Goal: Task Accomplishment & Management: Manage account settings

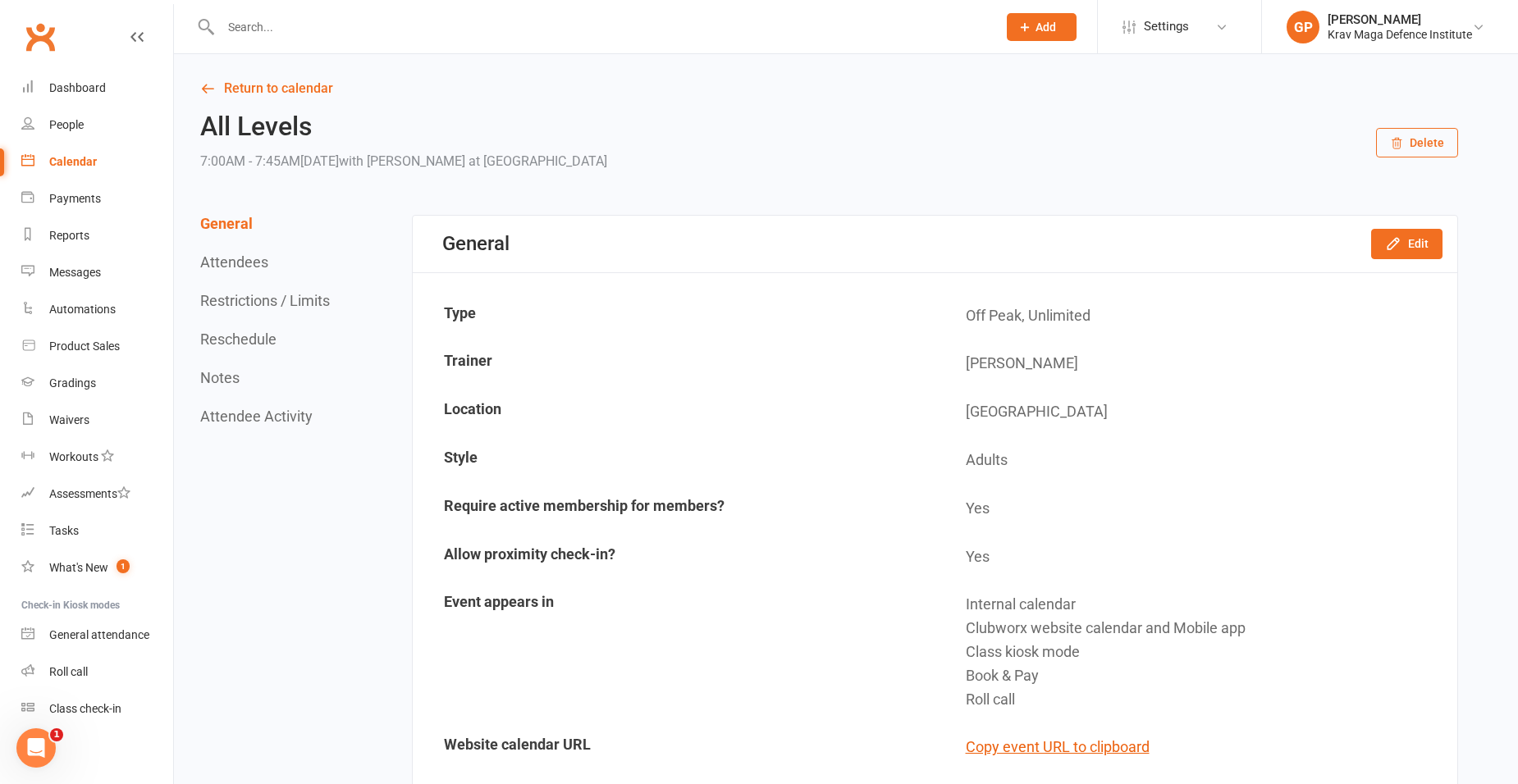
drag, startPoint x: 1413, startPoint y: 66, endPoint x: 1344, endPoint y: 193, distance: 144.5
drag, startPoint x: 1344, startPoint y: 193, endPoint x: 239, endPoint y: 23, distance: 1118.0
click at [239, 23] on input "text" at bounding box center [600, 26] width 769 height 23
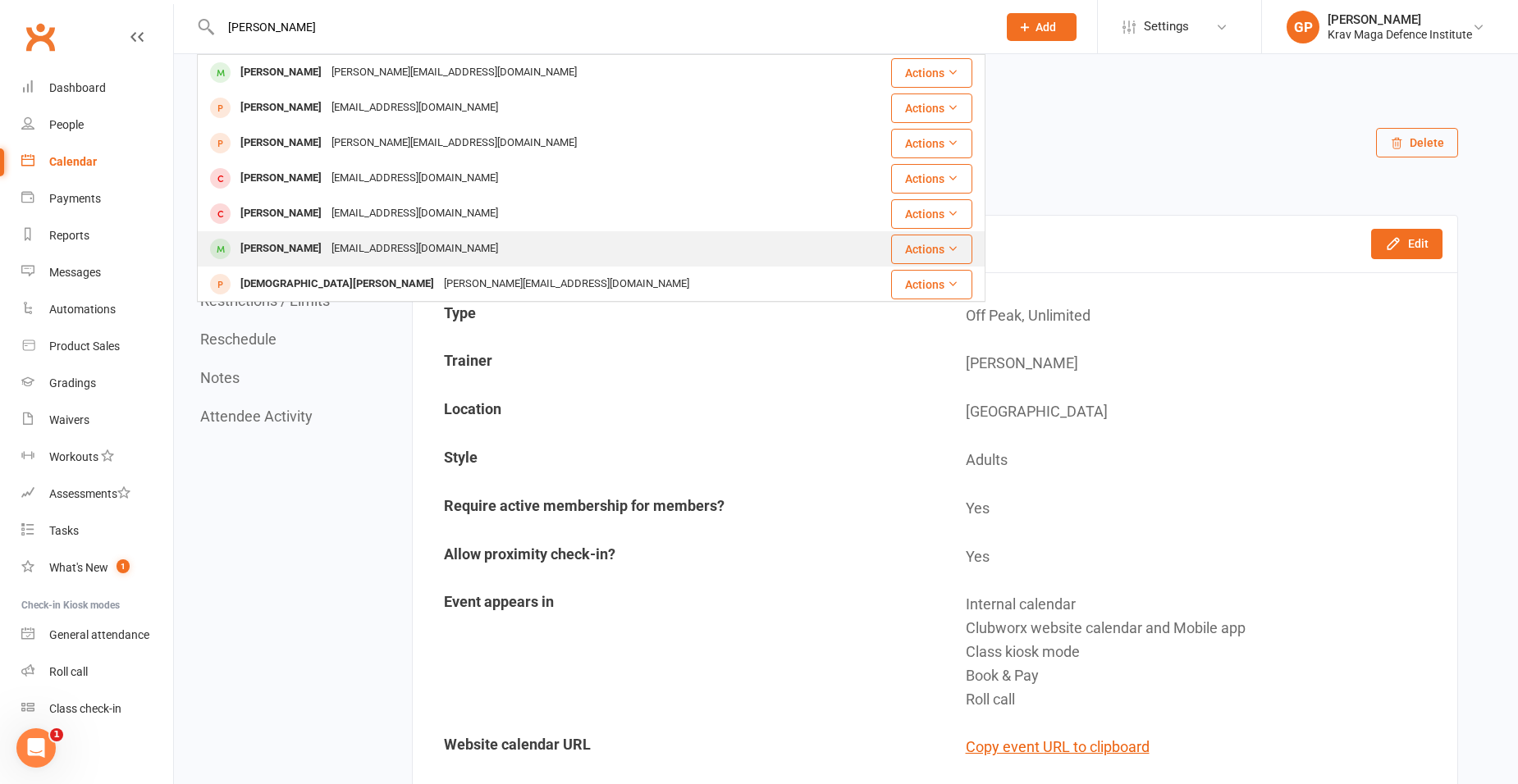
type input "matthew"
click at [277, 248] on div "Matthew Shiel" at bounding box center [280, 249] width 91 height 24
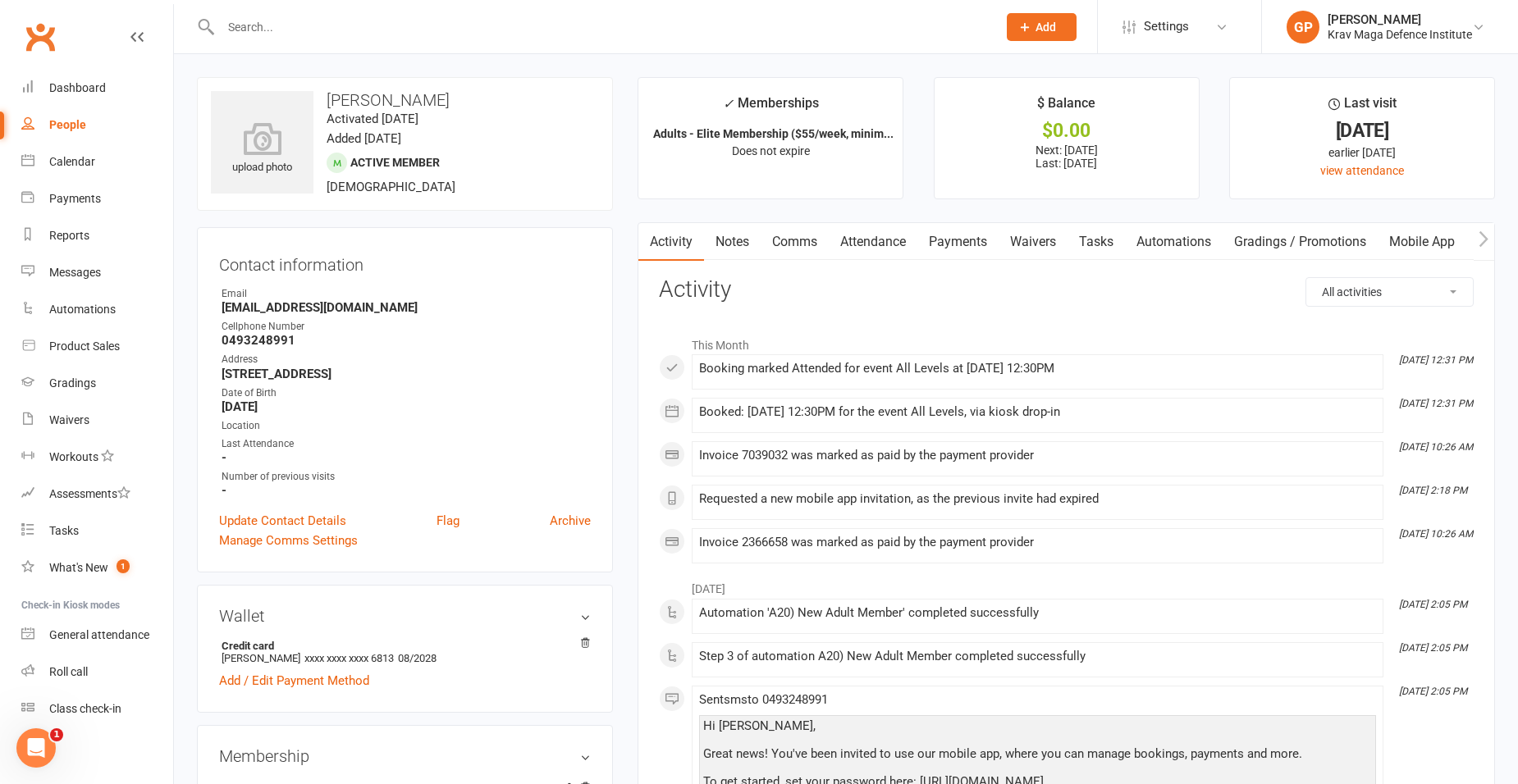
click at [1439, 244] on link "Mobile App" at bounding box center [1422, 242] width 88 height 38
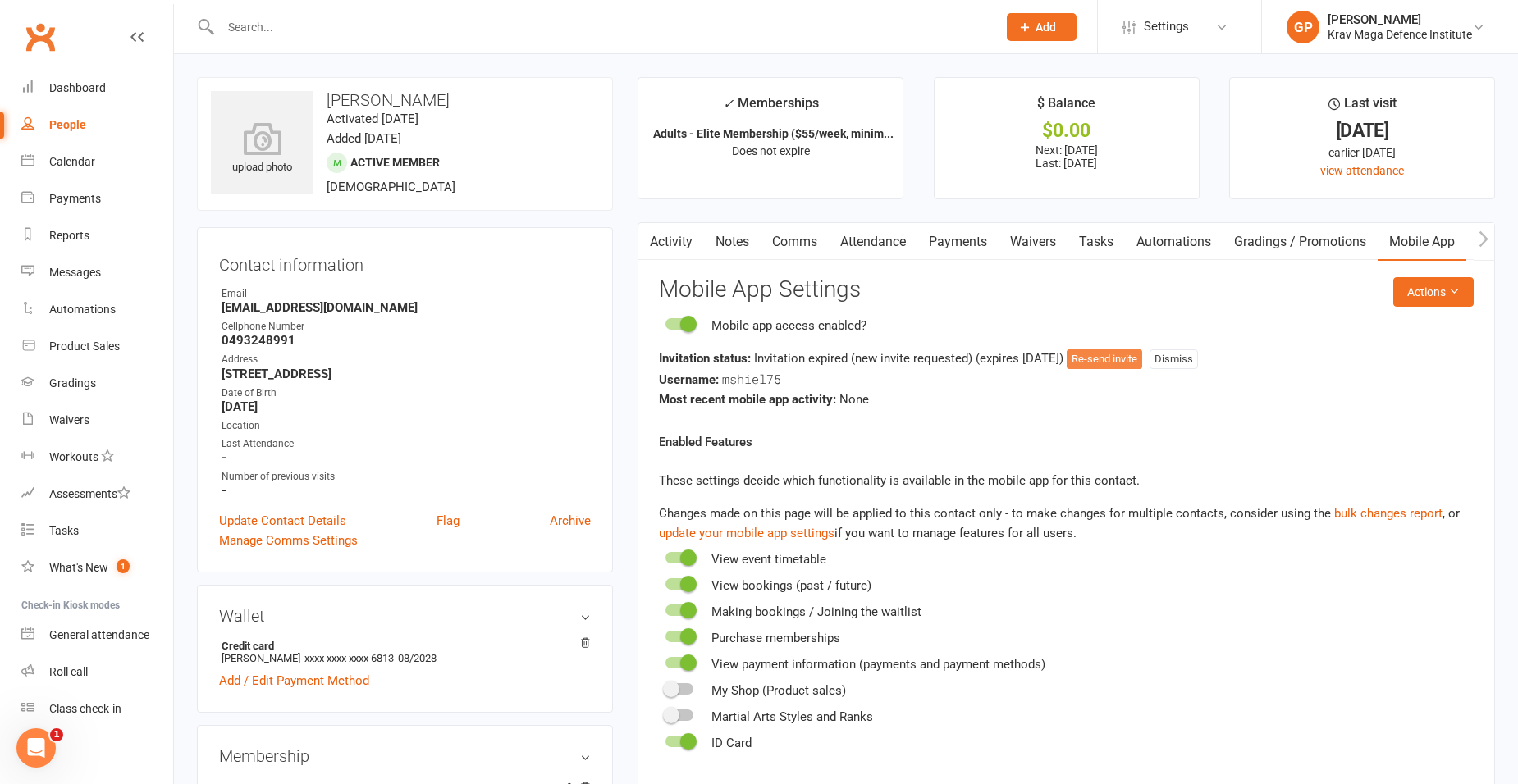
click at [1138, 359] on button "Re-send invite" at bounding box center [1103, 360] width 75 height 20
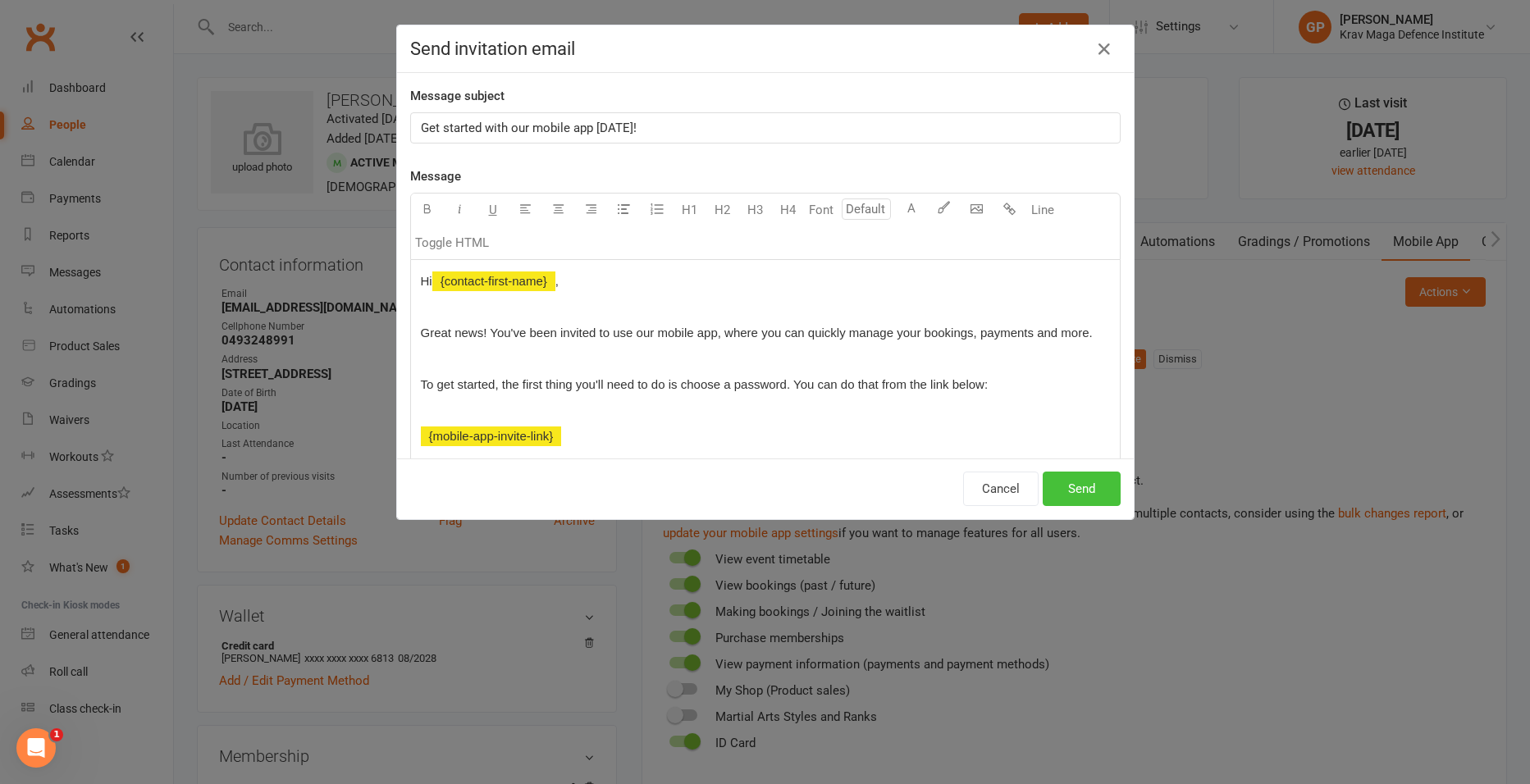
click at [1068, 490] on button "Send" at bounding box center [1082, 488] width 78 height 34
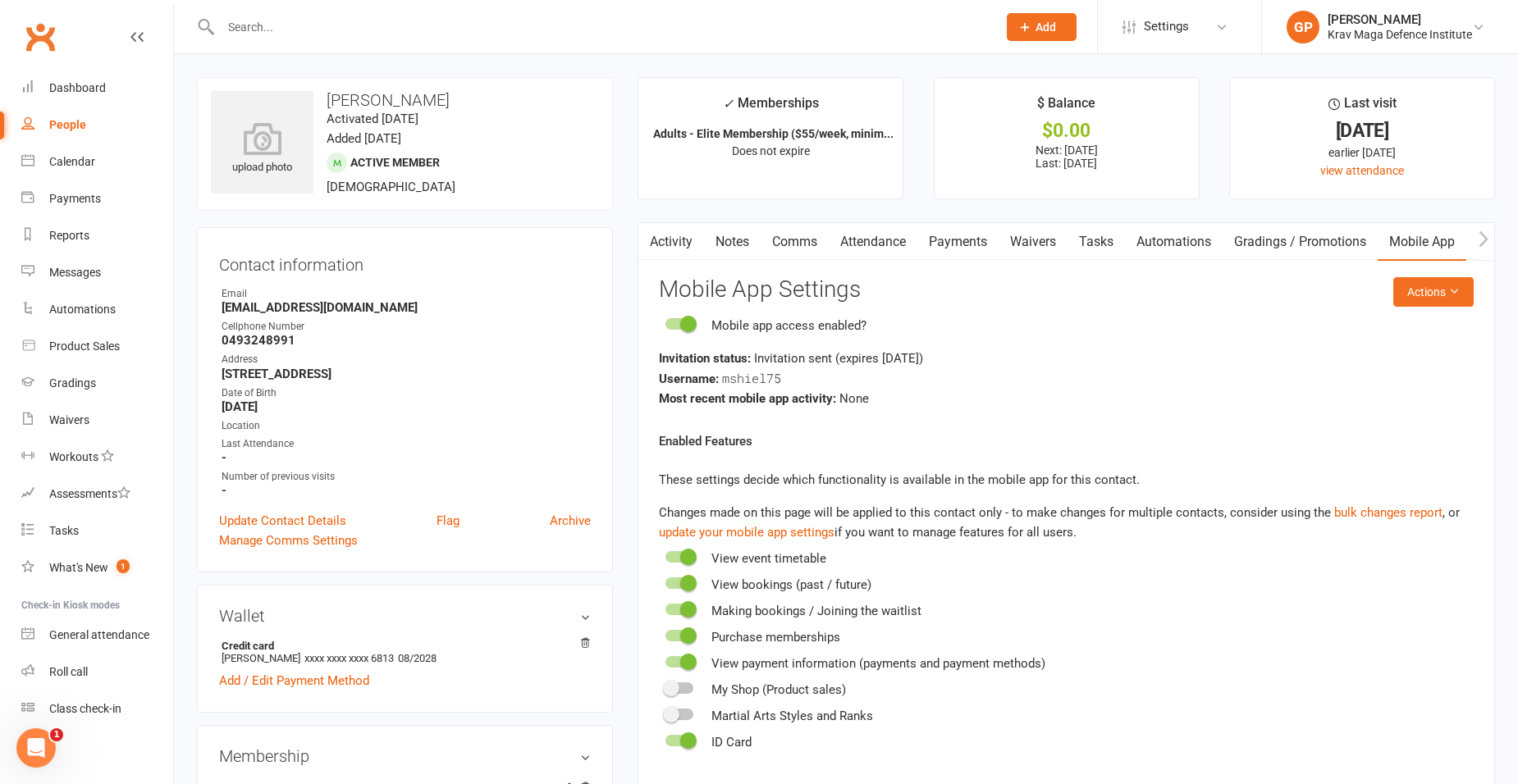
click at [257, 32] on input "text" at bounding box center [600, 26] width 769 height 23
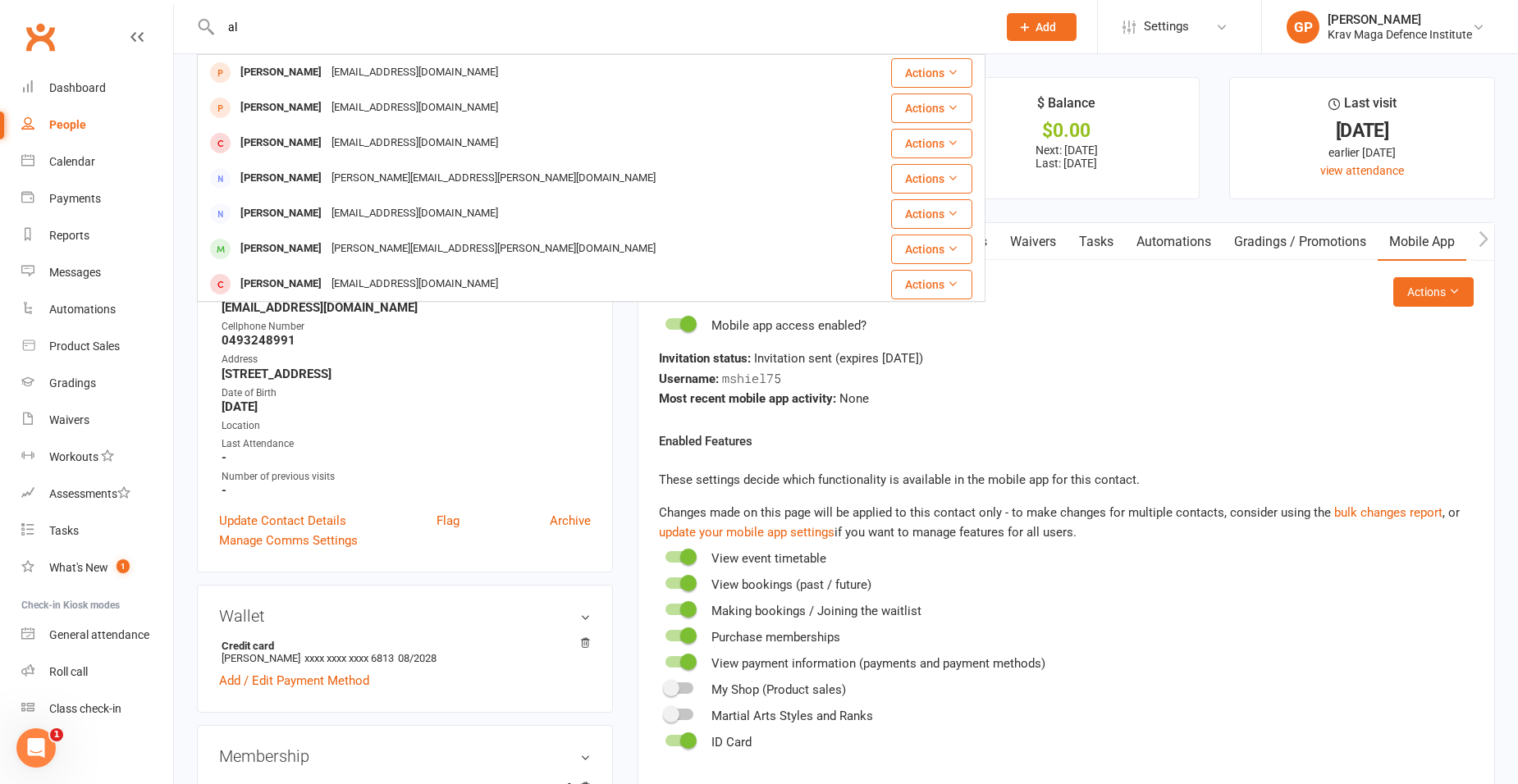
type input "a"
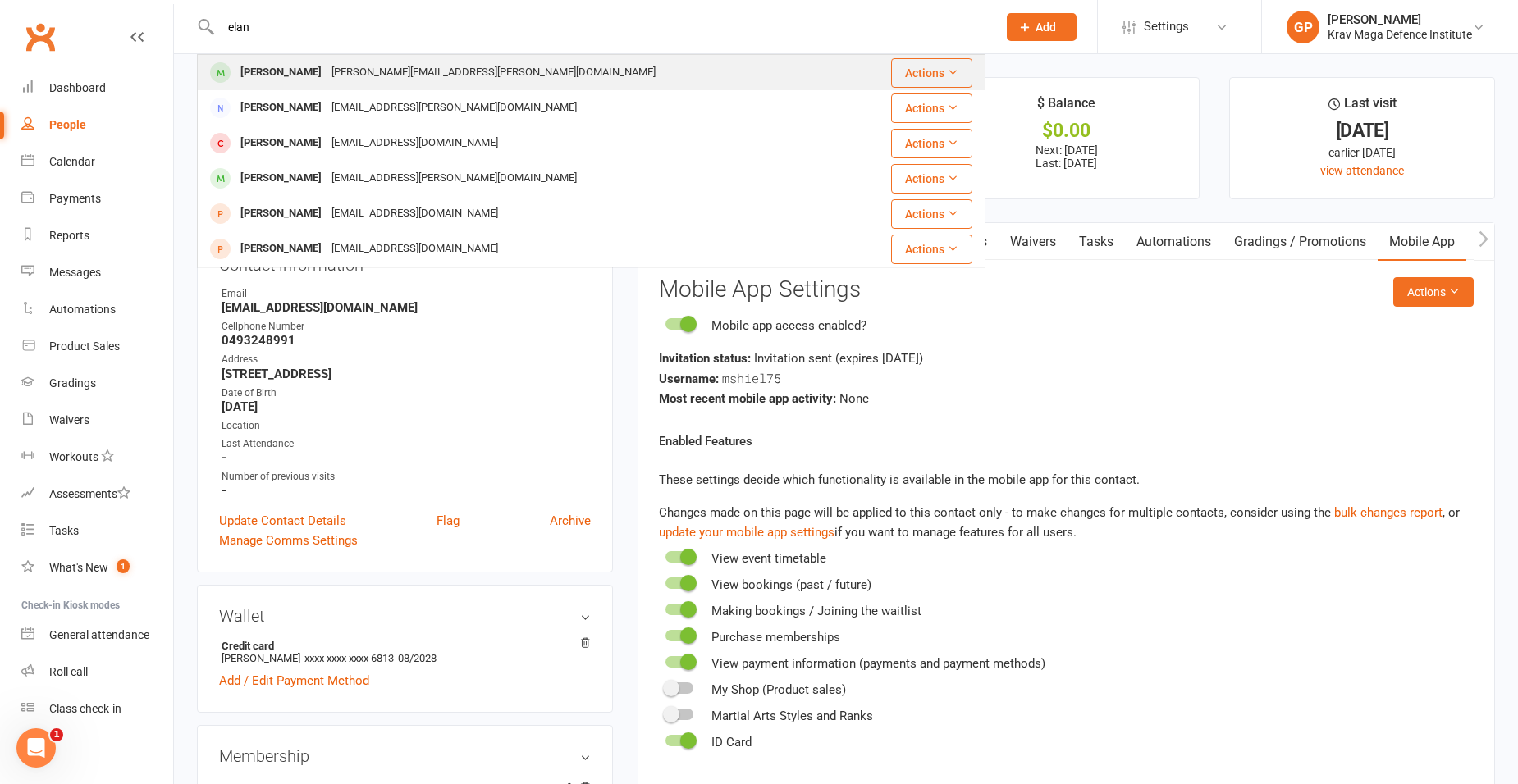
type input "elan"
click at [313, 76] on div "[PERSON_NAME]" at bounding box center [280, 73] width 91 height 24
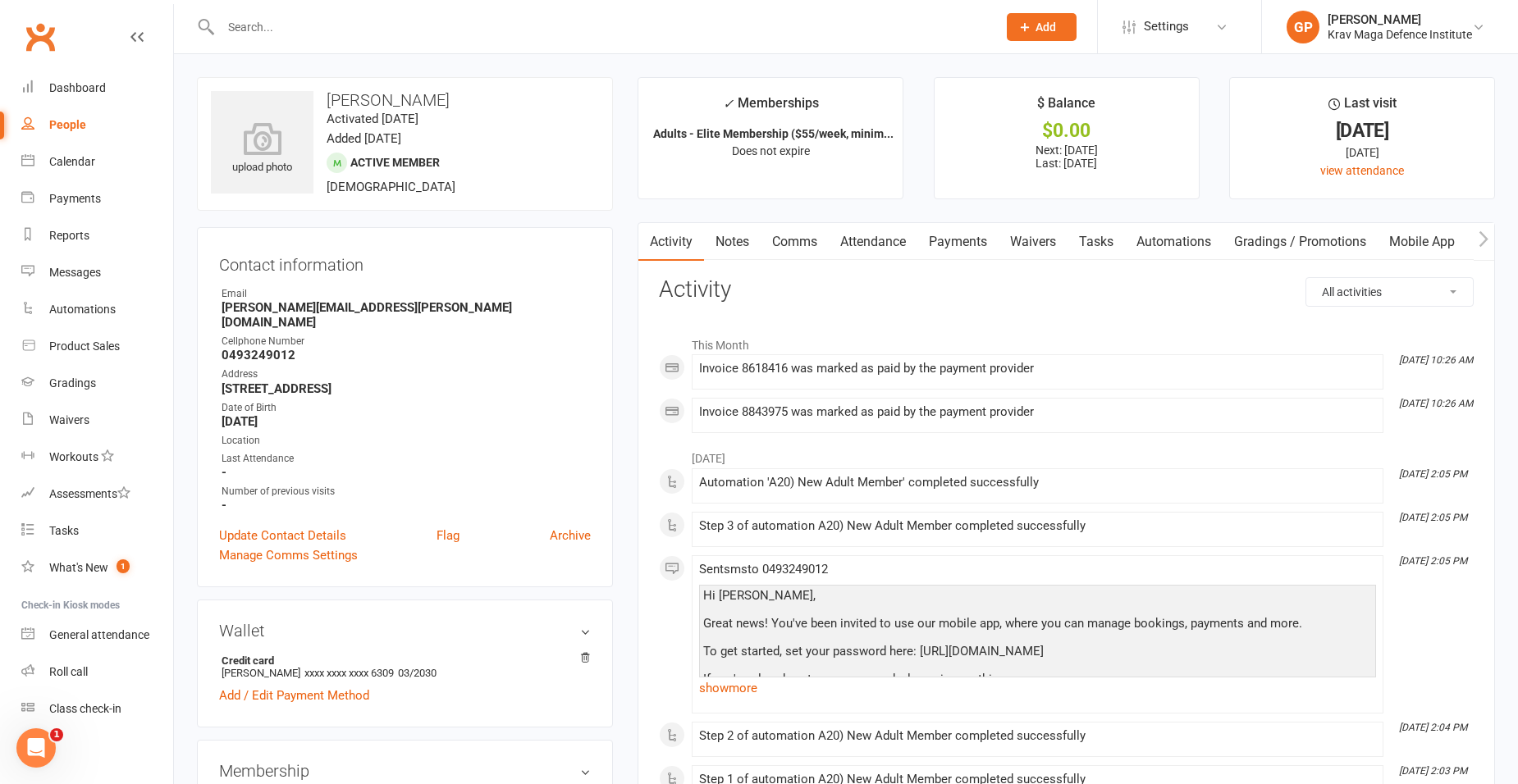
click at [1431, 240] on link "Mobile App" at bounding box center [1422, 242] width 88 height 38
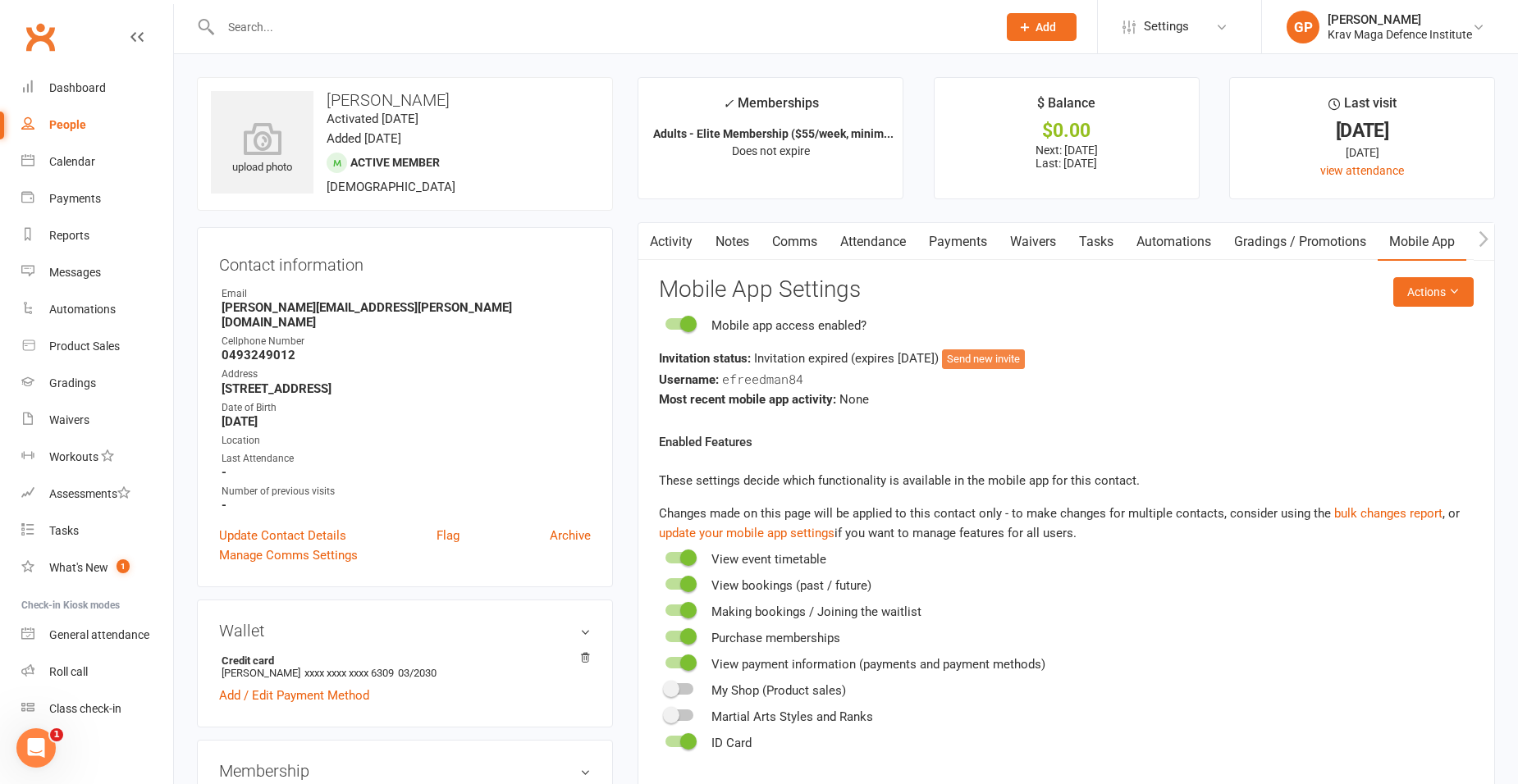
click at [1010, 360] on button "Send new invite" at bounding box center [983, 360] width 83 height 20
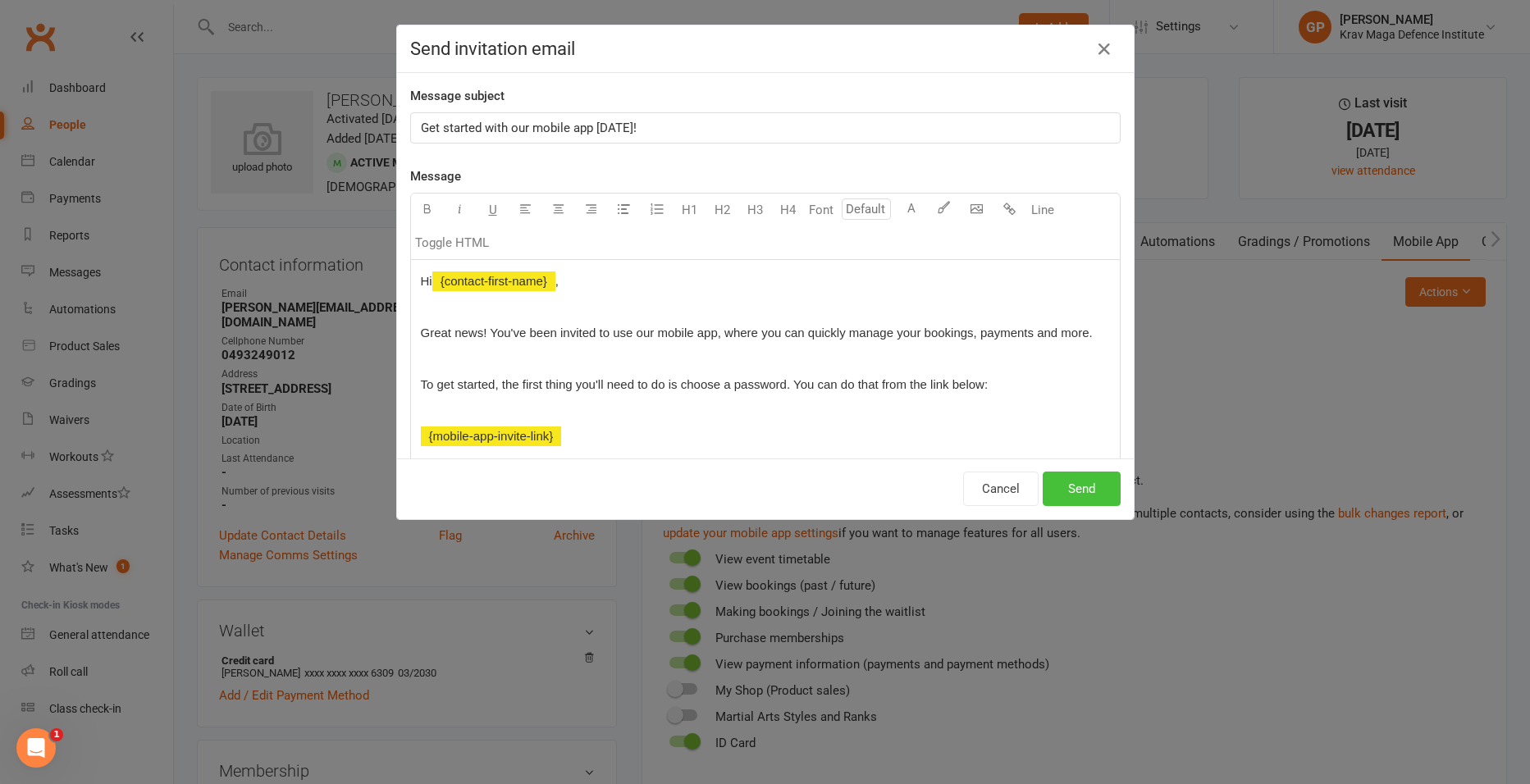
click at [1086, 489] on button "Send" at bounding box center [1082, 488] width 78 height 34
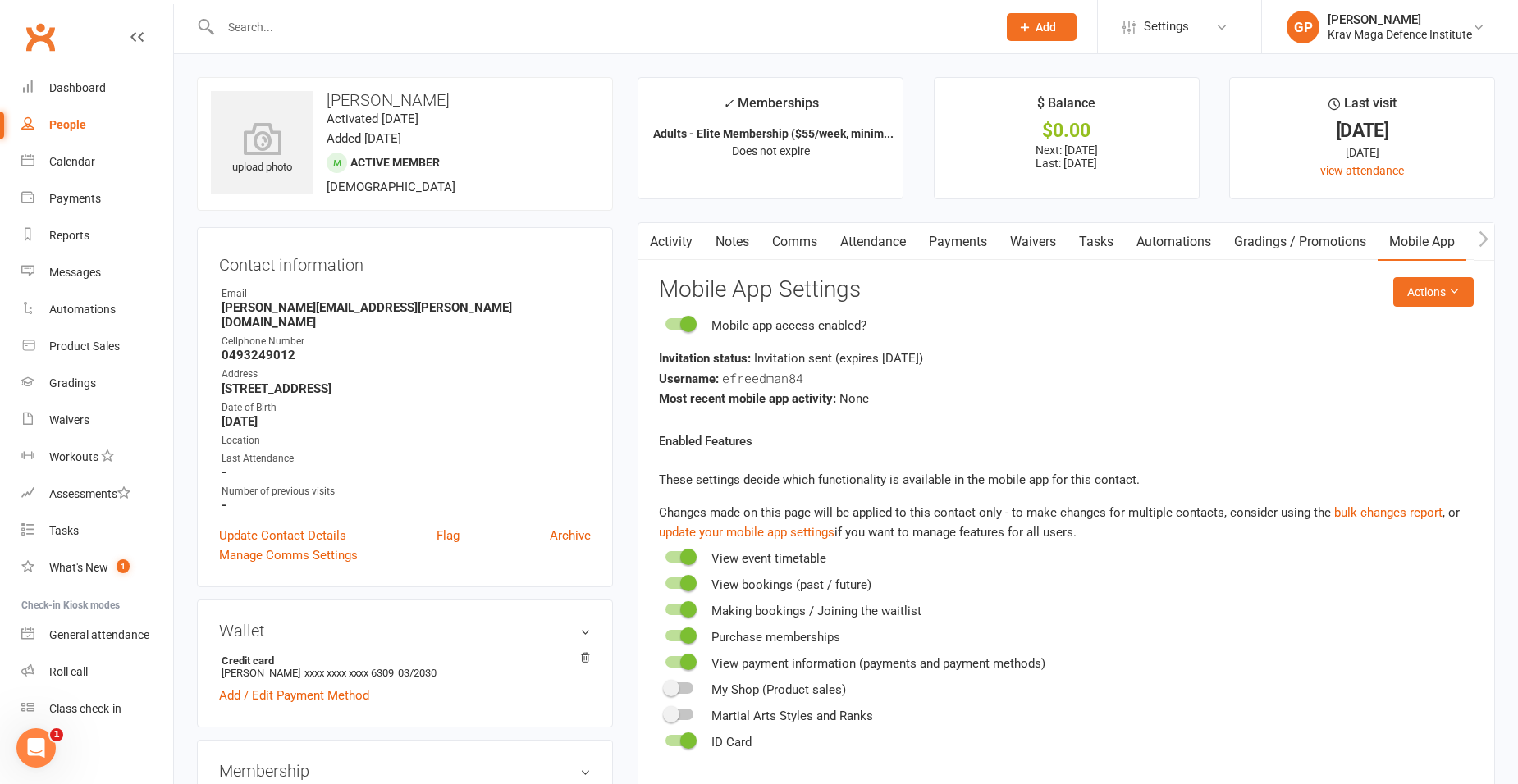
click at [336, 29] on input "text" at bounding box center [600, 26] width 769 height 23
click at [265, 25] on input "mansfield" at bounding box center [600, 26] width 769 height 23
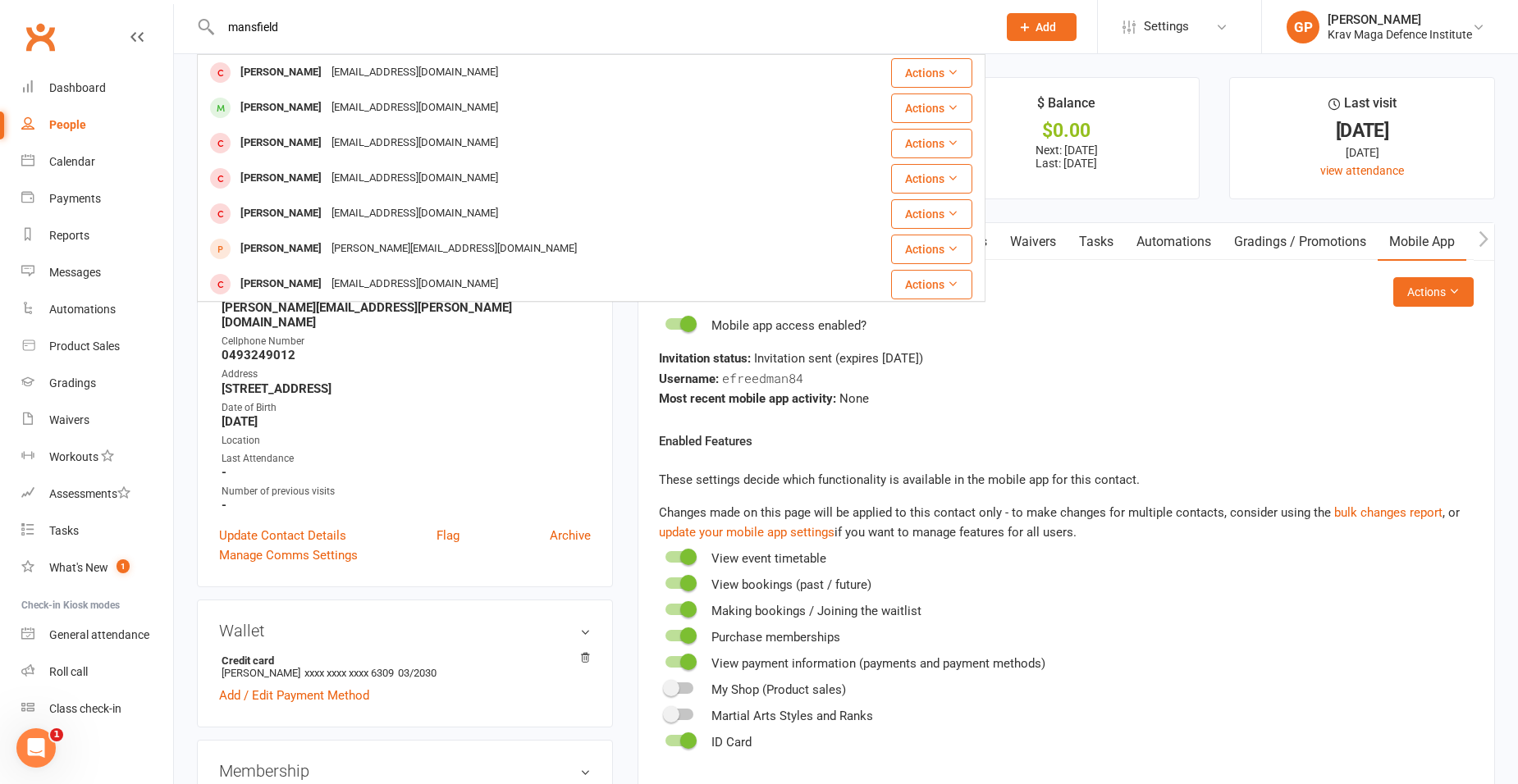
type input "mansfield"
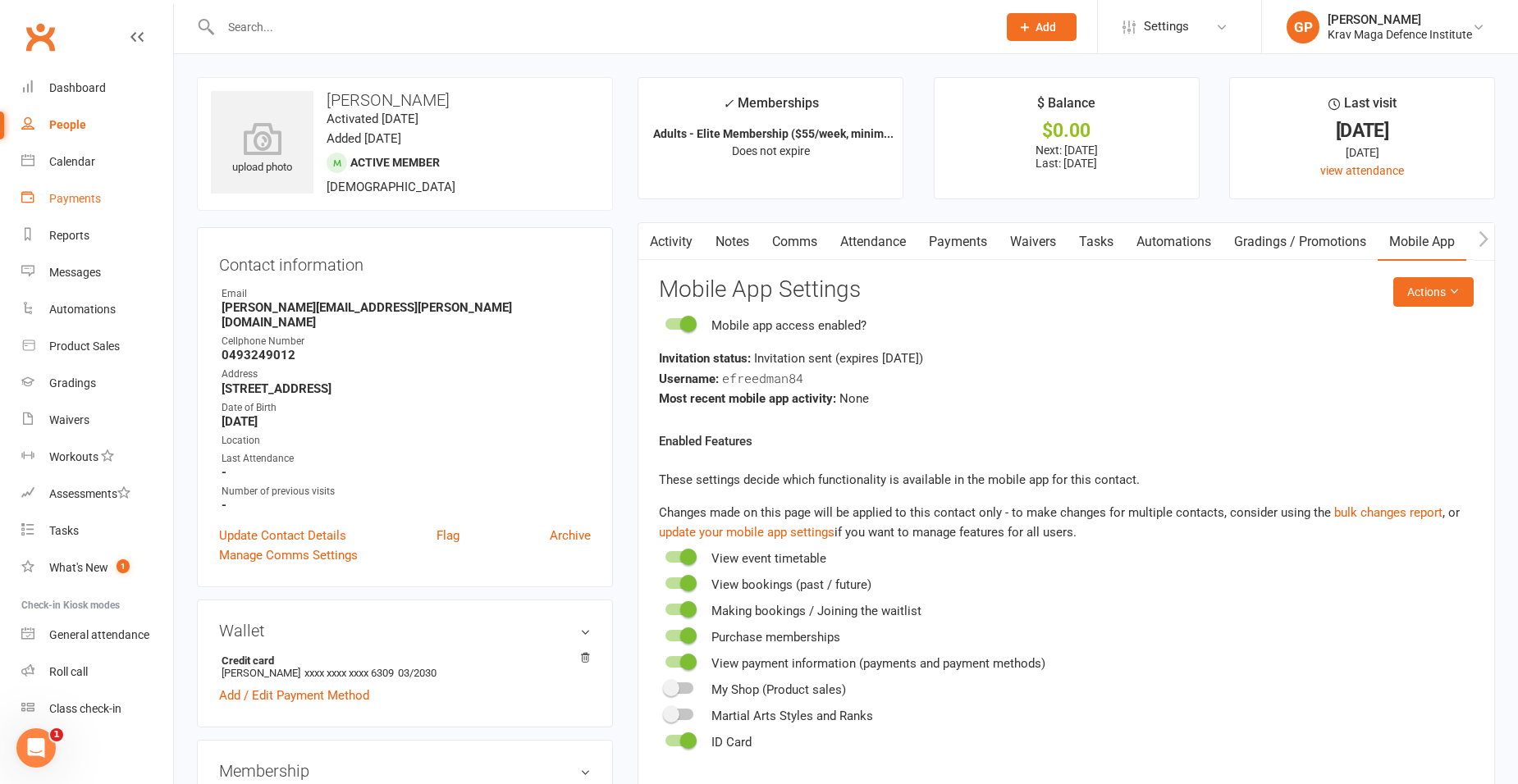
click at [80, 204] on div "Payments" at bounding box center [74, 198] width 52 height 13
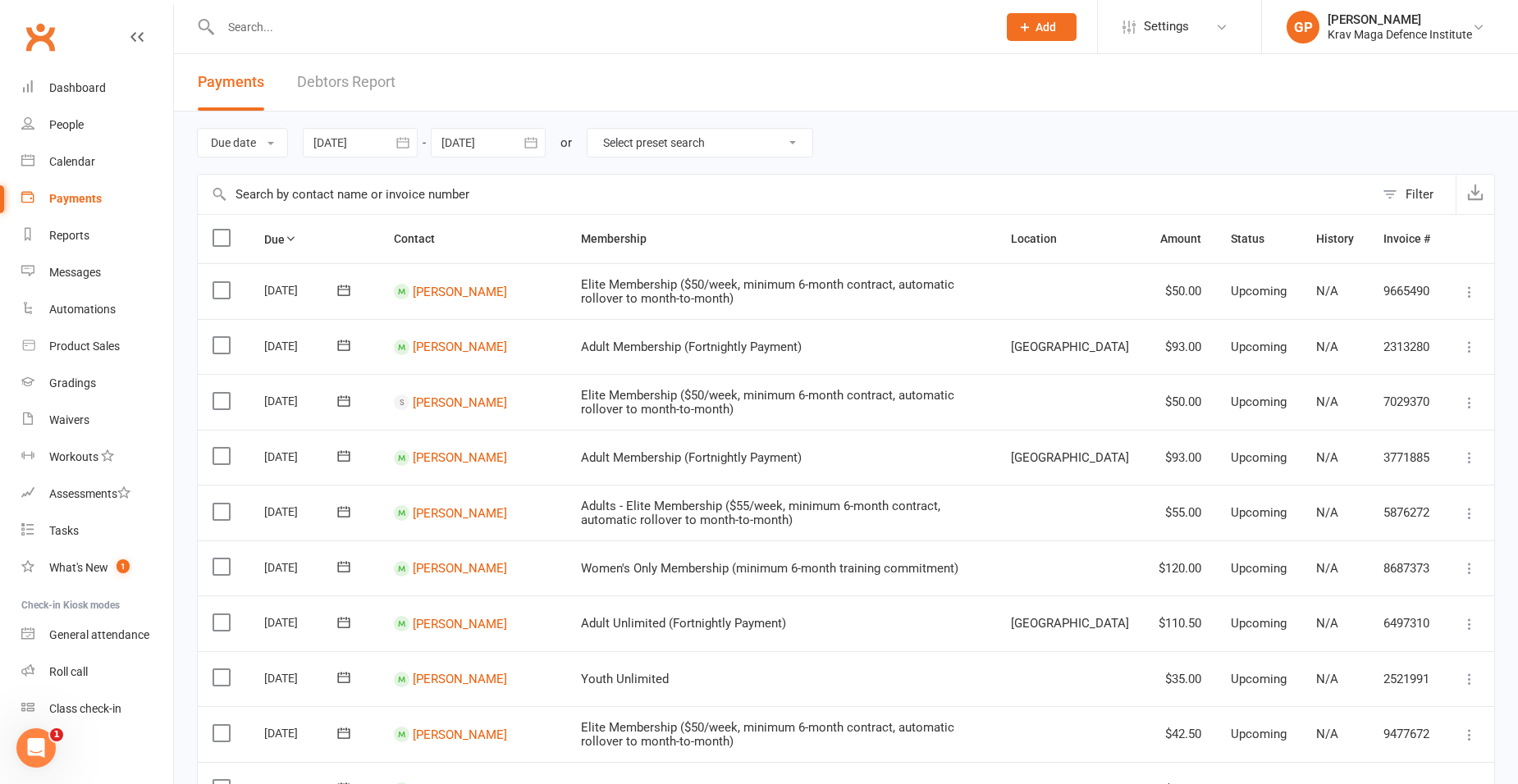
click at [374, 83] on link "Debtors Report" at bounding box center [346, 82] width 98 height 57
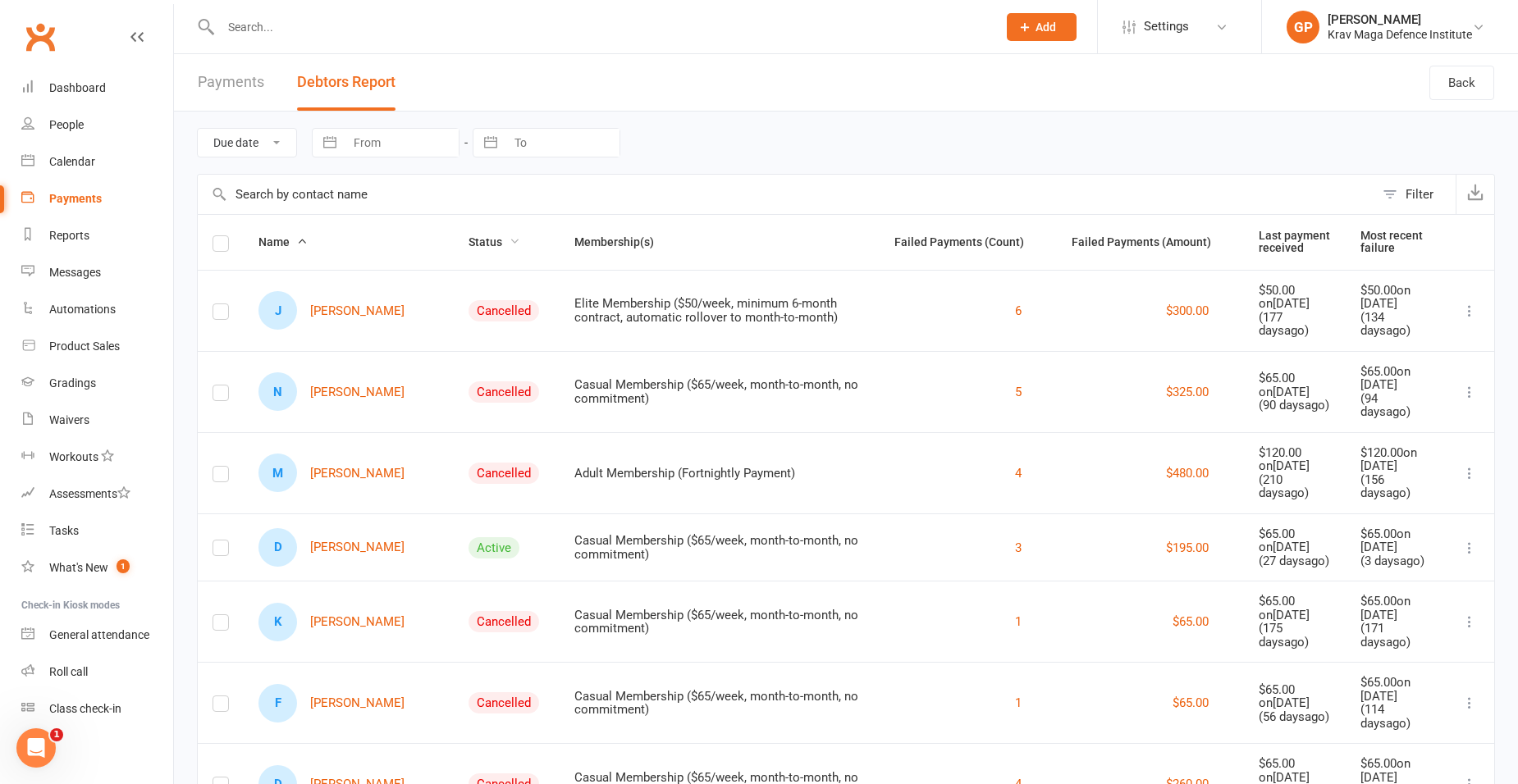
click at [475, 242] on span "Status" at bounding box center [494, 241] width 52 height 13
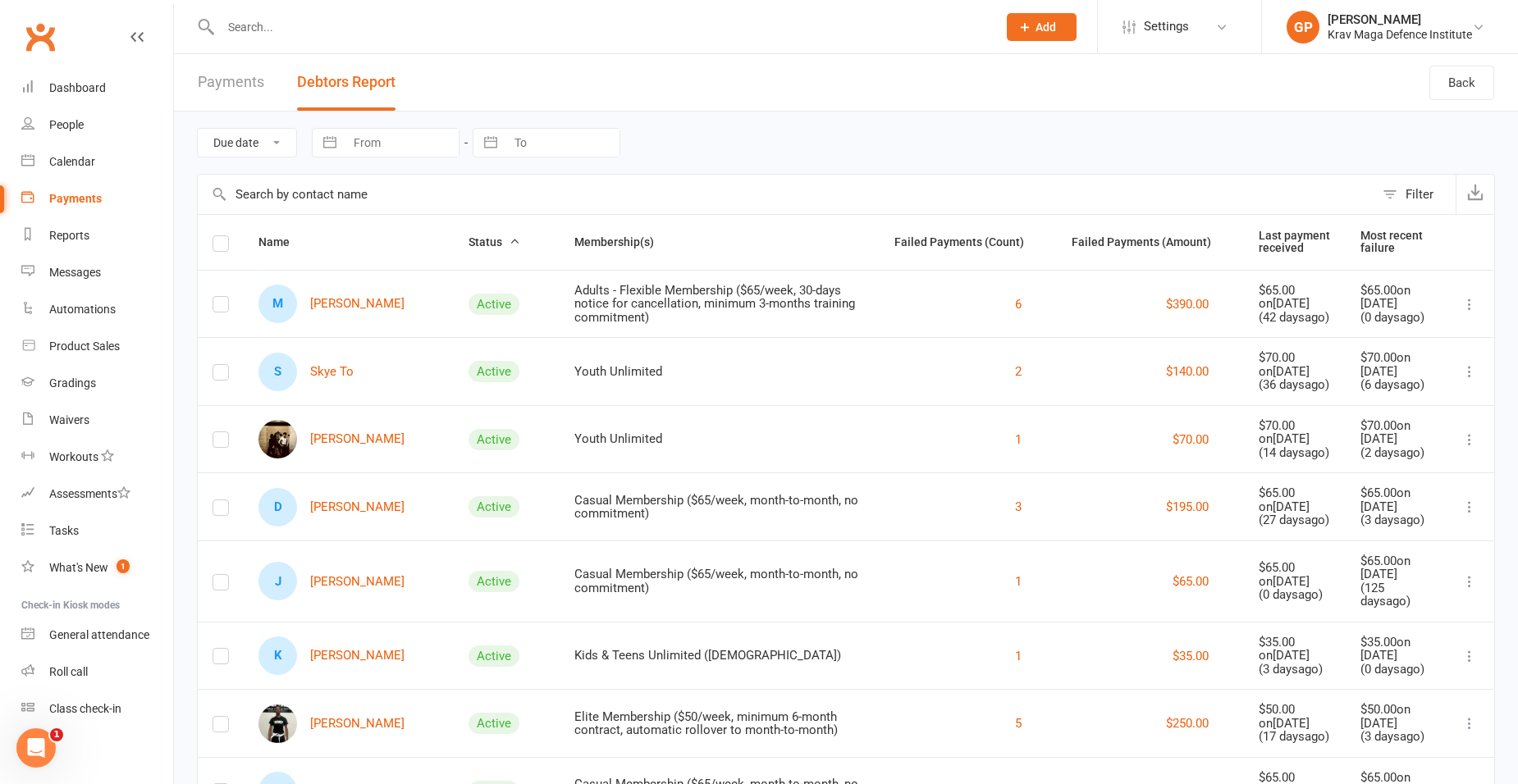
click at [203, 89] on link "Payments" at bounding box center [231, 82] width 67 height 57
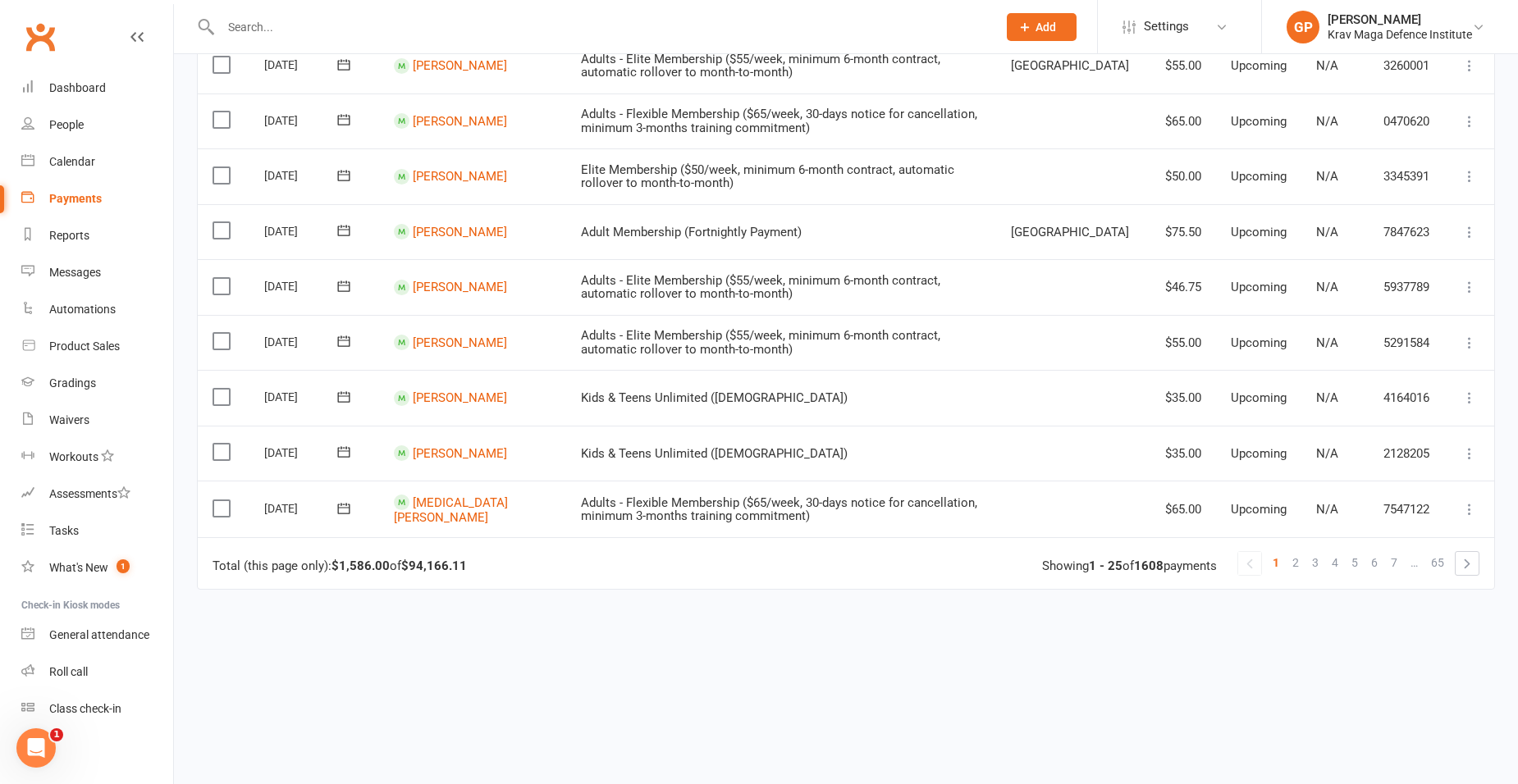
scroll to position [1154, 0]
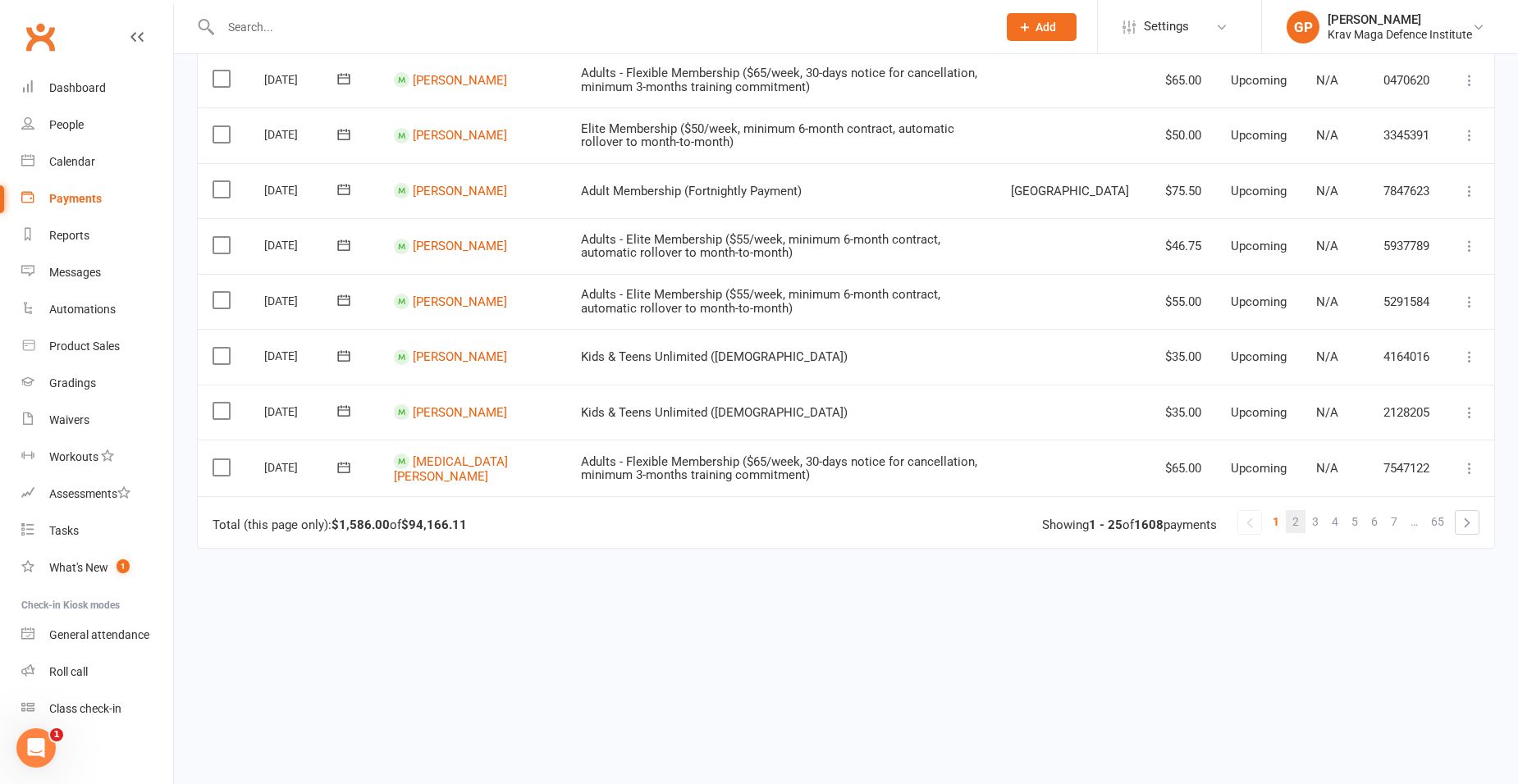
click at [1294, 522] on span "2" at bounding box center [1296, 521] width 7 height 23
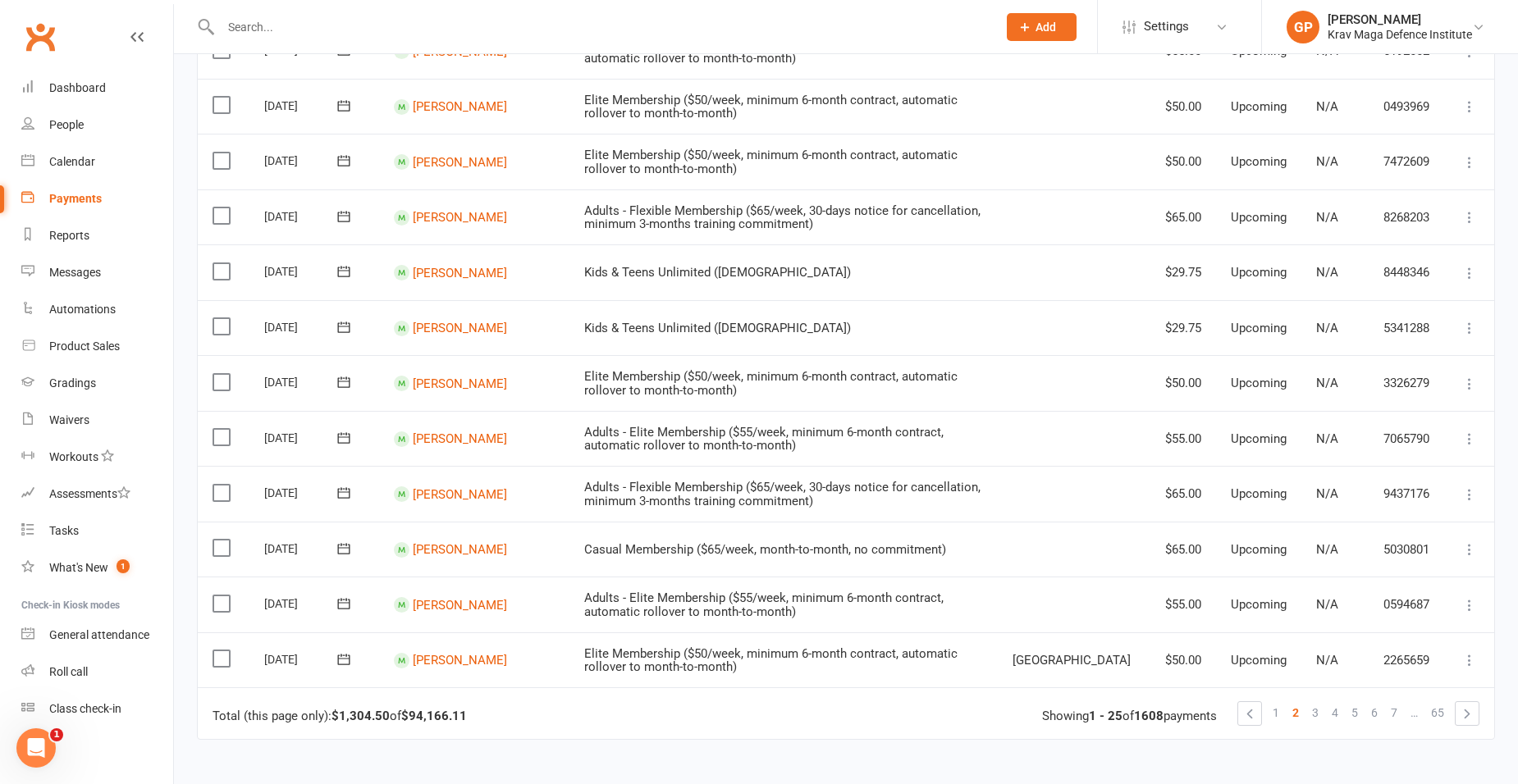
scroll to position [985, 0]
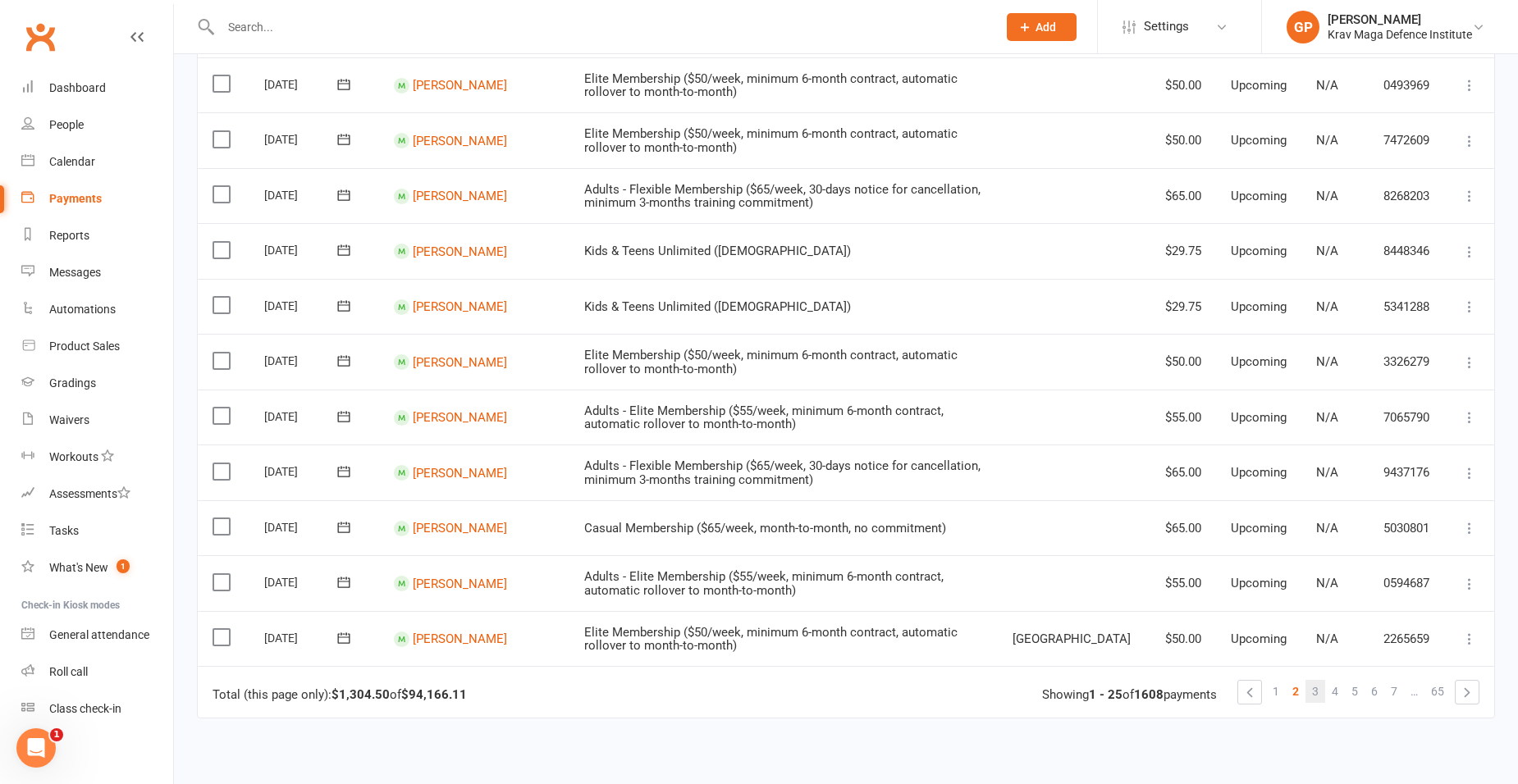
click at [1312, 698] on span "3" at bounding box center [1315, 691] width 7 height 23
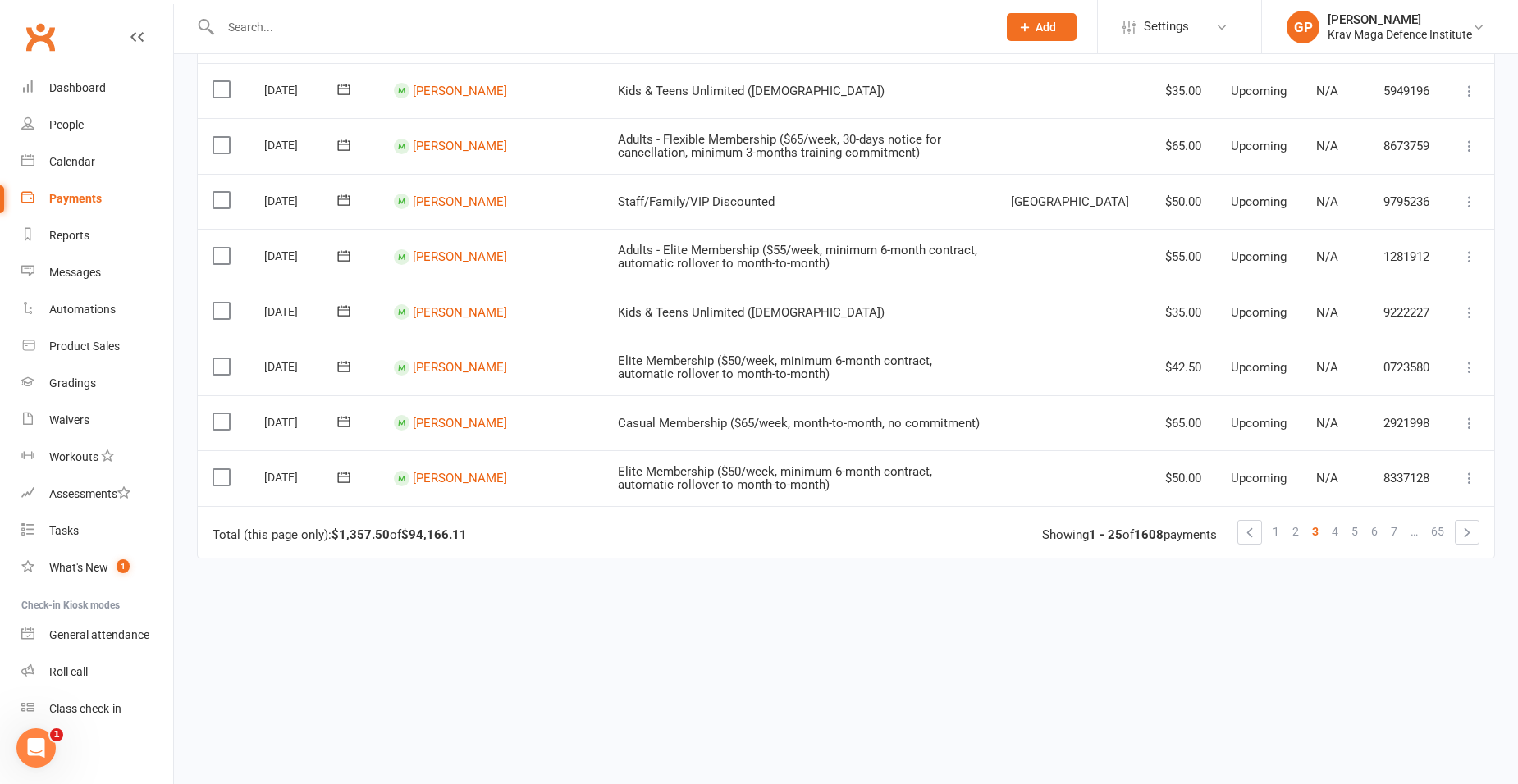
scroll to position [1156, 0]
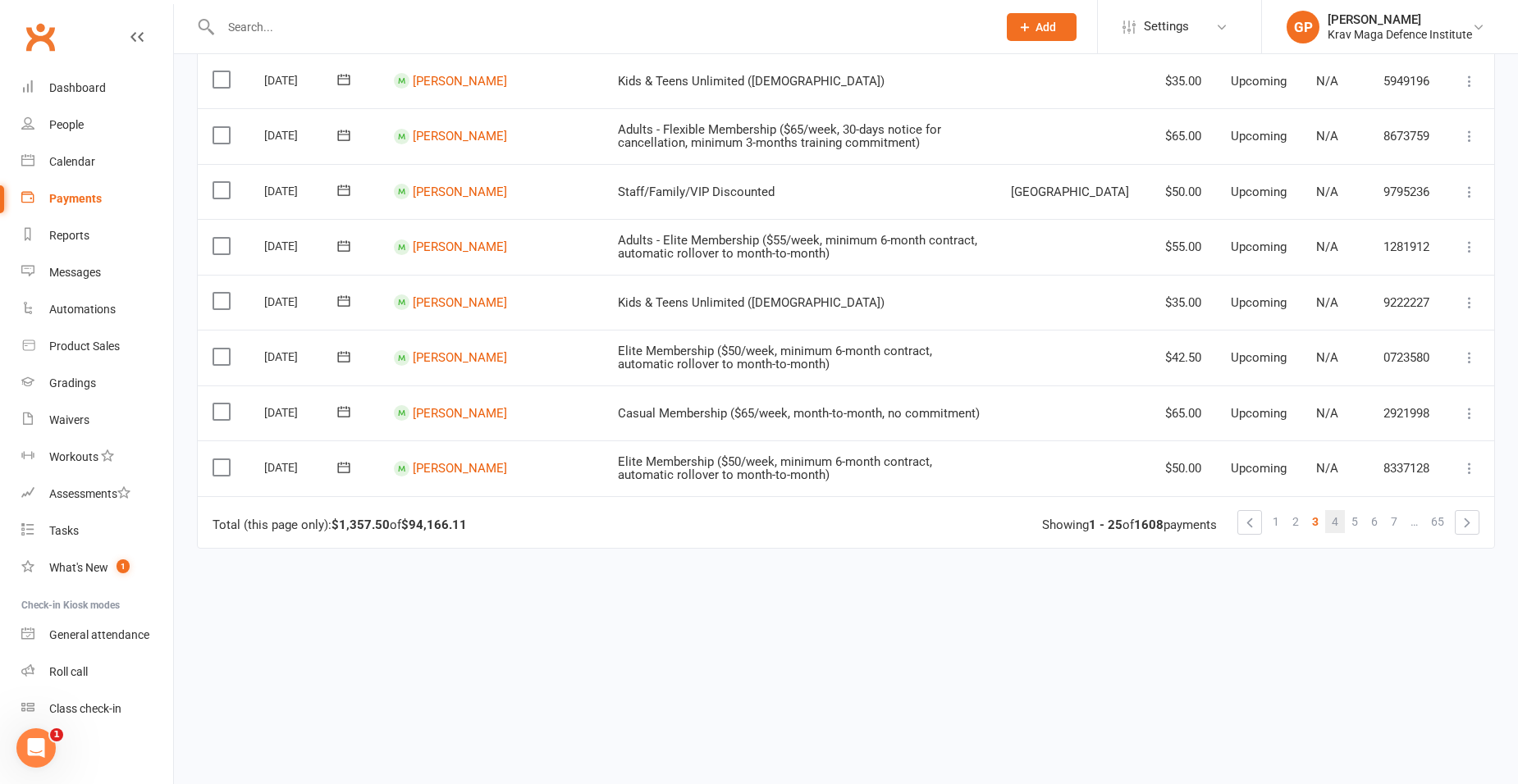
click at [1335, 523] on span "4" at bounding box center [1335, 521] width 7 height 23
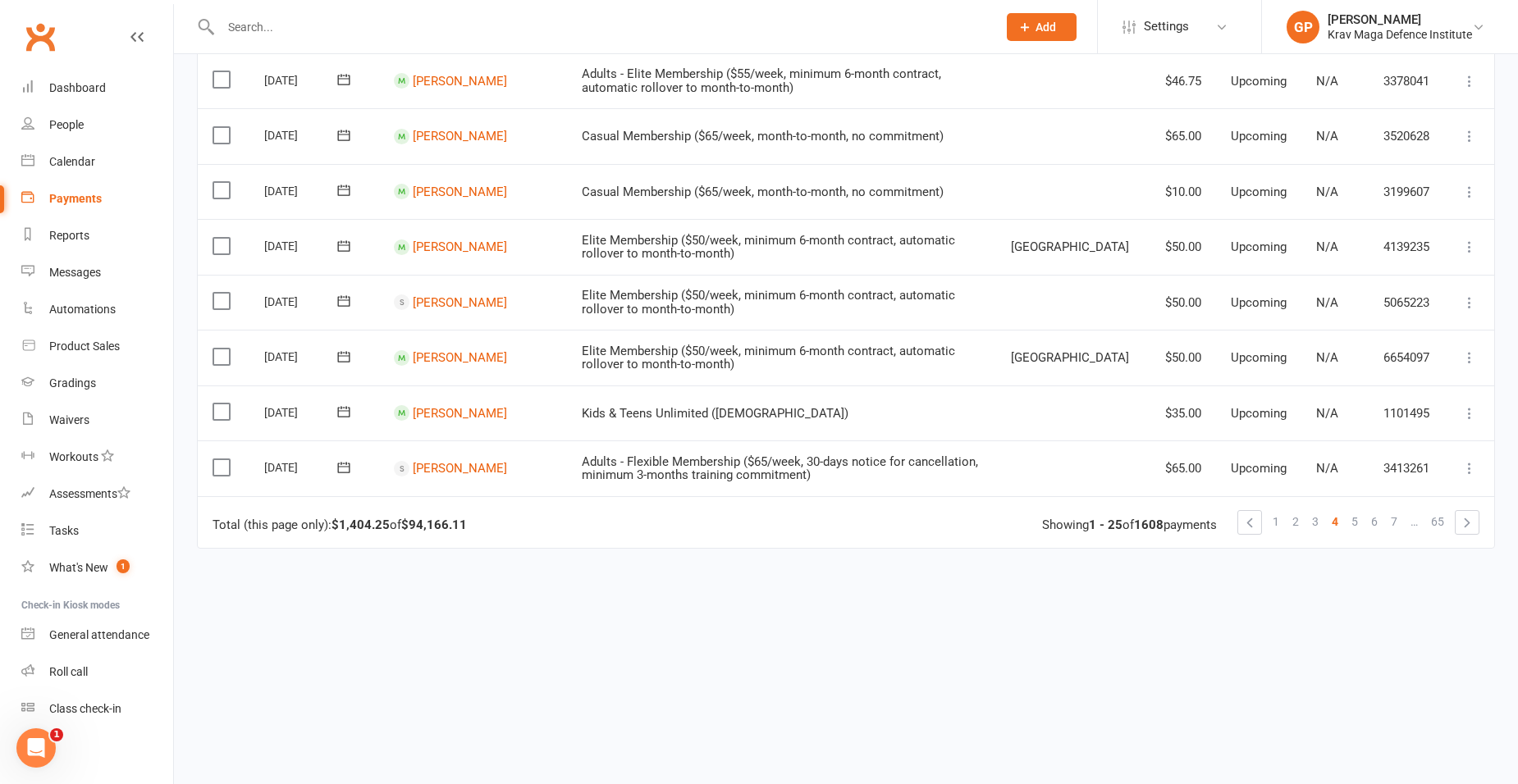
scroll to position [0, 0]
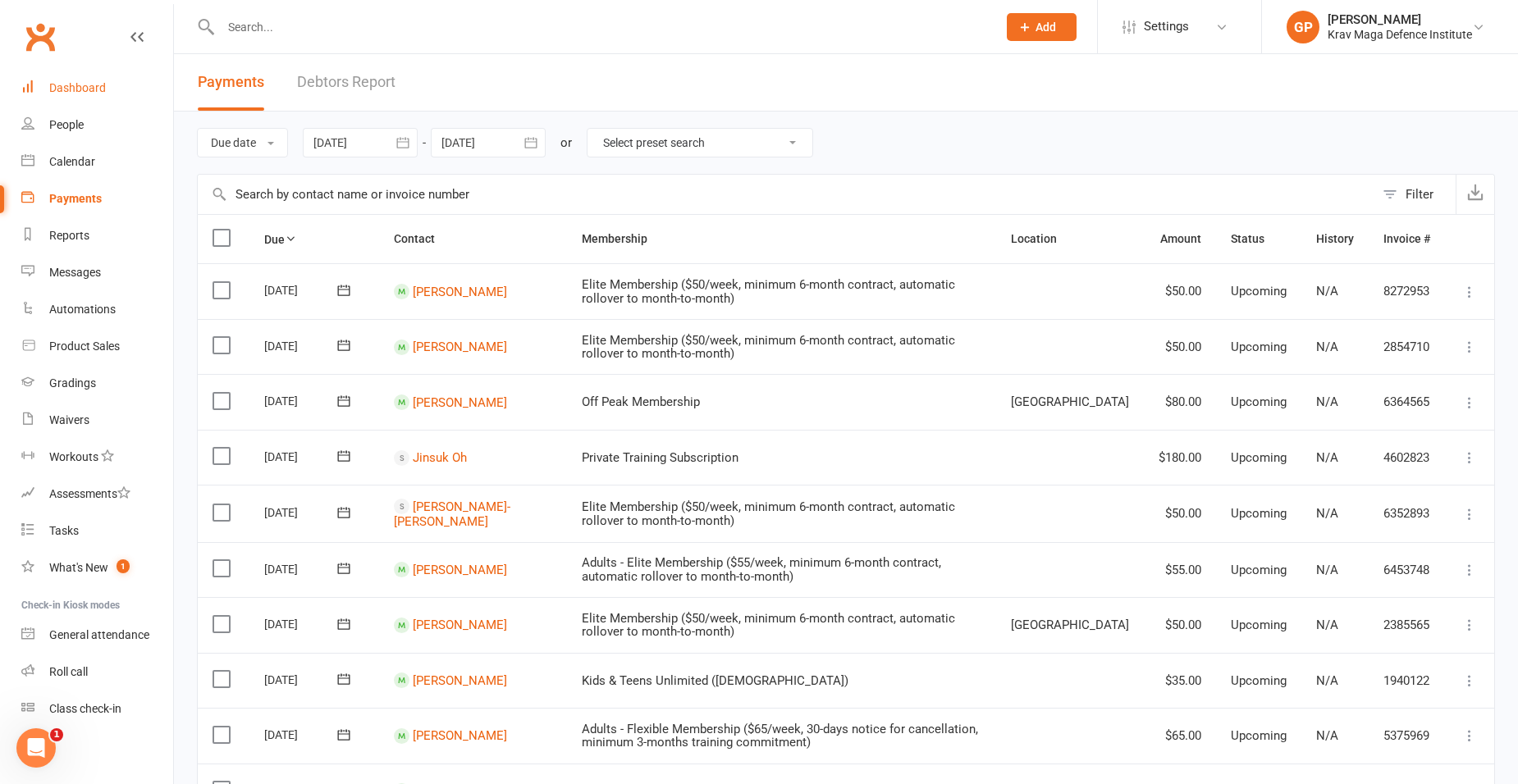
click at [53, 93] on div "Dashboard" at bounding box center [77, 87] width 57 height 13
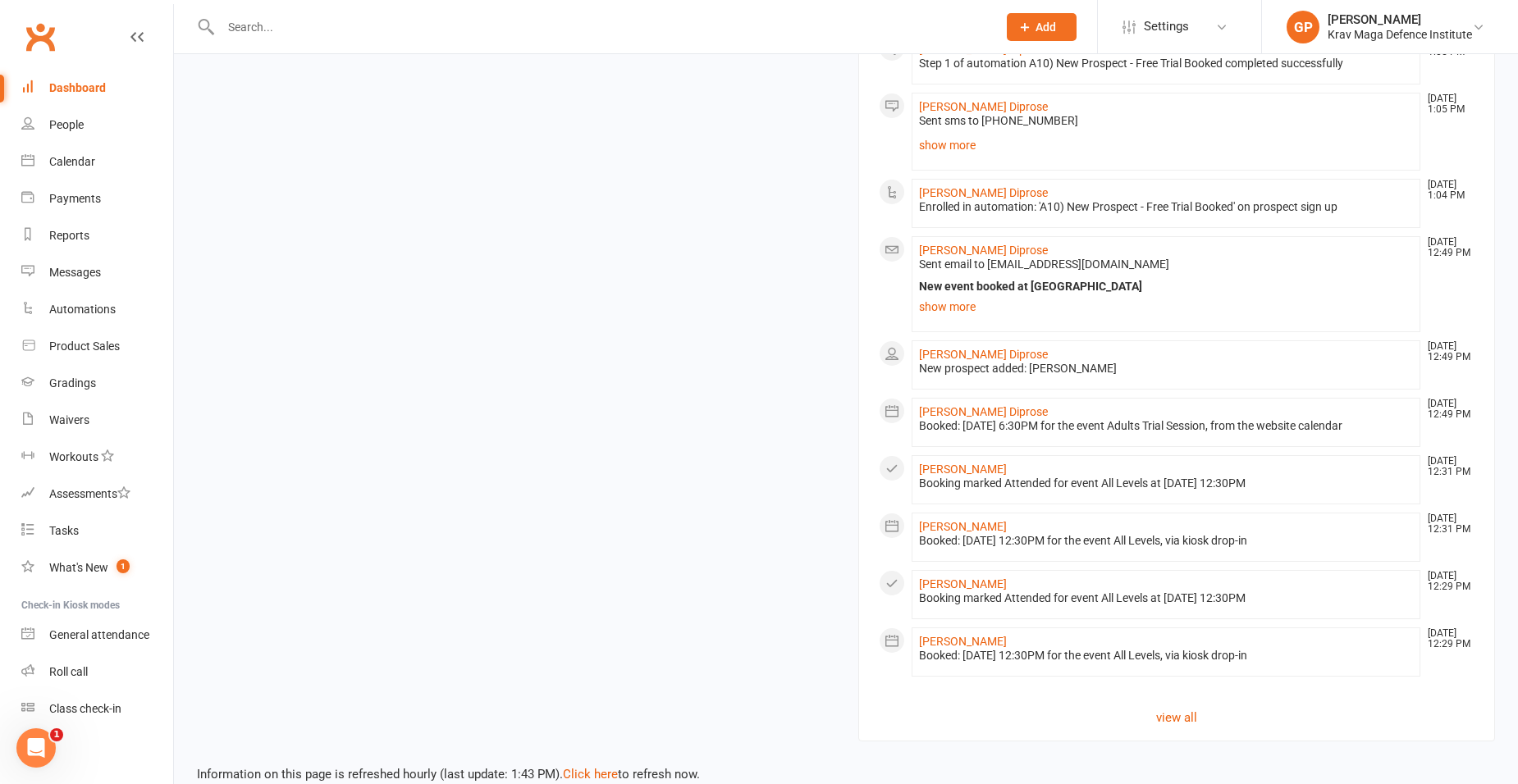
scroll to position [1461, 0]
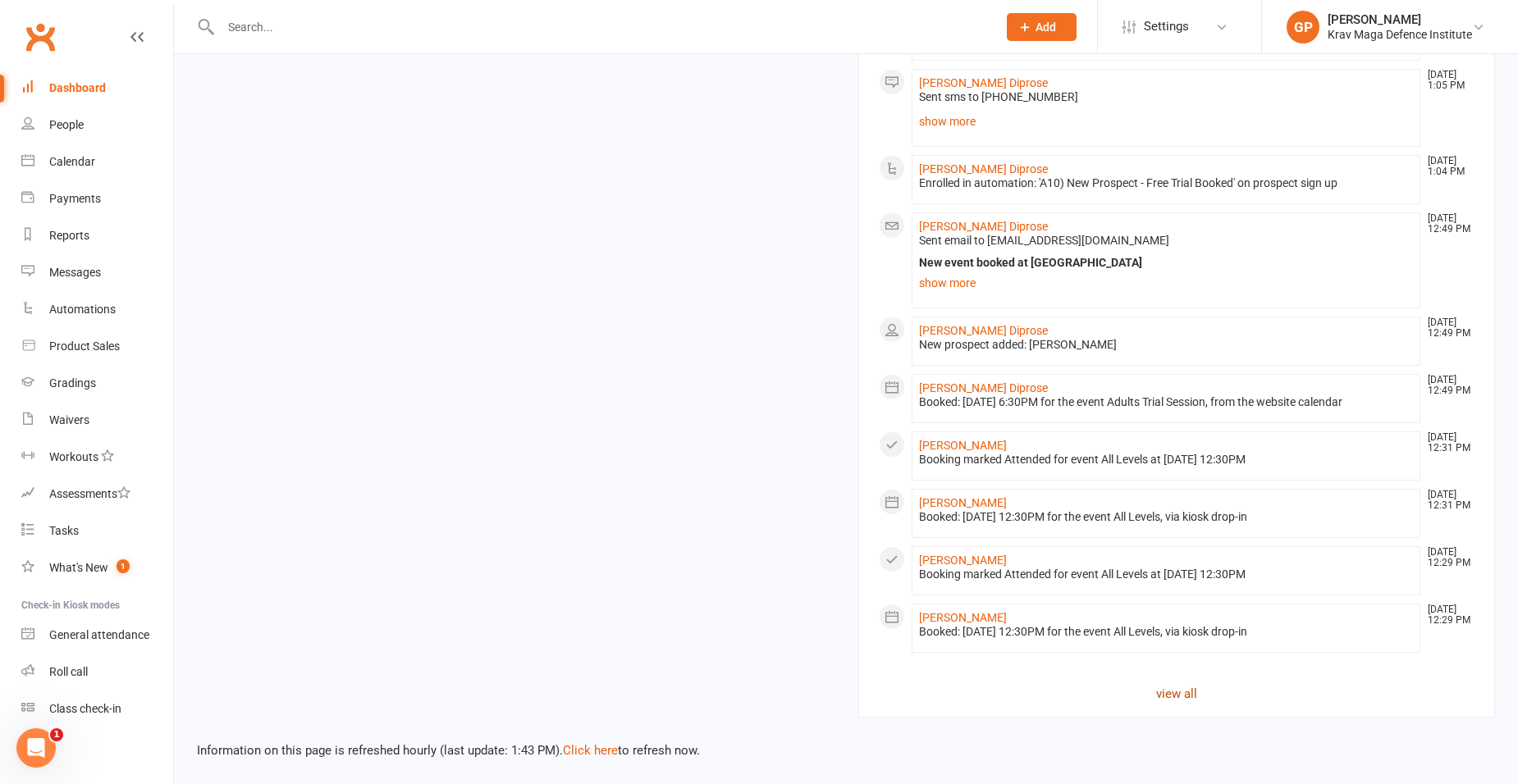
click at [1197, 690] on link "view all" at bounding box center [1177, 694] width 596 height 20
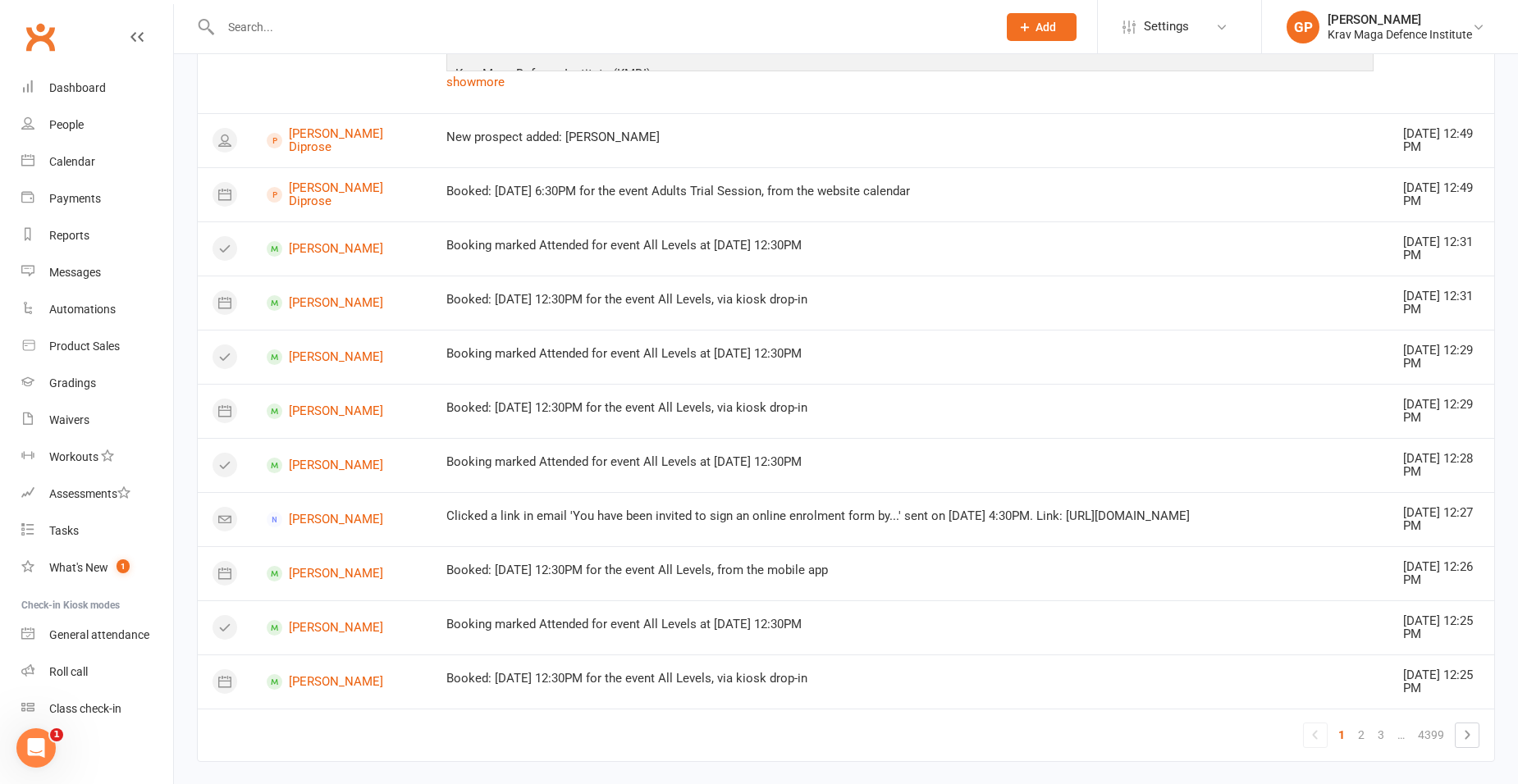
scroll to position [2330, 0]
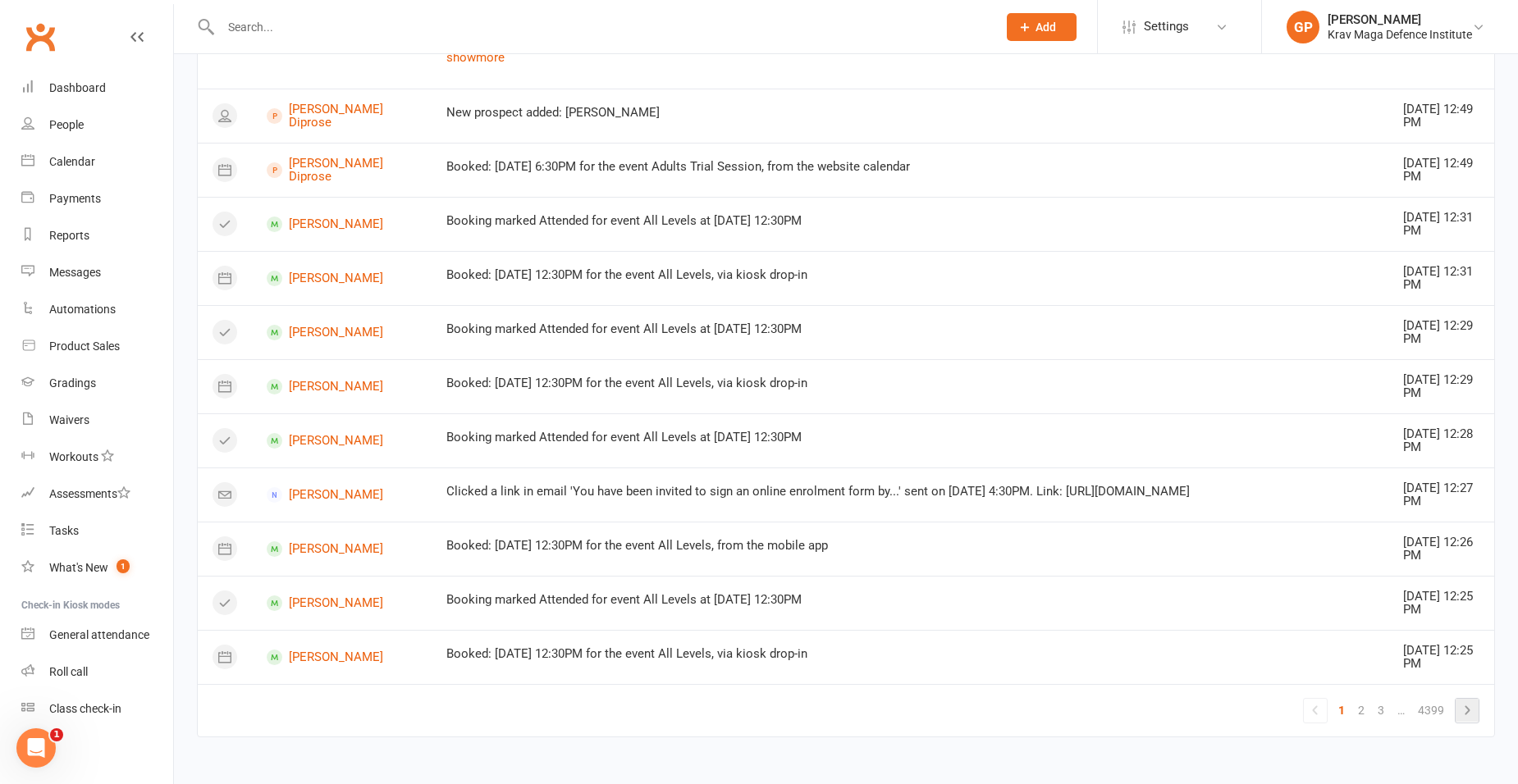
click at [1469, 711] on icon at bounding box center [1467, 710] width 20 height 20
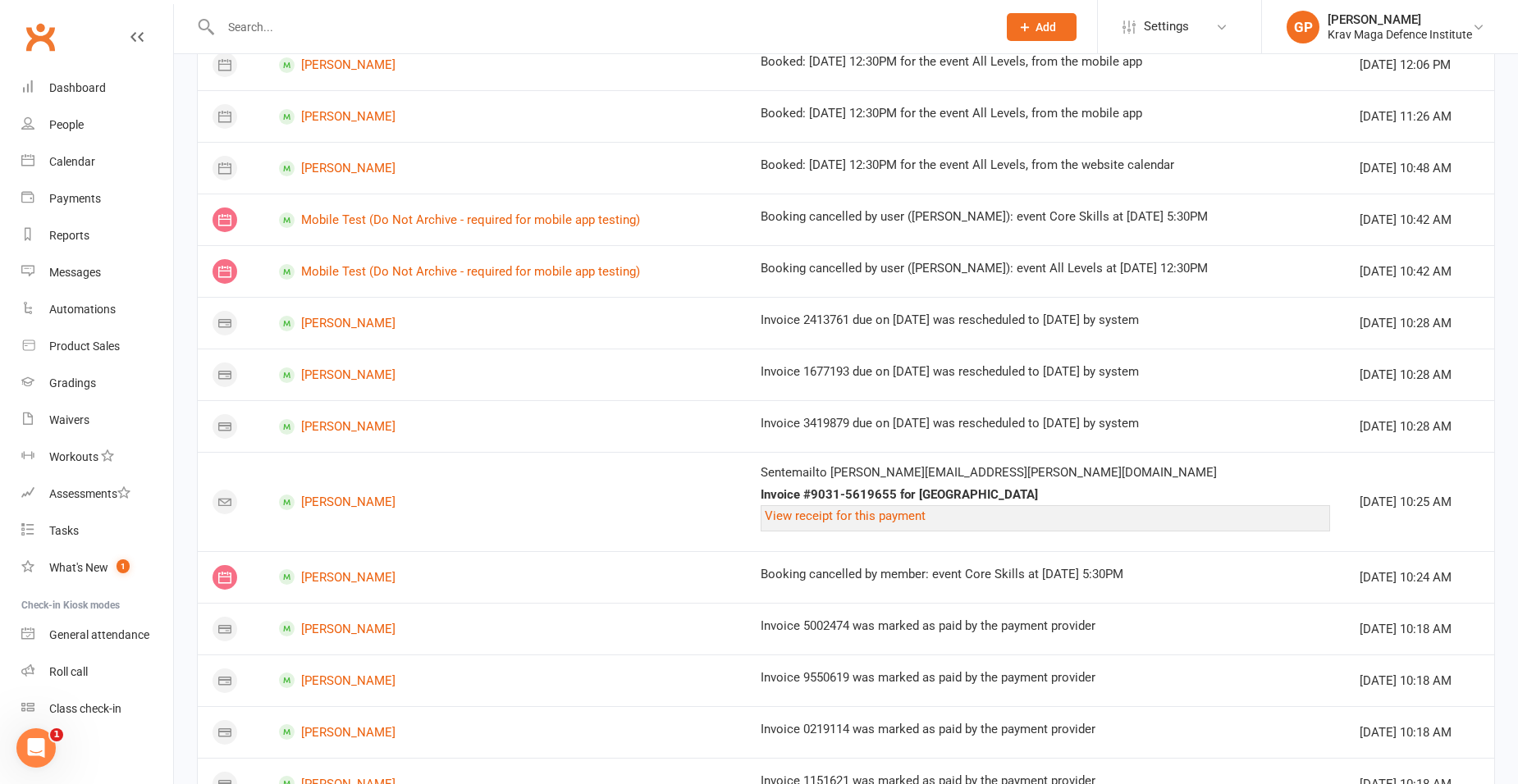
scroll to position [855, 0]
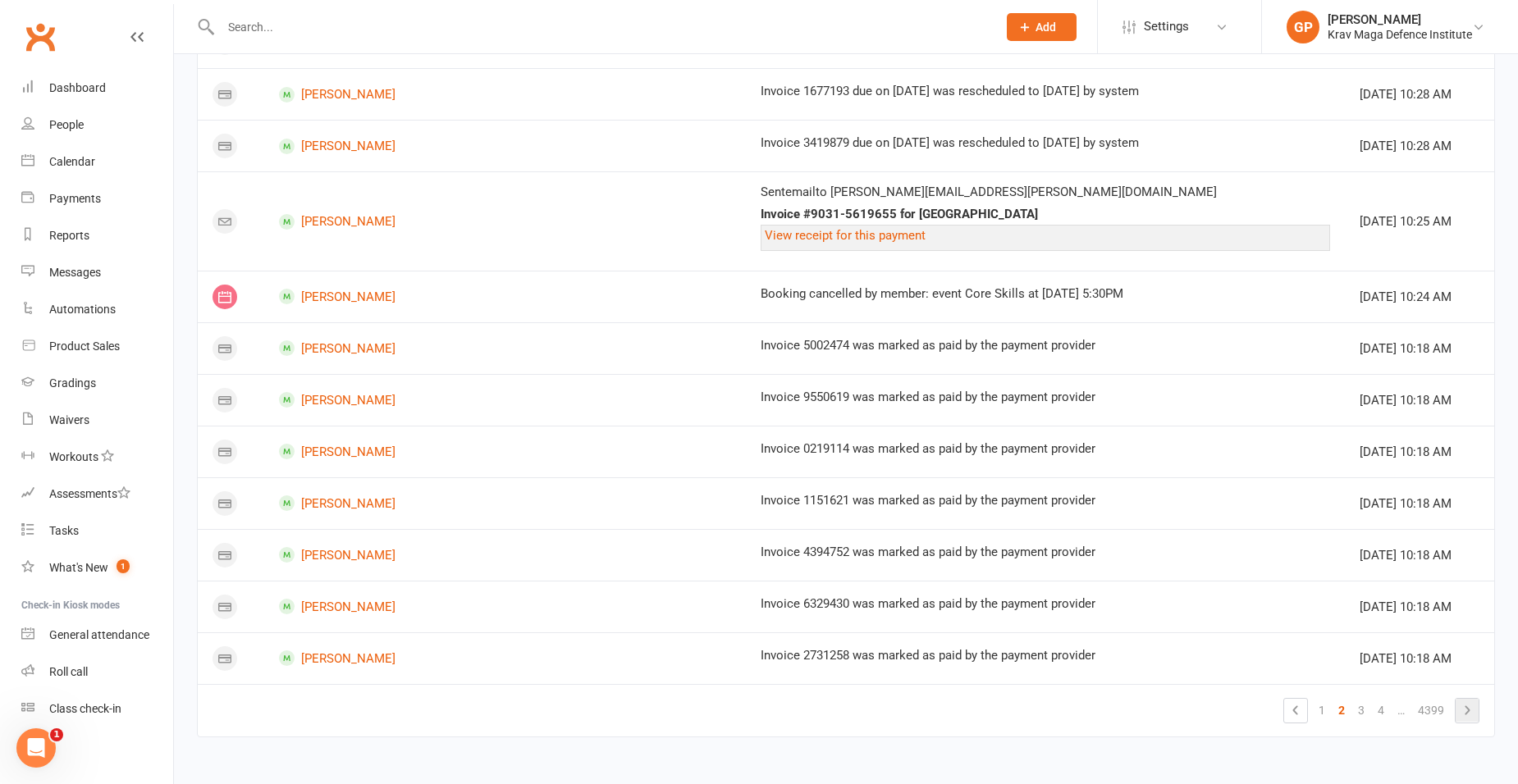
click at [1472, 710] on icon at bounding box center [1467, 710] width 20 height 20
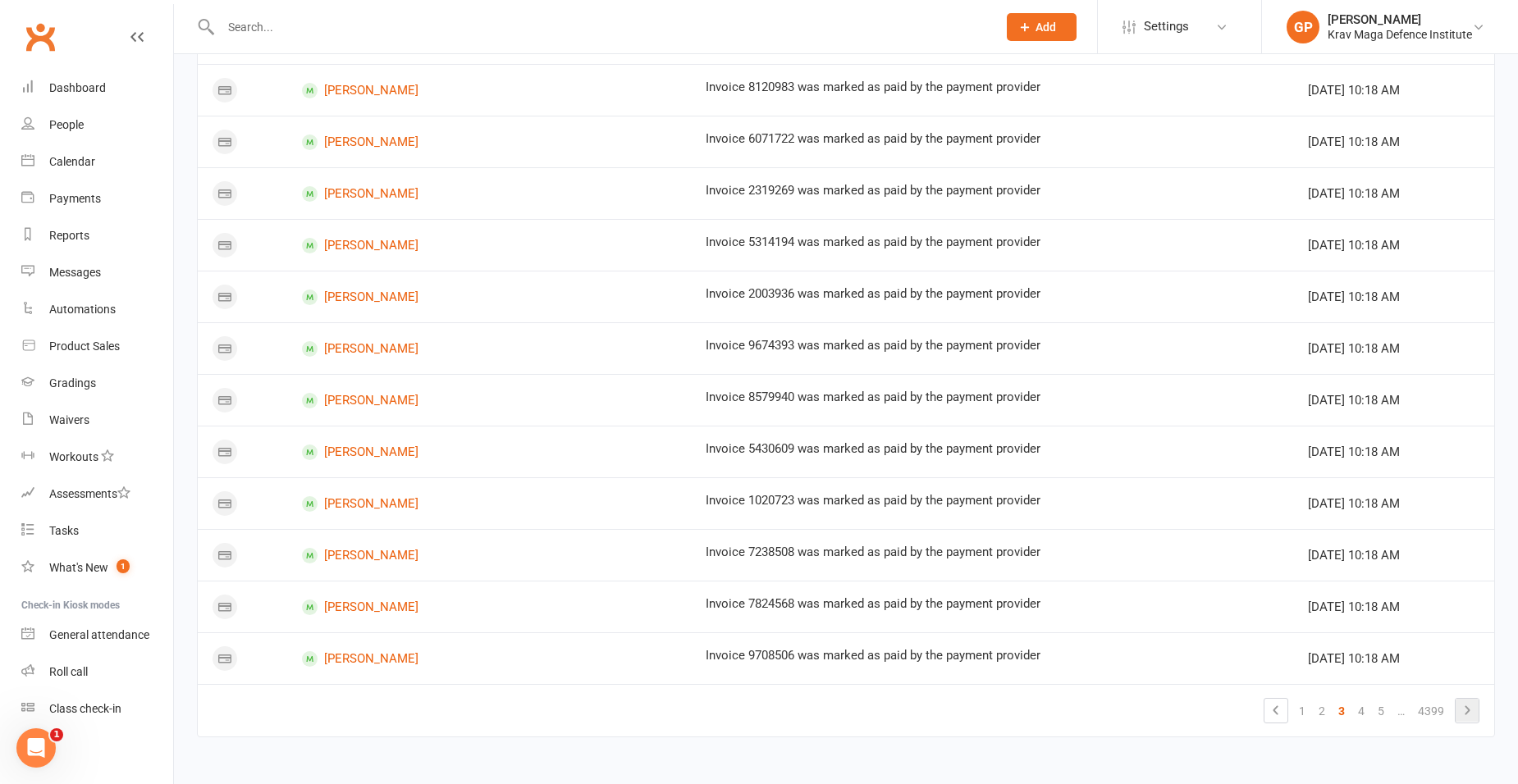
scroll to position [808, 0]
click at [73, 136] on link "People" at bounding box center [97, 125] width 152 height 37
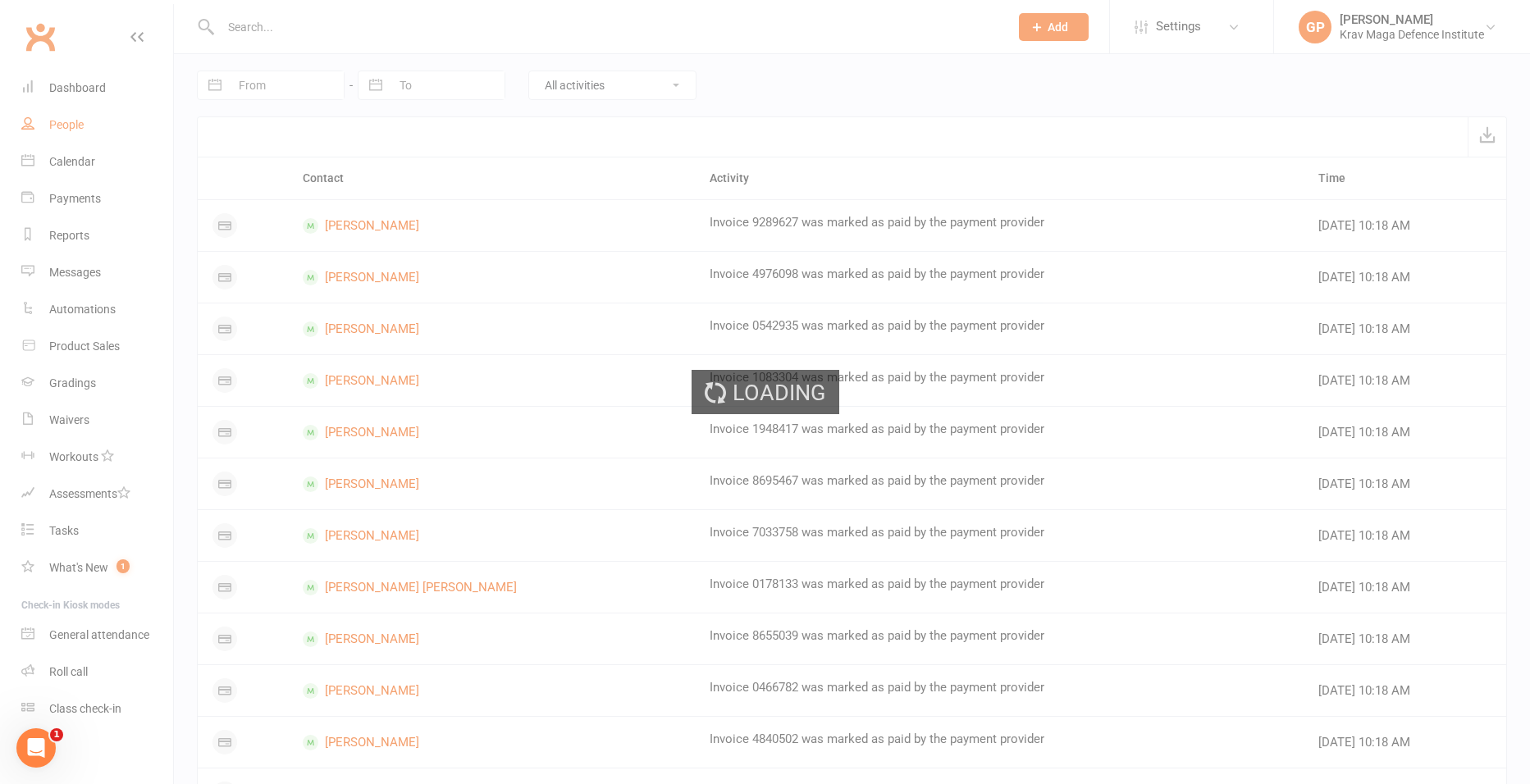
select select "100"
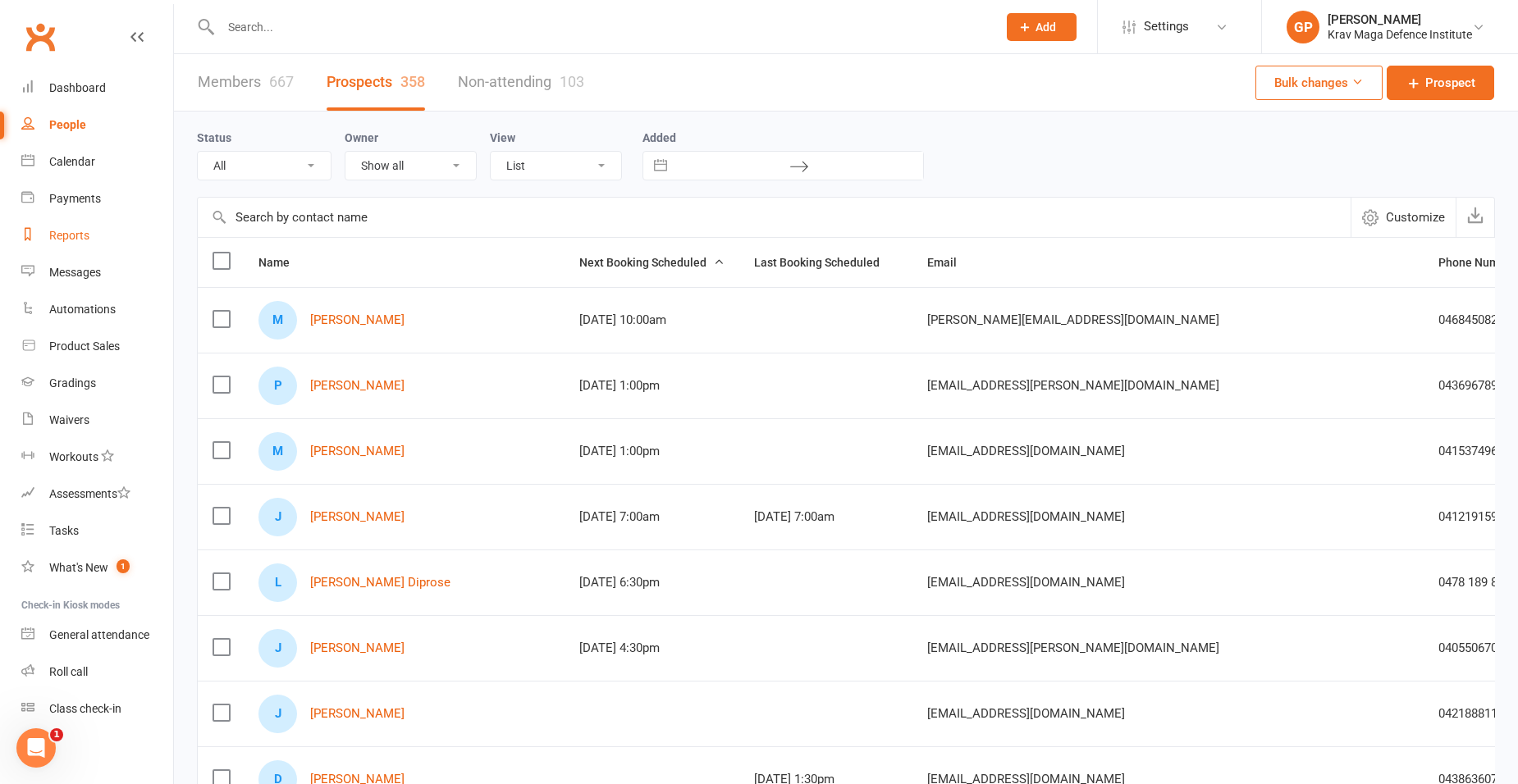
click at [72, 237] on div "Reports" at bounding box center [69, 235] width 40 height 13
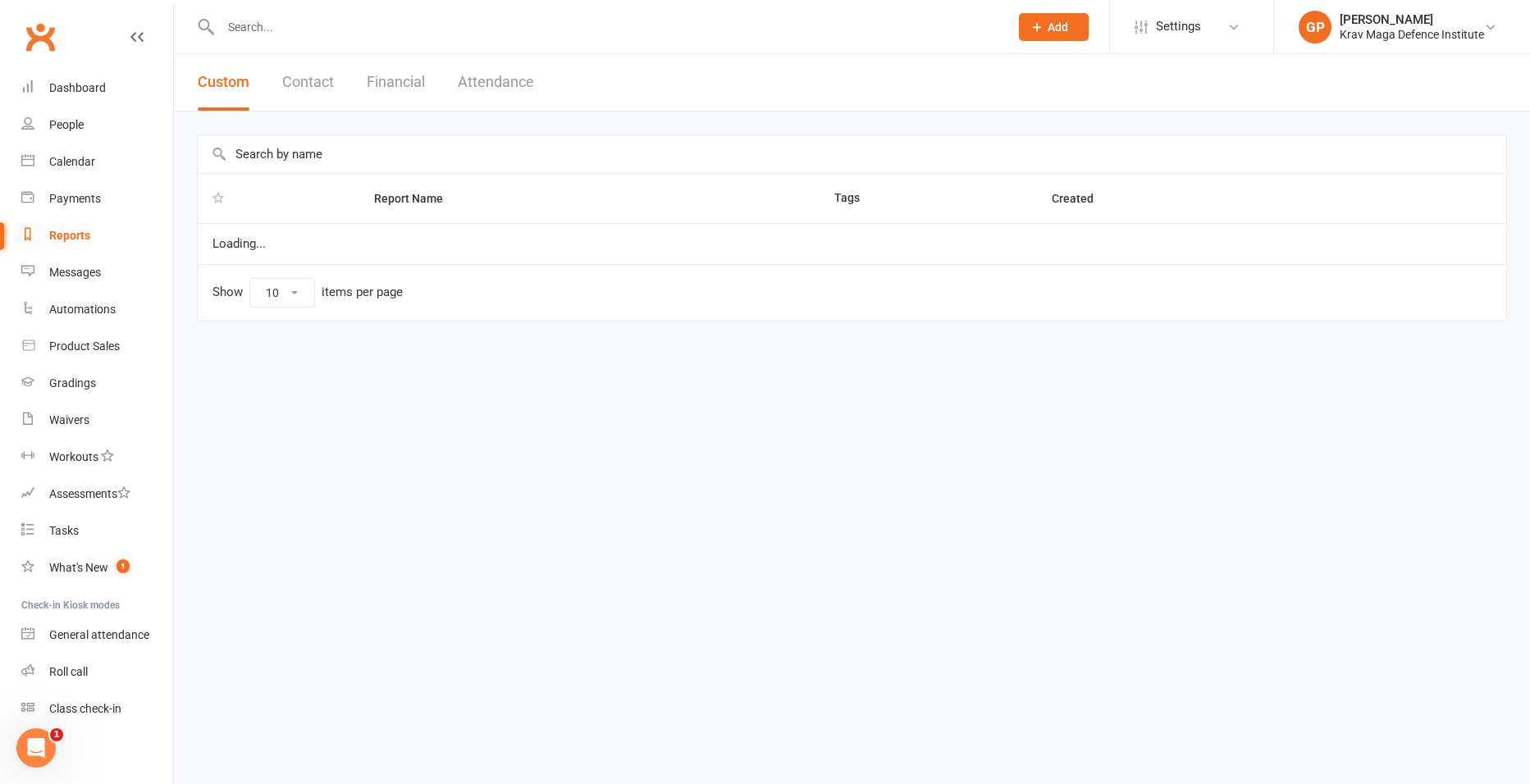
select select "100"
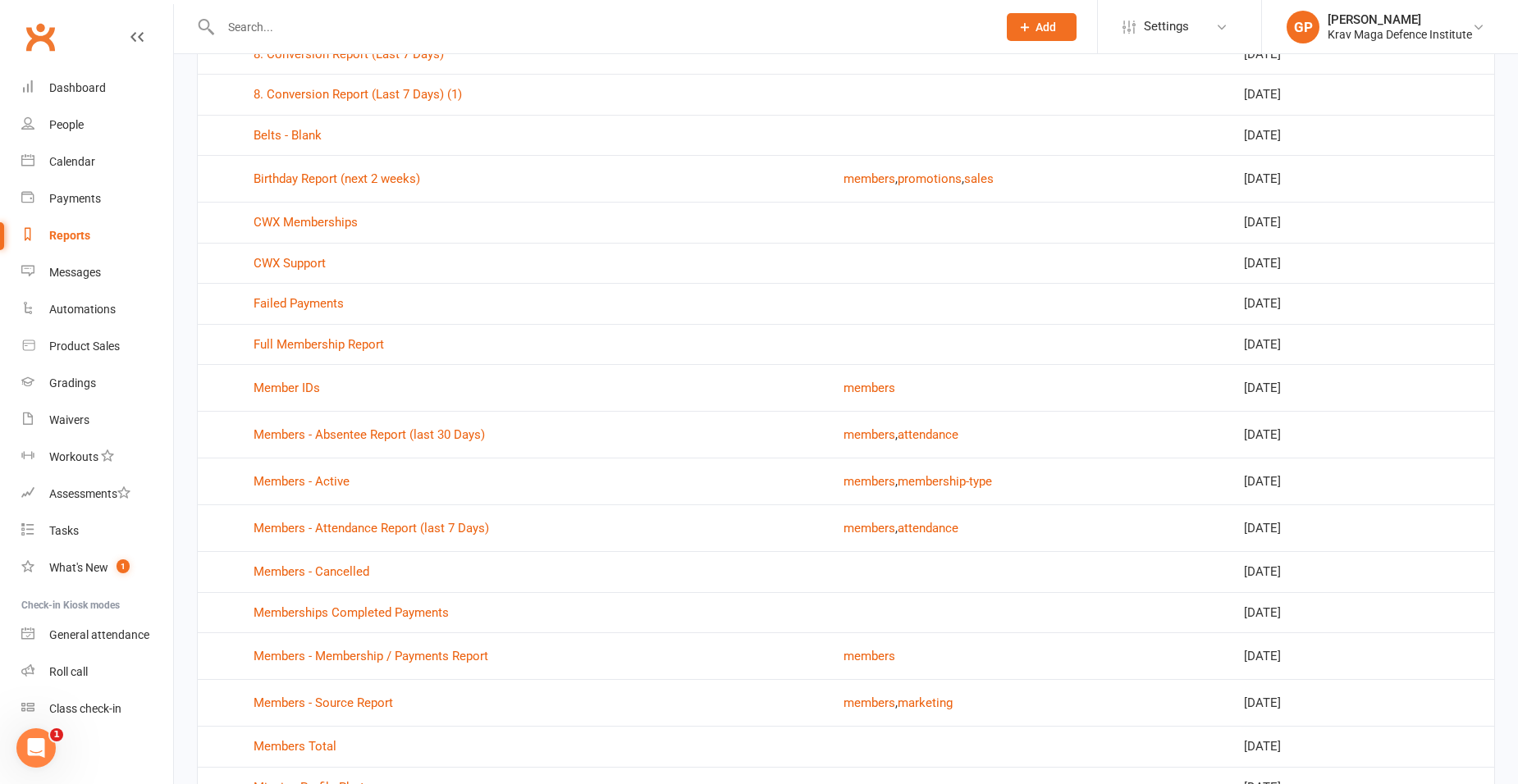
scroll to position [574, 0]
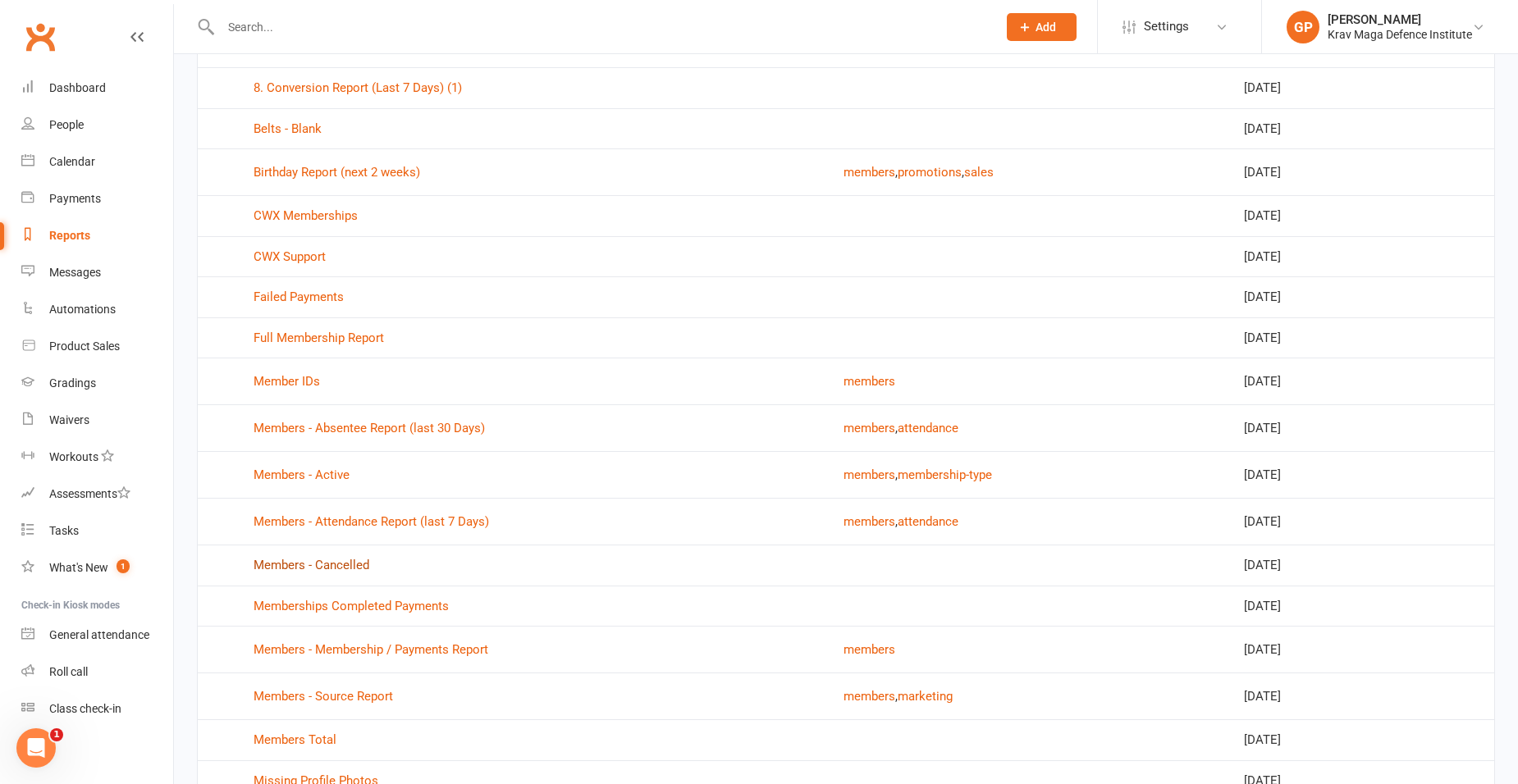
click at [328, 566] on link "Members - Cancelled" at bounding box center [312, 564] width 116 height 15
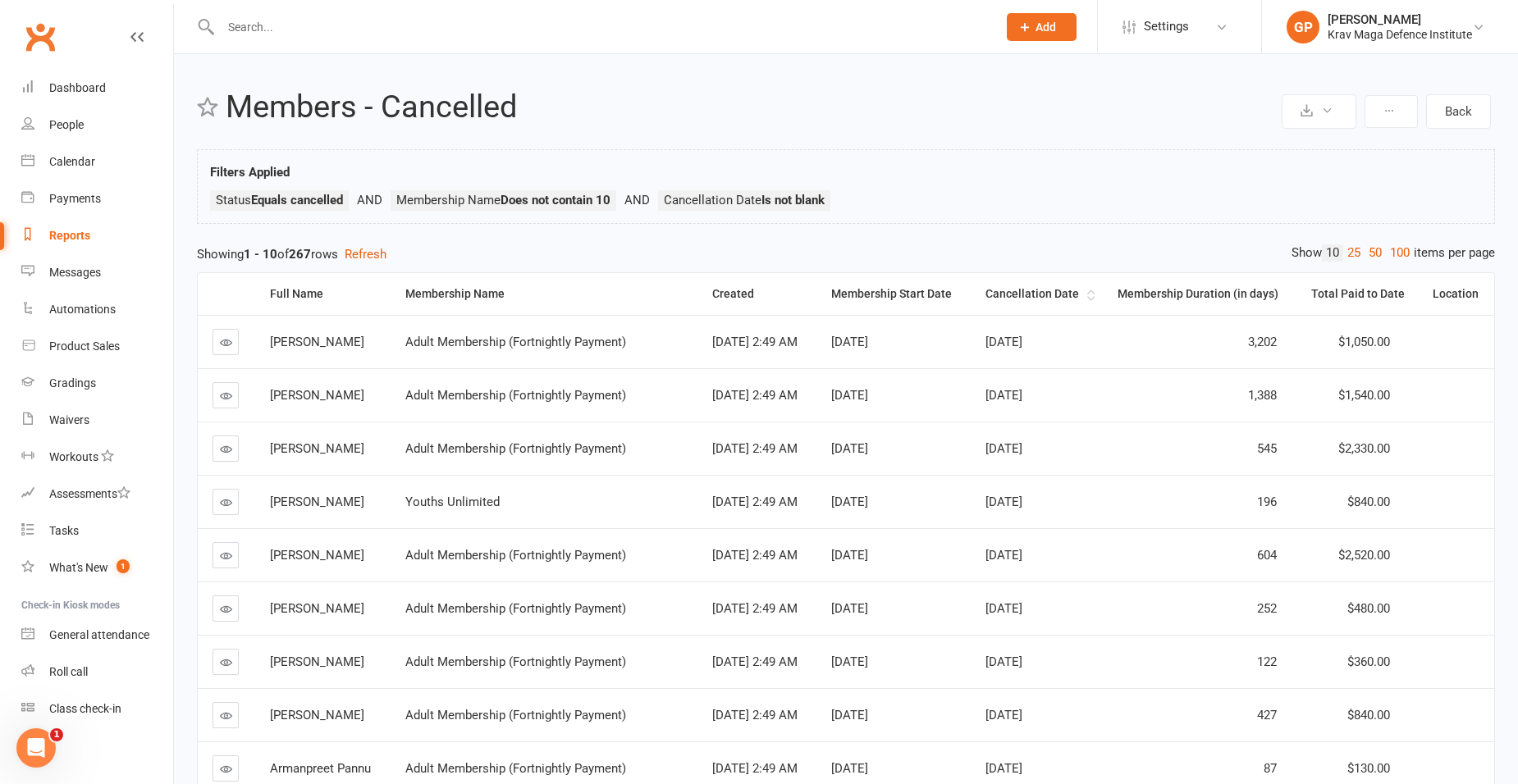
click at [1050, 300] on div "Cancellation Date" at bounding box center [1034, 294] width 98 height 13
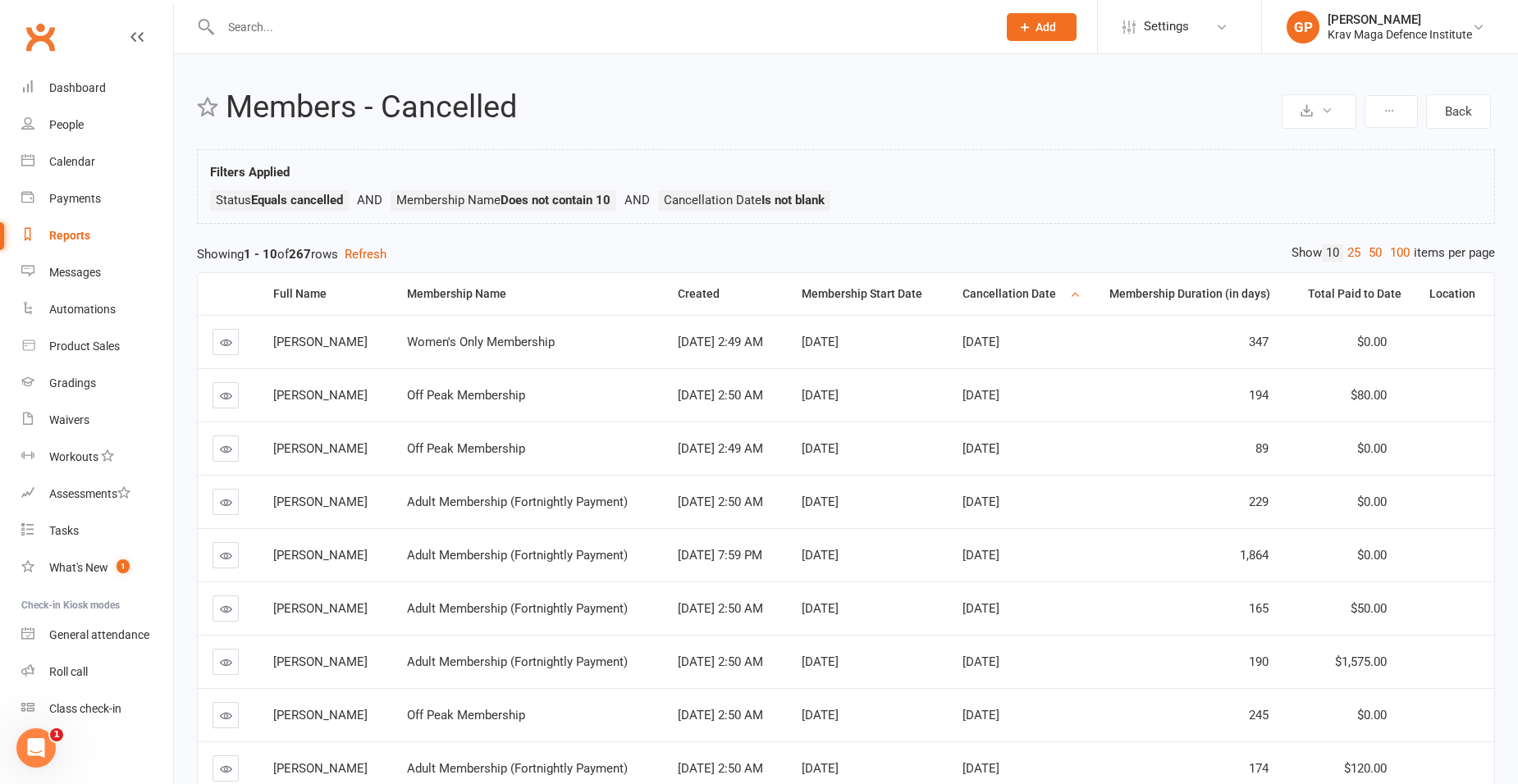
click at [1050, 300] on div "Cancellation Date" at bounding box center [1013, 294] width 103 height 13
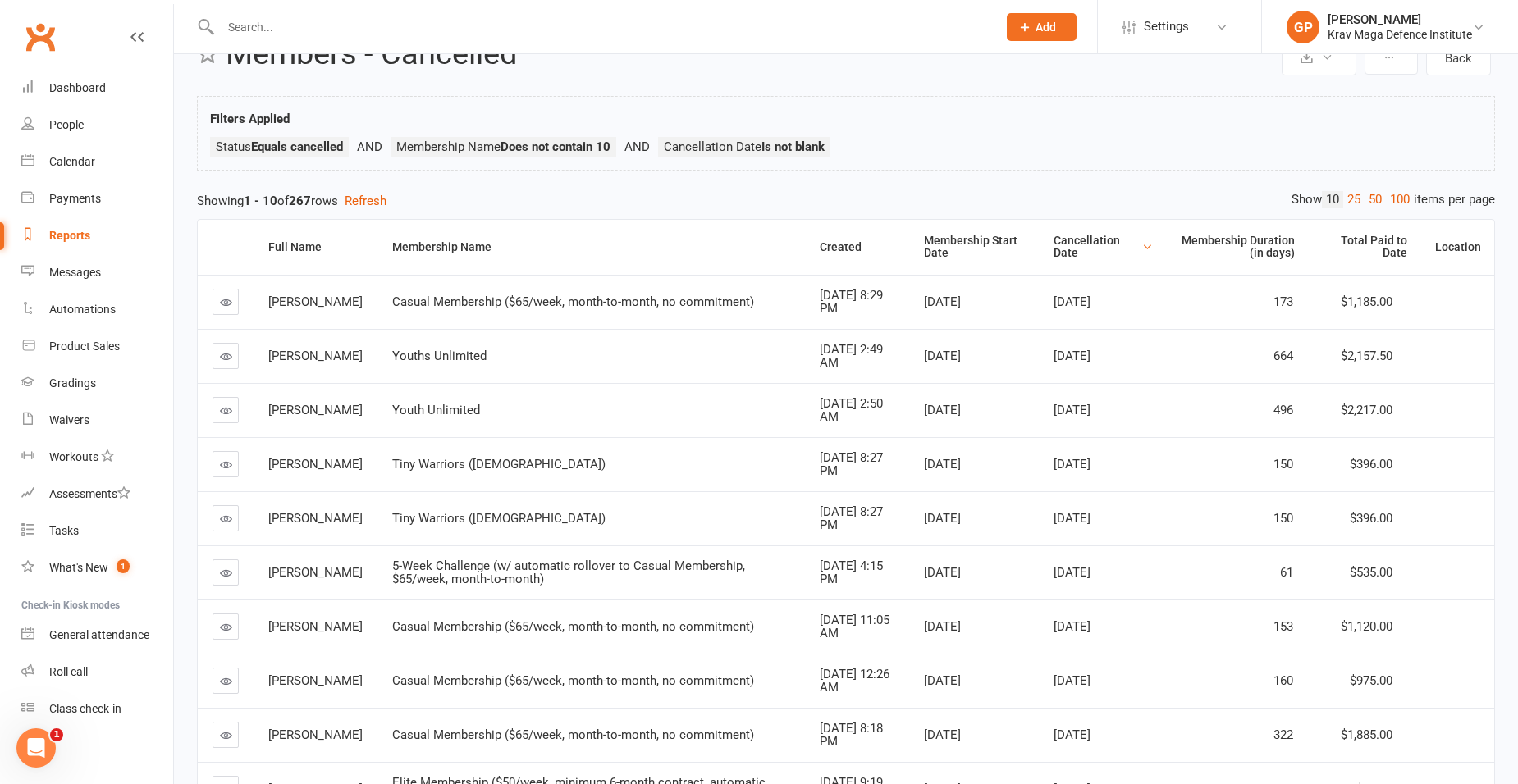
scroll to position [82, 0]
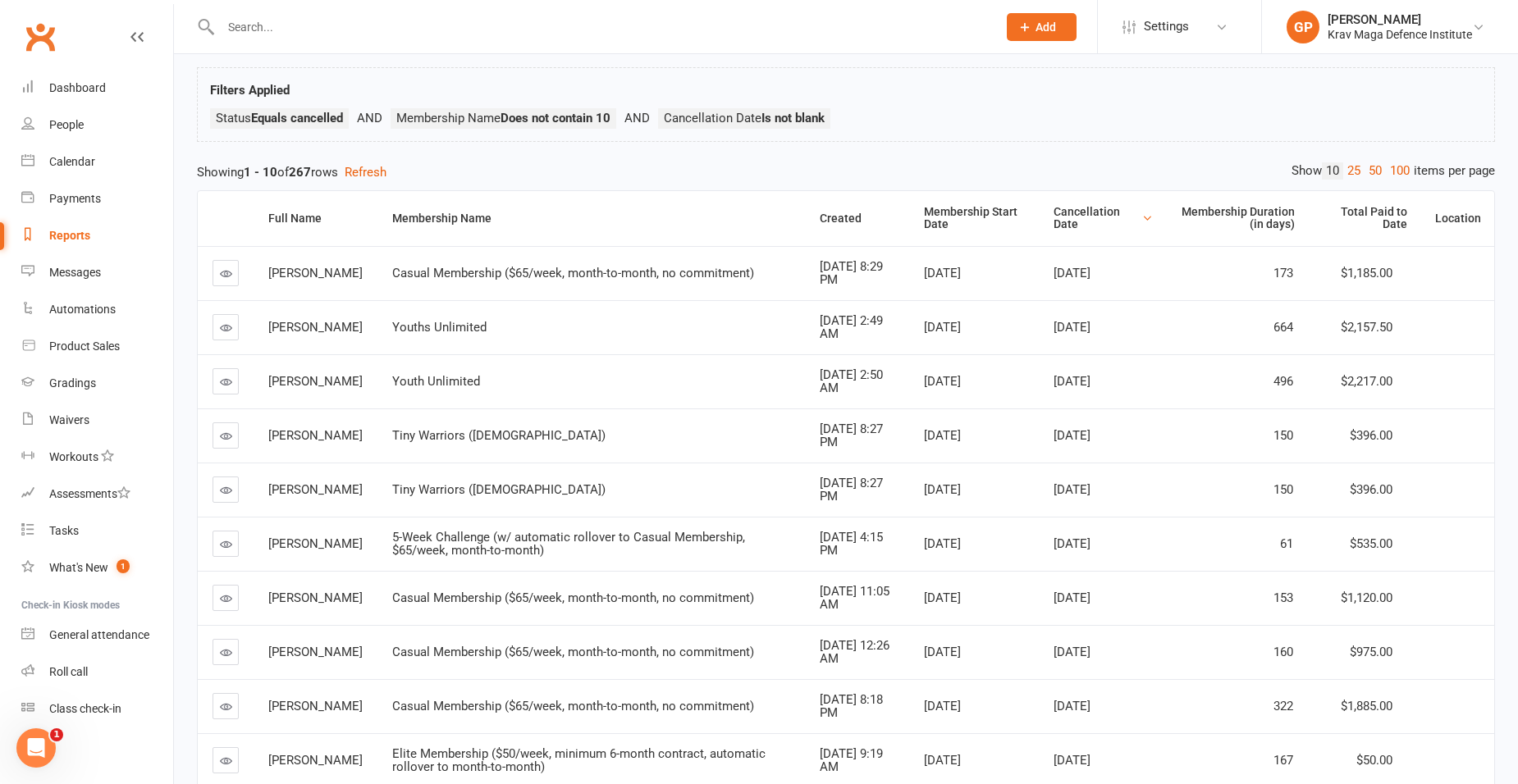
click at [1110, 161] on div "Export to CSV Schedule recurring exports Back Members - Cancelled Filters Appli…" at bounding box center [845, 433] width 1344 height 922
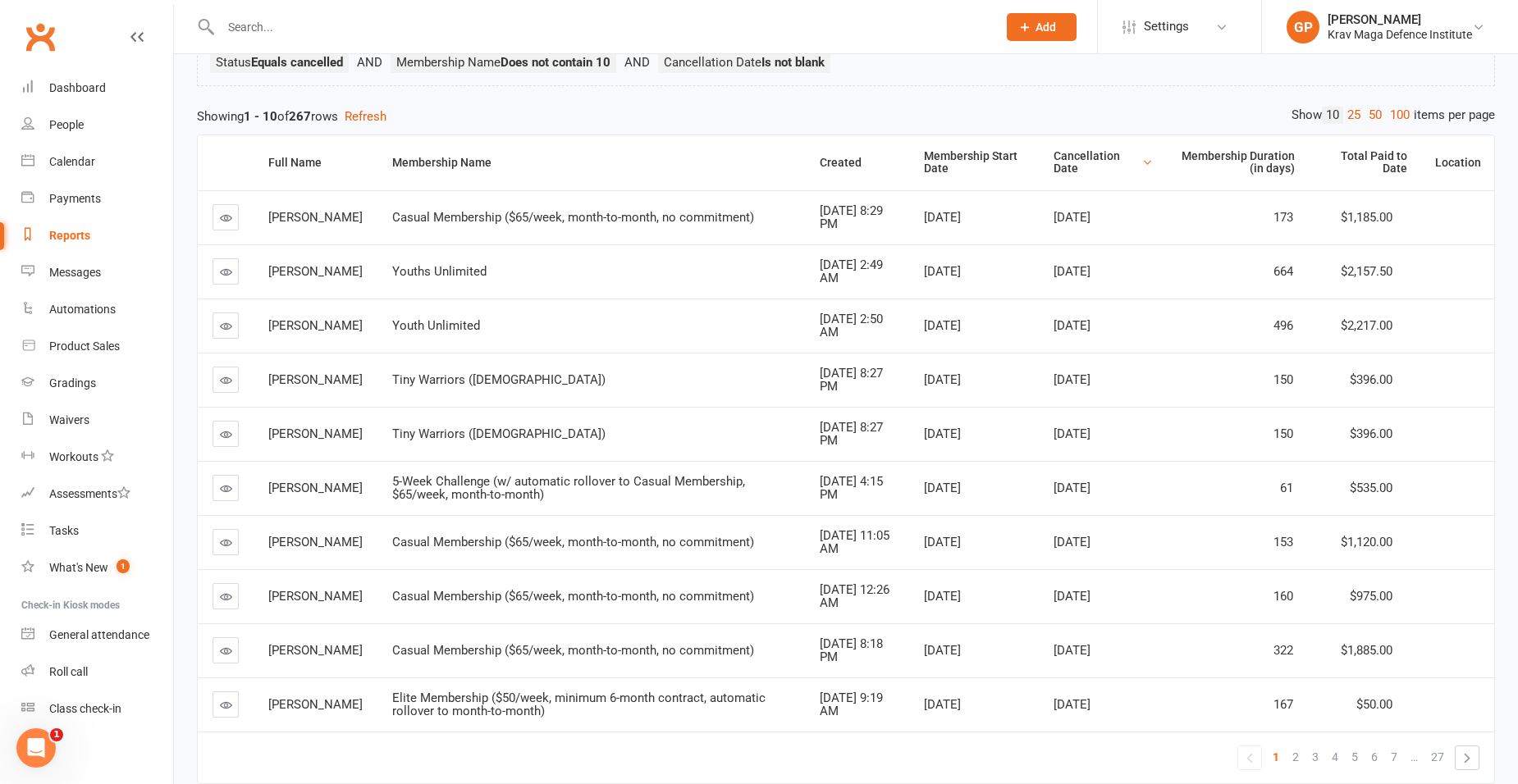
scroll to position [0, 0]
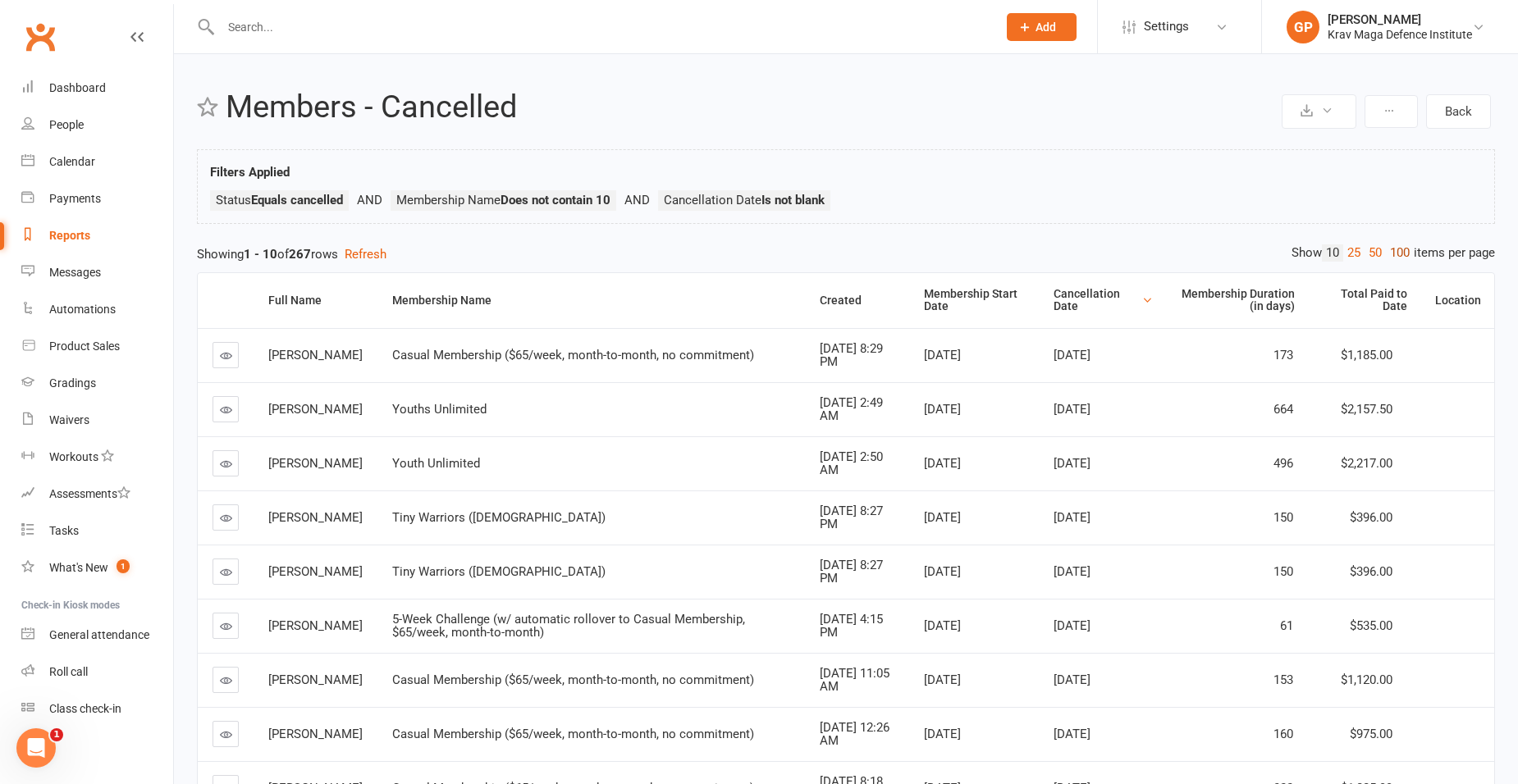
click at [1386, 256] on link "100" at bounding box center [1399, 253] width 27 height 18
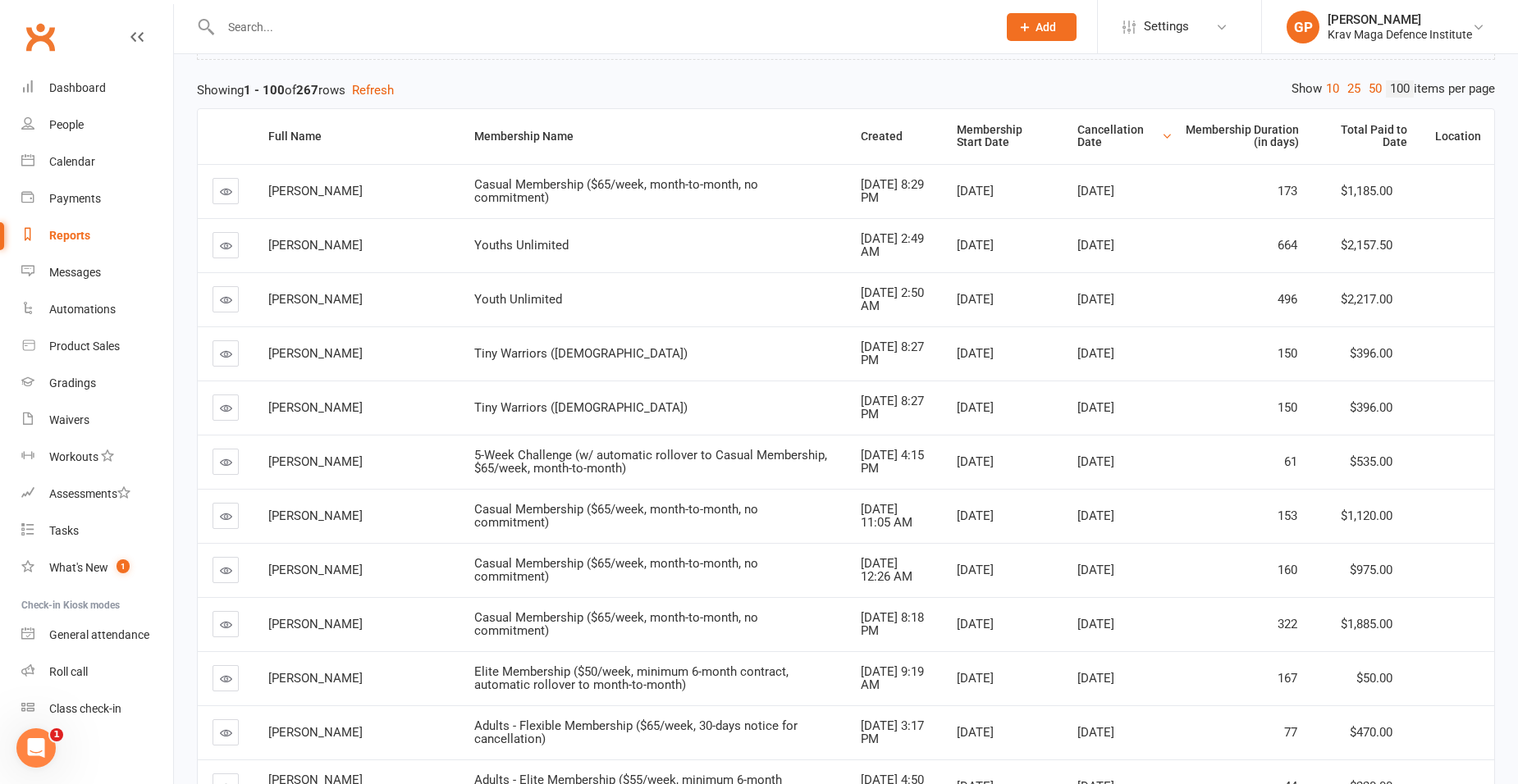
scroll to position [82, 0]
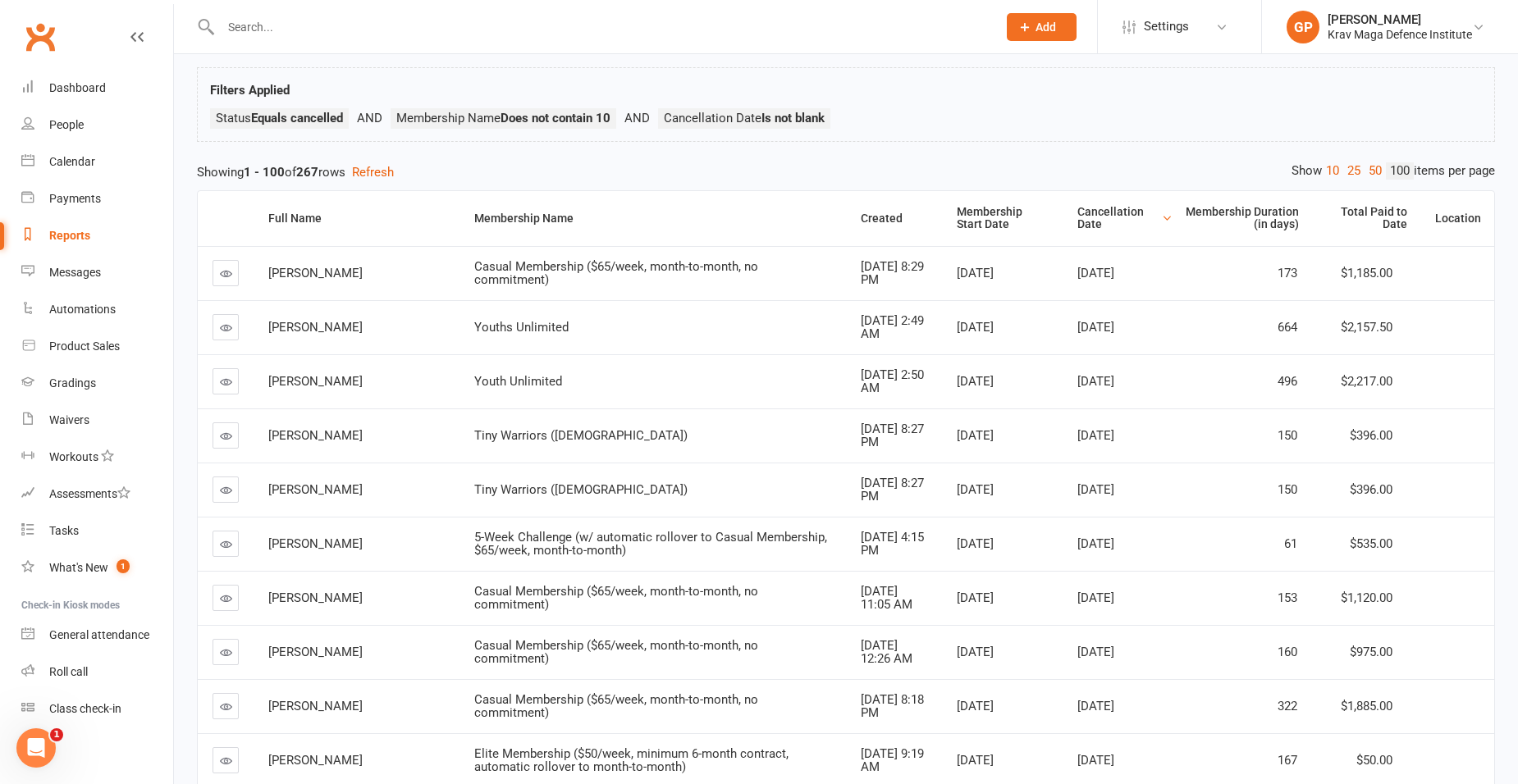
click at [226, 432] on icon at bounding box center [225, 436] width 13 height 13
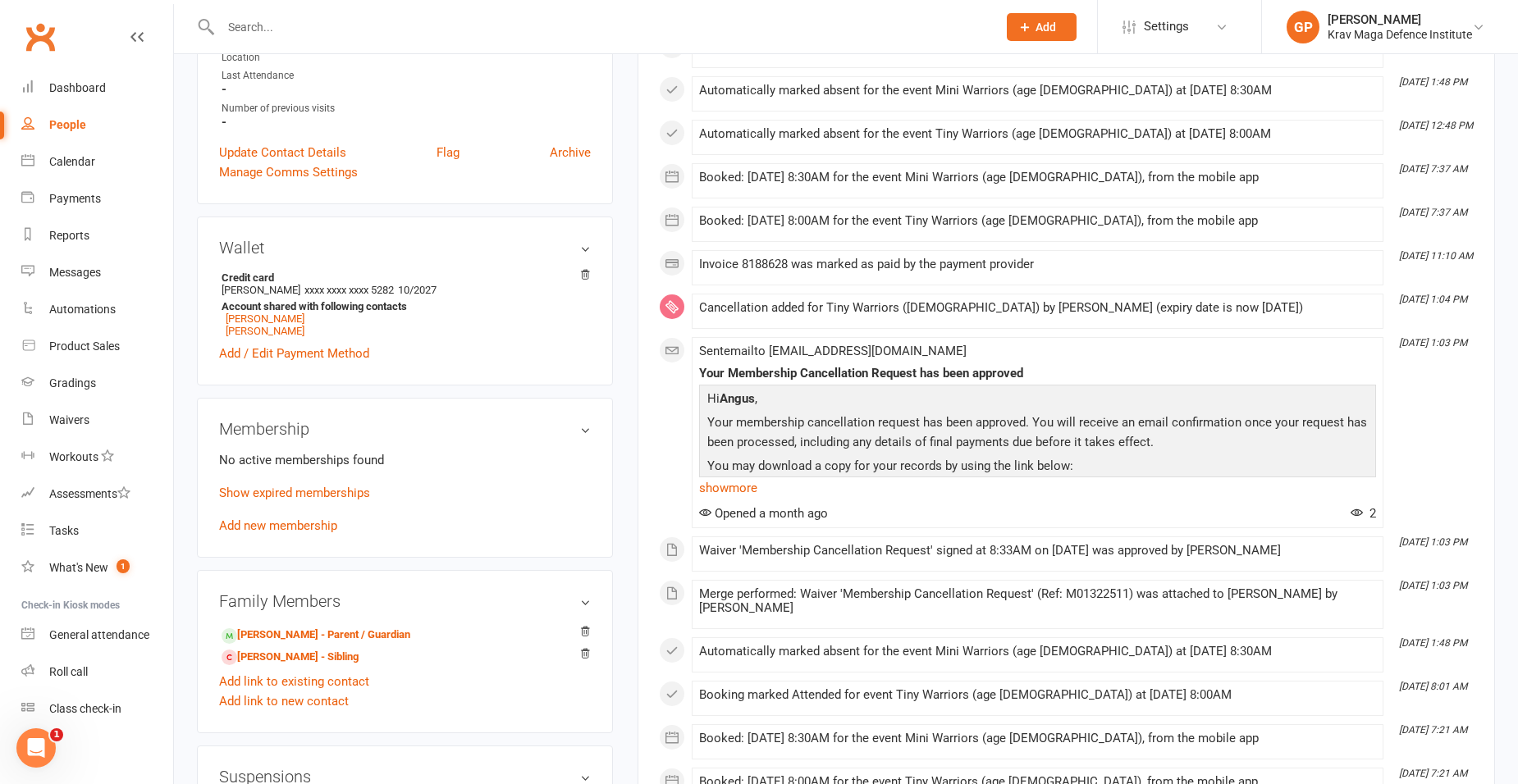
scroll to position [574, 0]
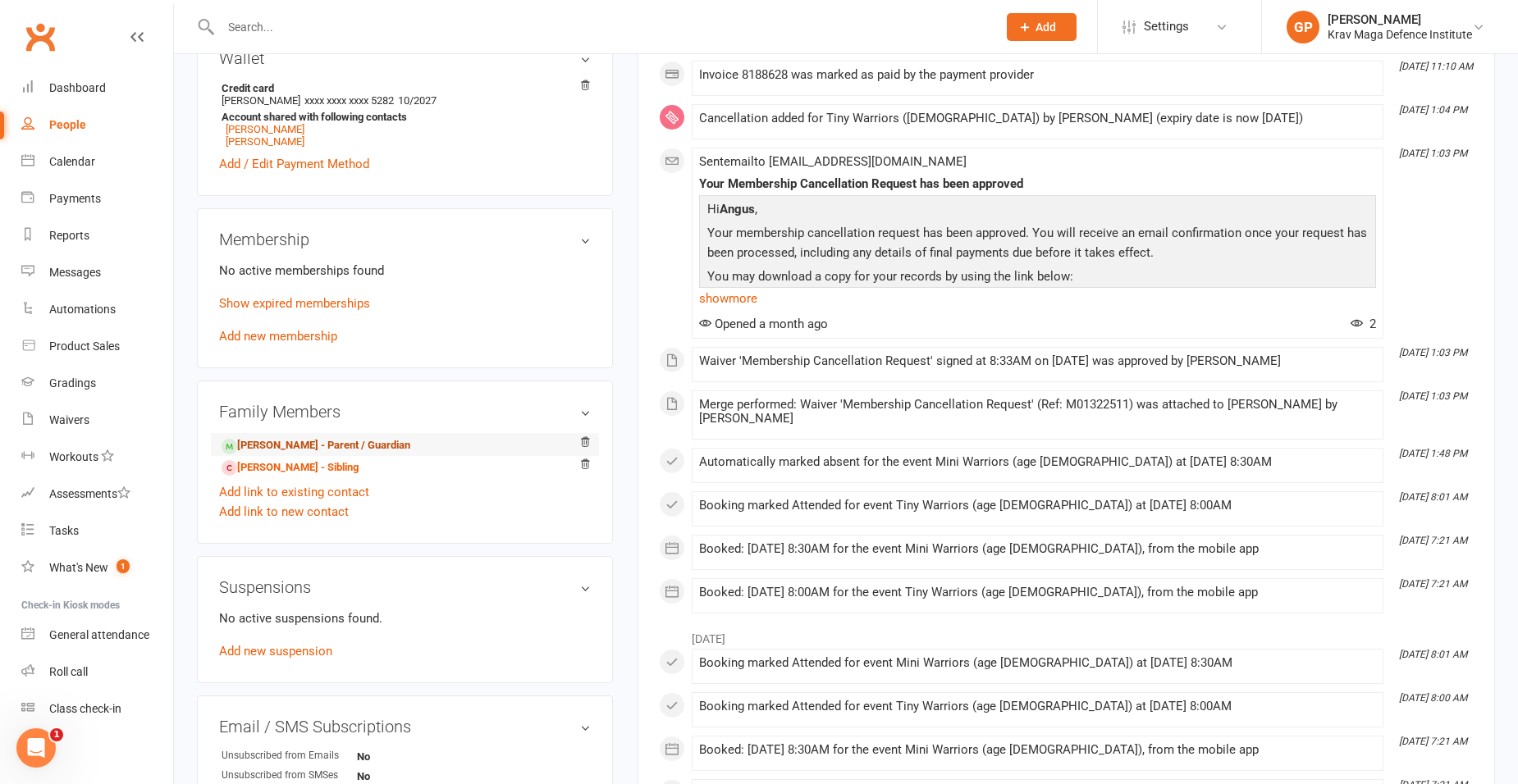
click at [299, 445] on link "Ed Riordan - Parent / Guardian" at bounding box center [316, 446] width 189 height 18
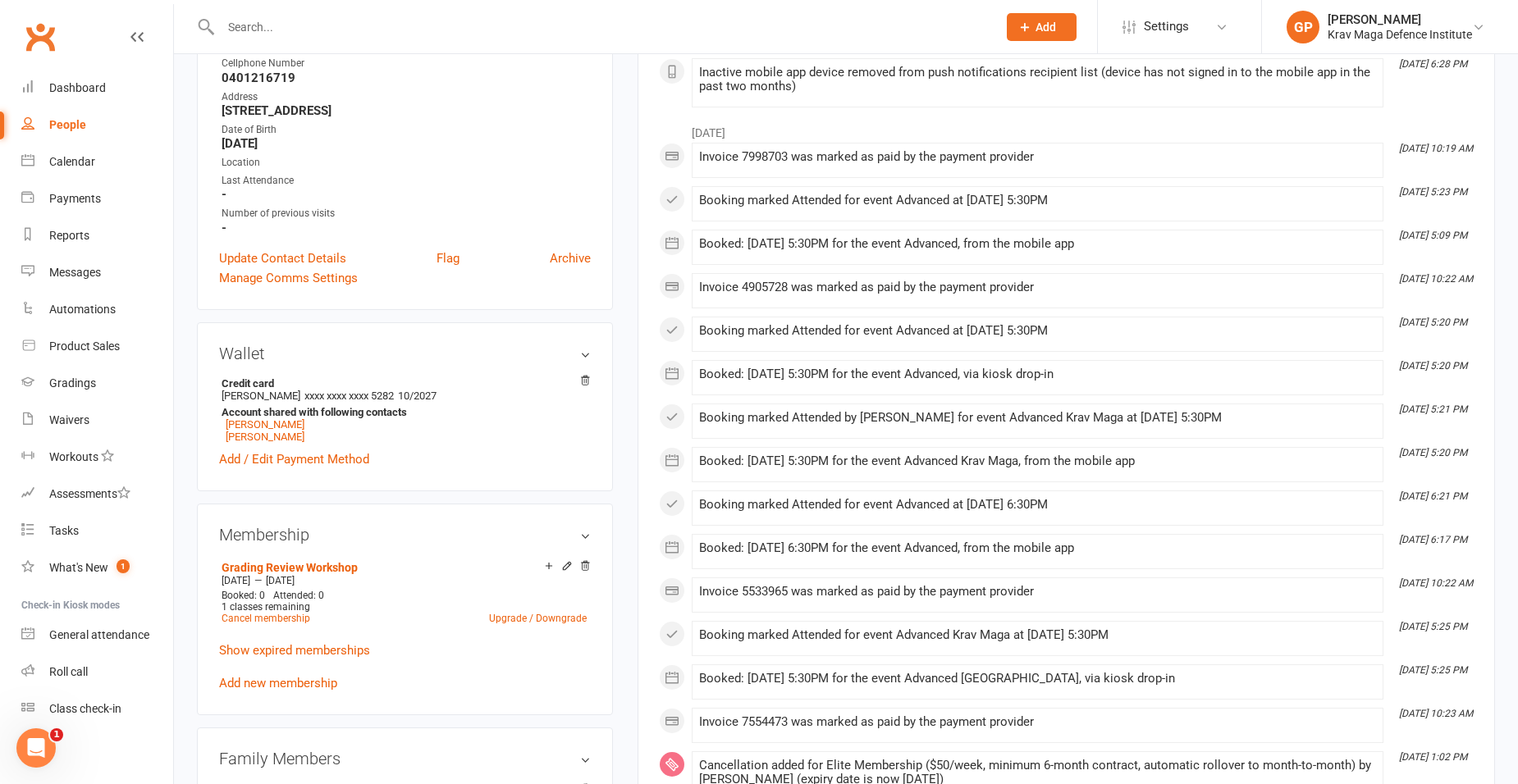
scroll to position [411, 0]
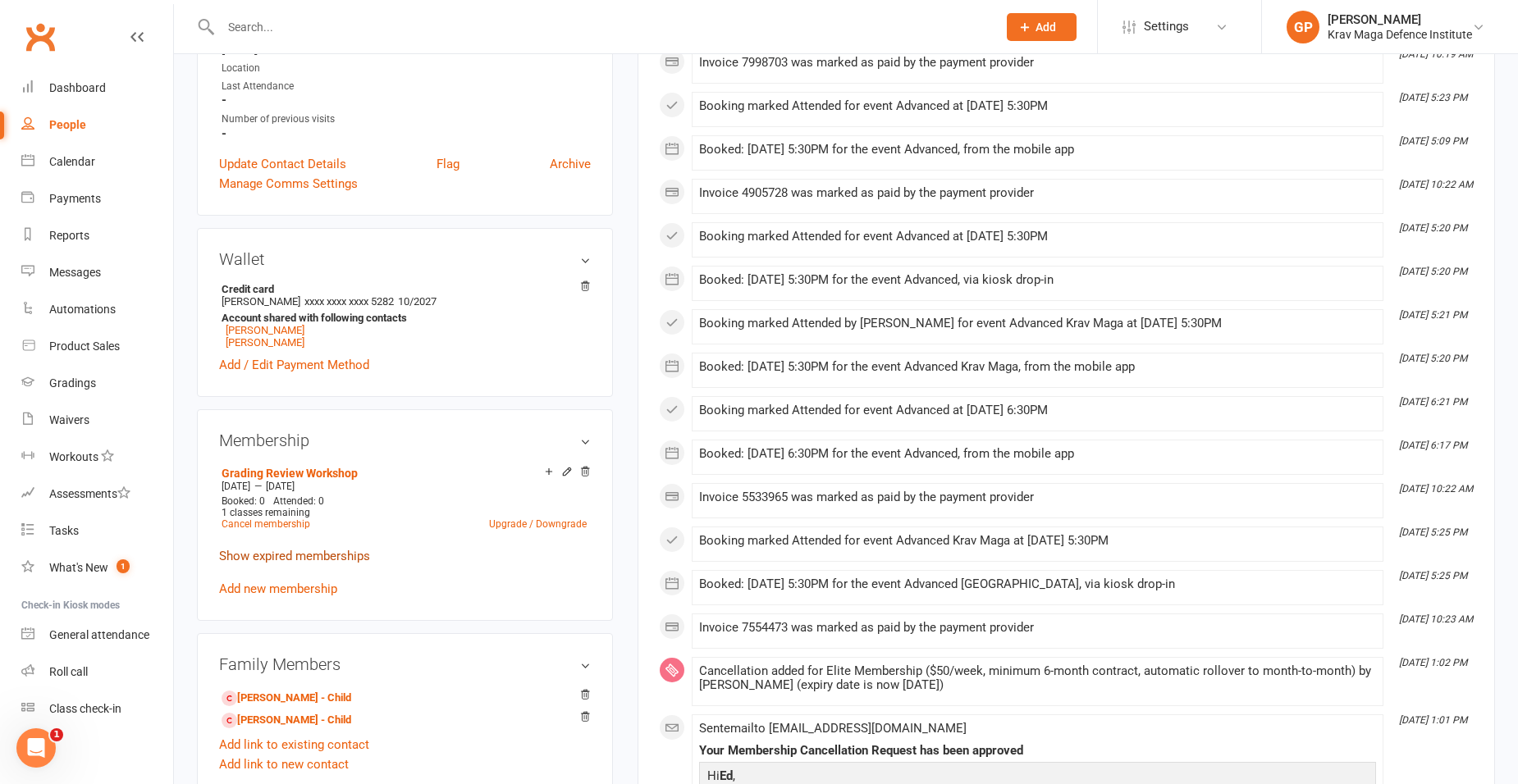
click at [287, 551] on link "Show expired memberships" at bounding box center [295, 556] width 151 height 15
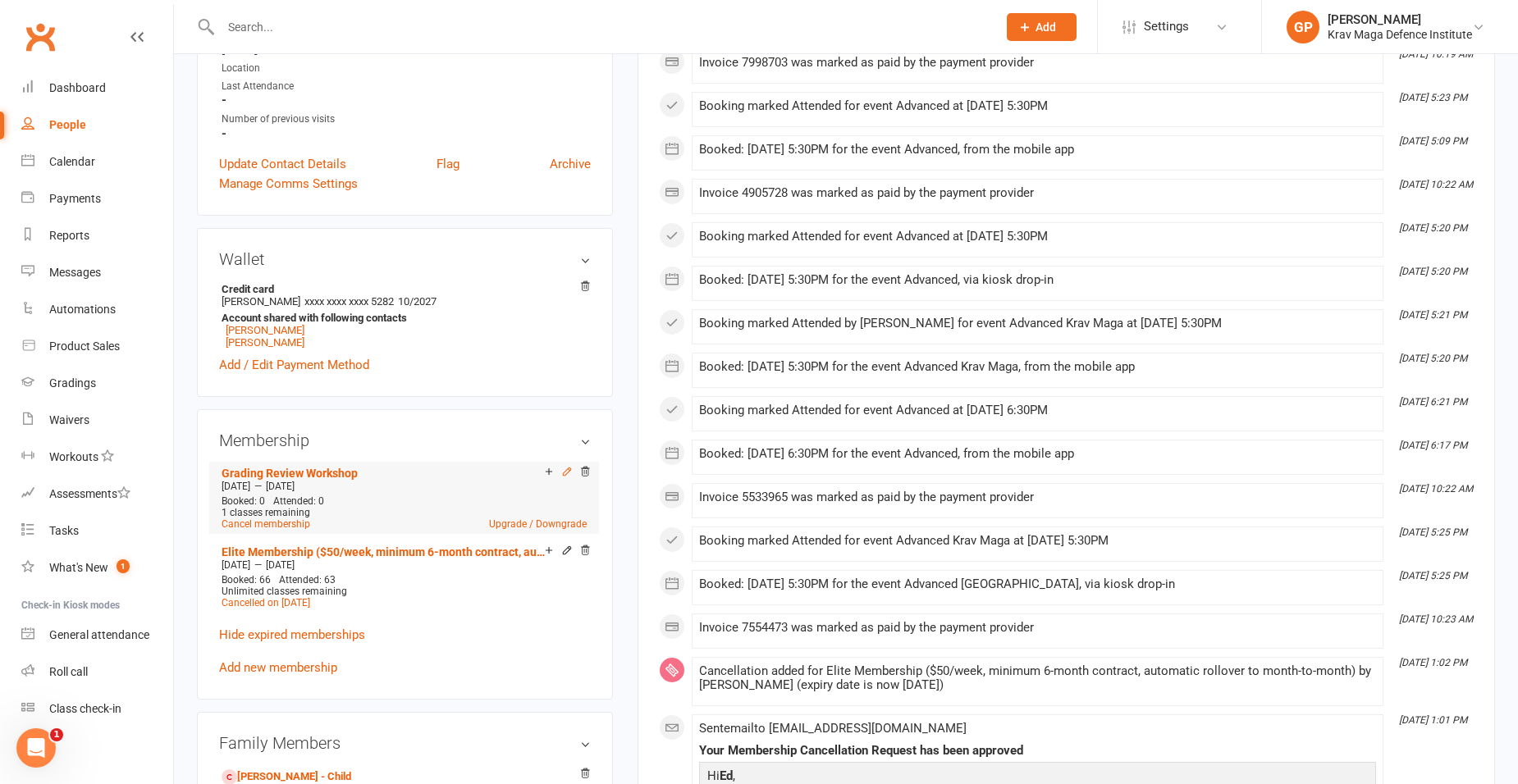
click at [565, 467] on icon at bounding box center [567, 471] width 12 height 12
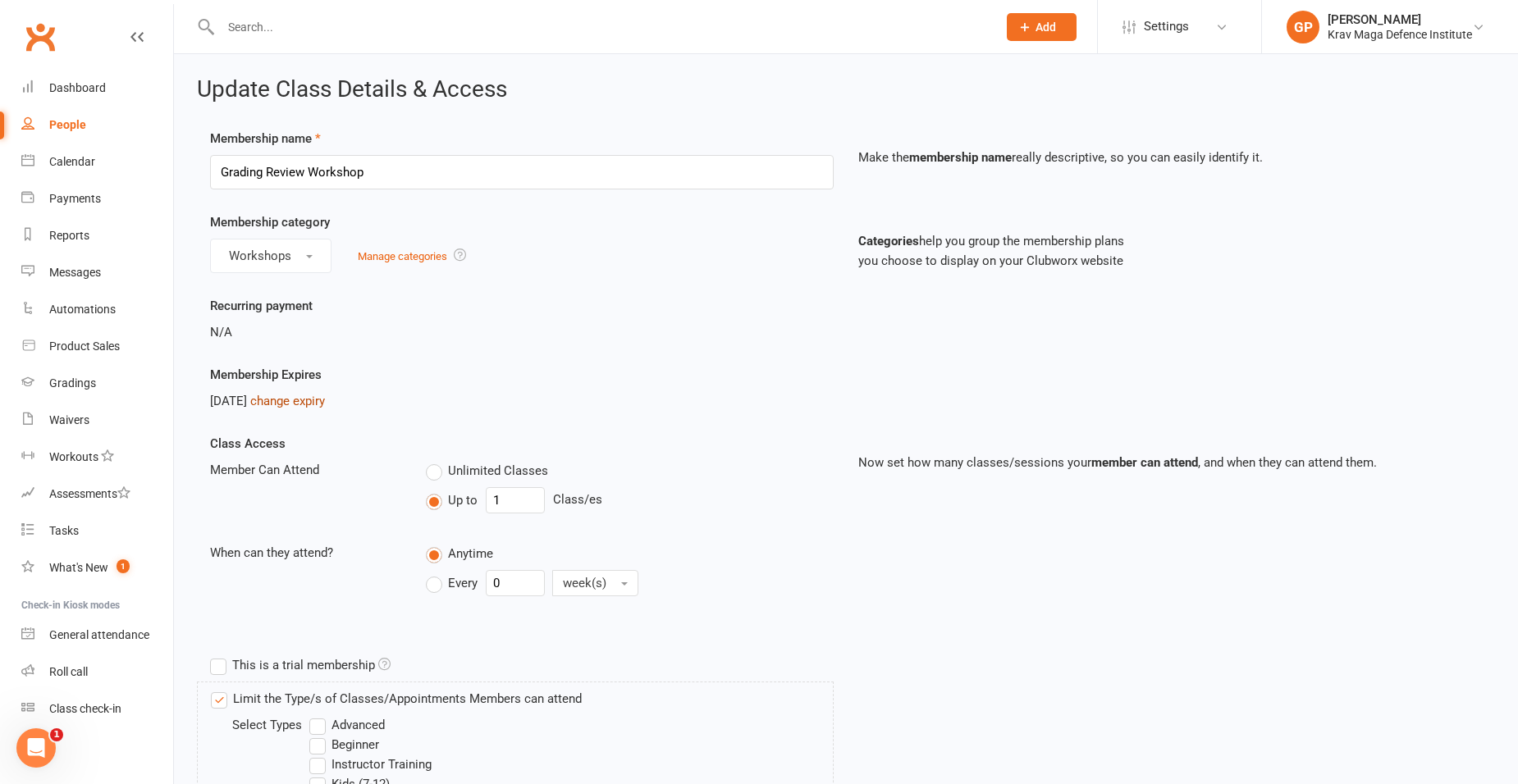
click at [325, 403] on link "change expiry" at bounding box center [287, 401] width 74 height 15
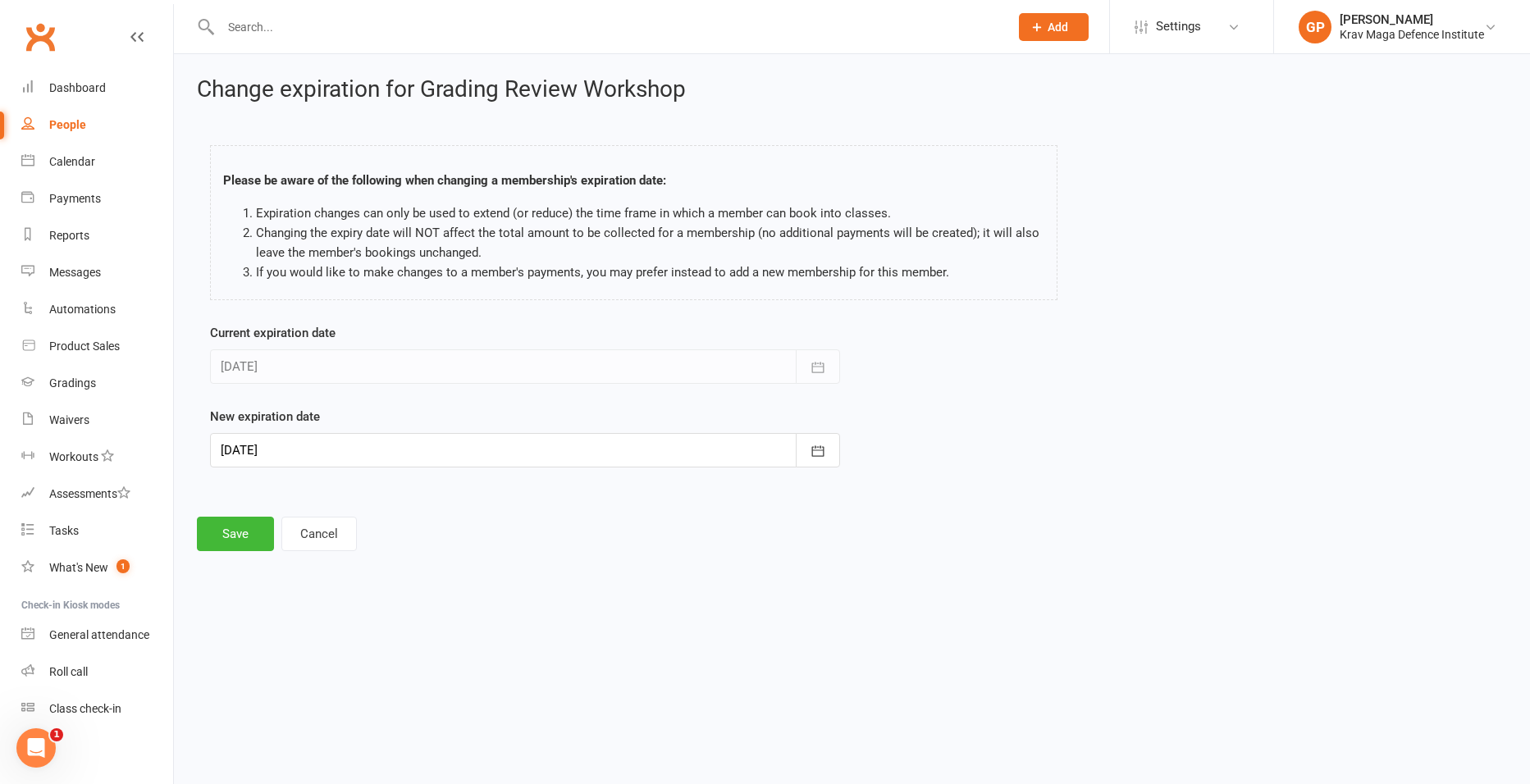
click at [301, 447] on div at bounding box center [524, 450] width 630 height 34
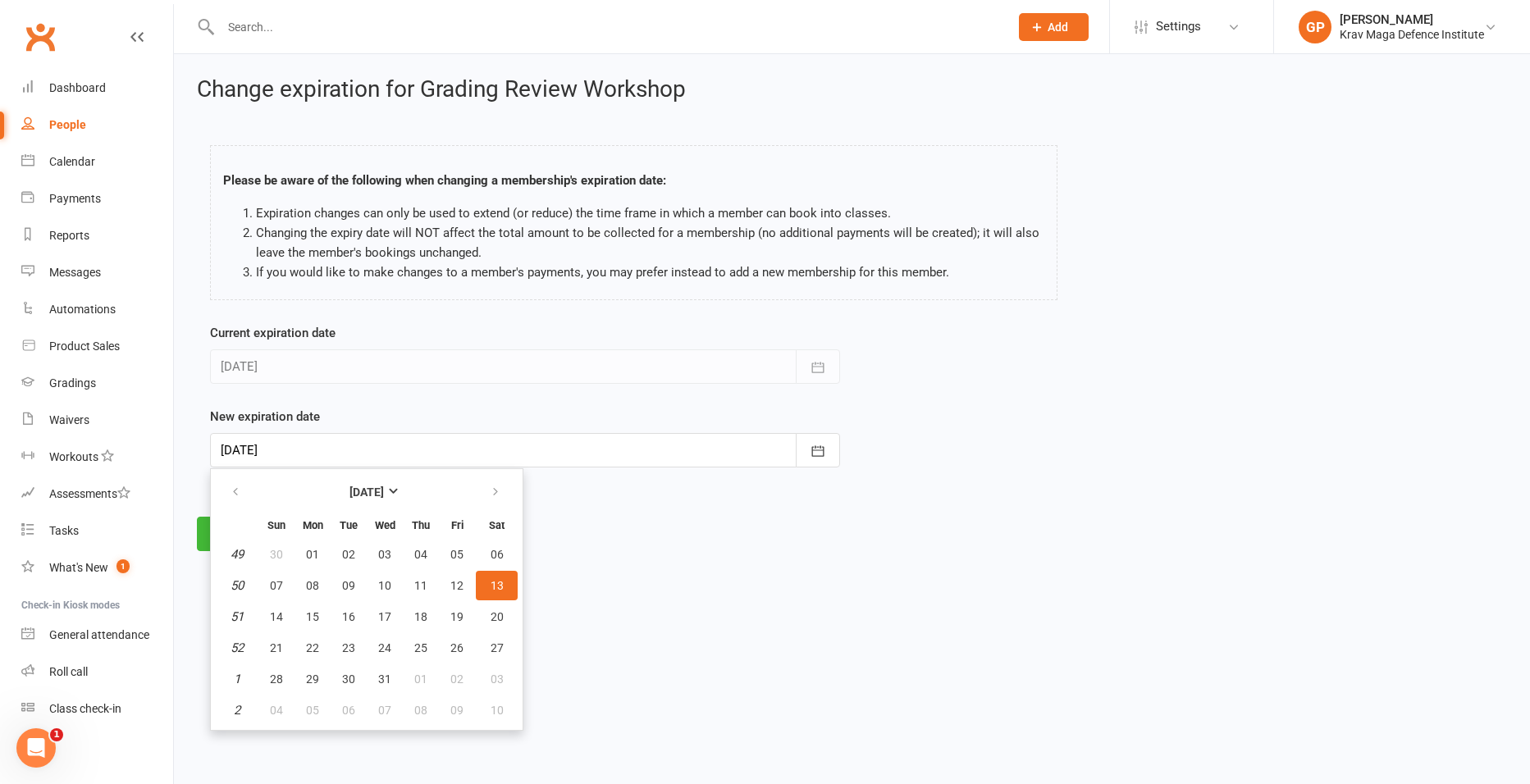
click at [486, 585] on button "13" at bounding box center [497, 586] width 42 height 29
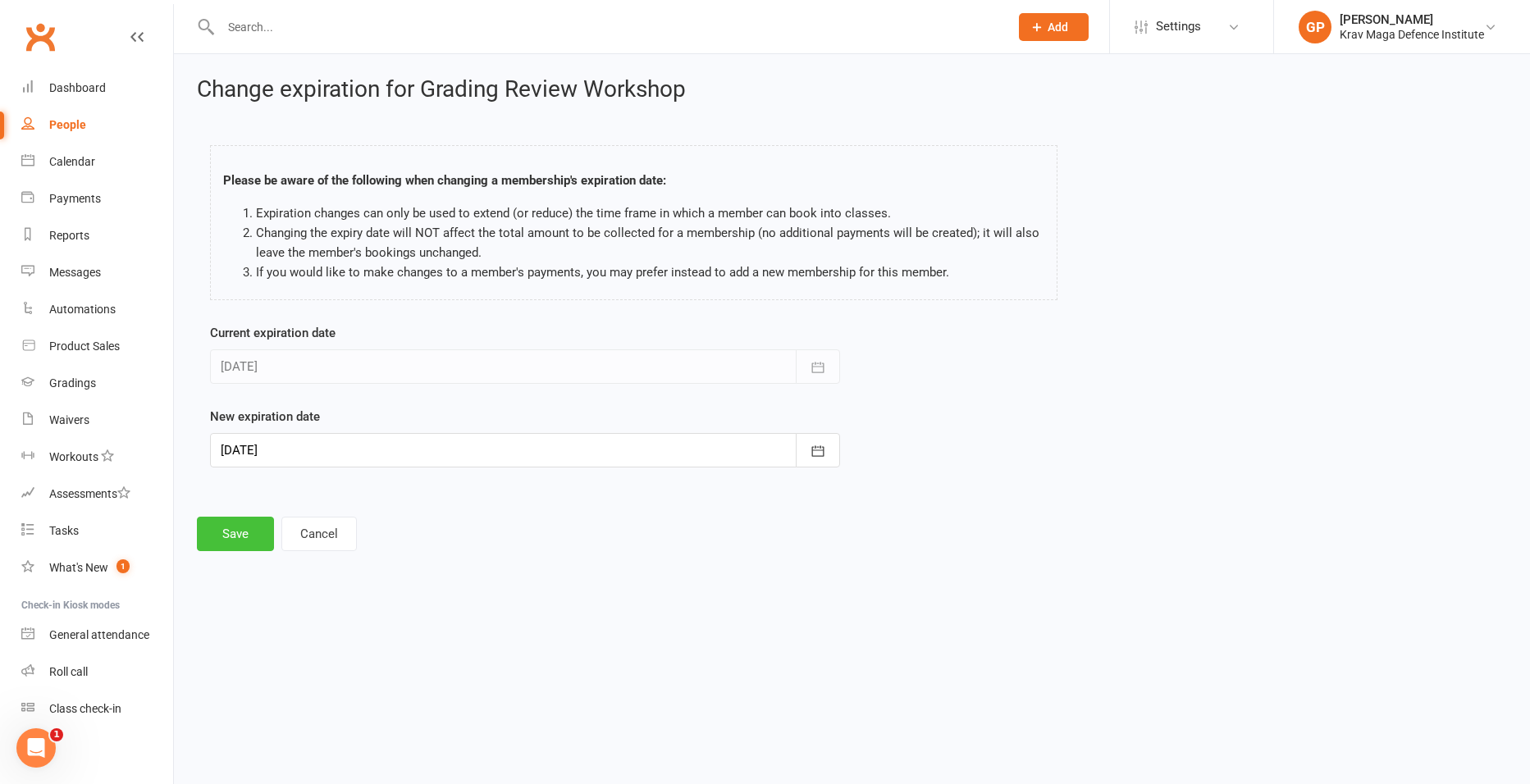
click at [223, 526] on button "Save" at bounding box center [235, 533] width 77 height 34
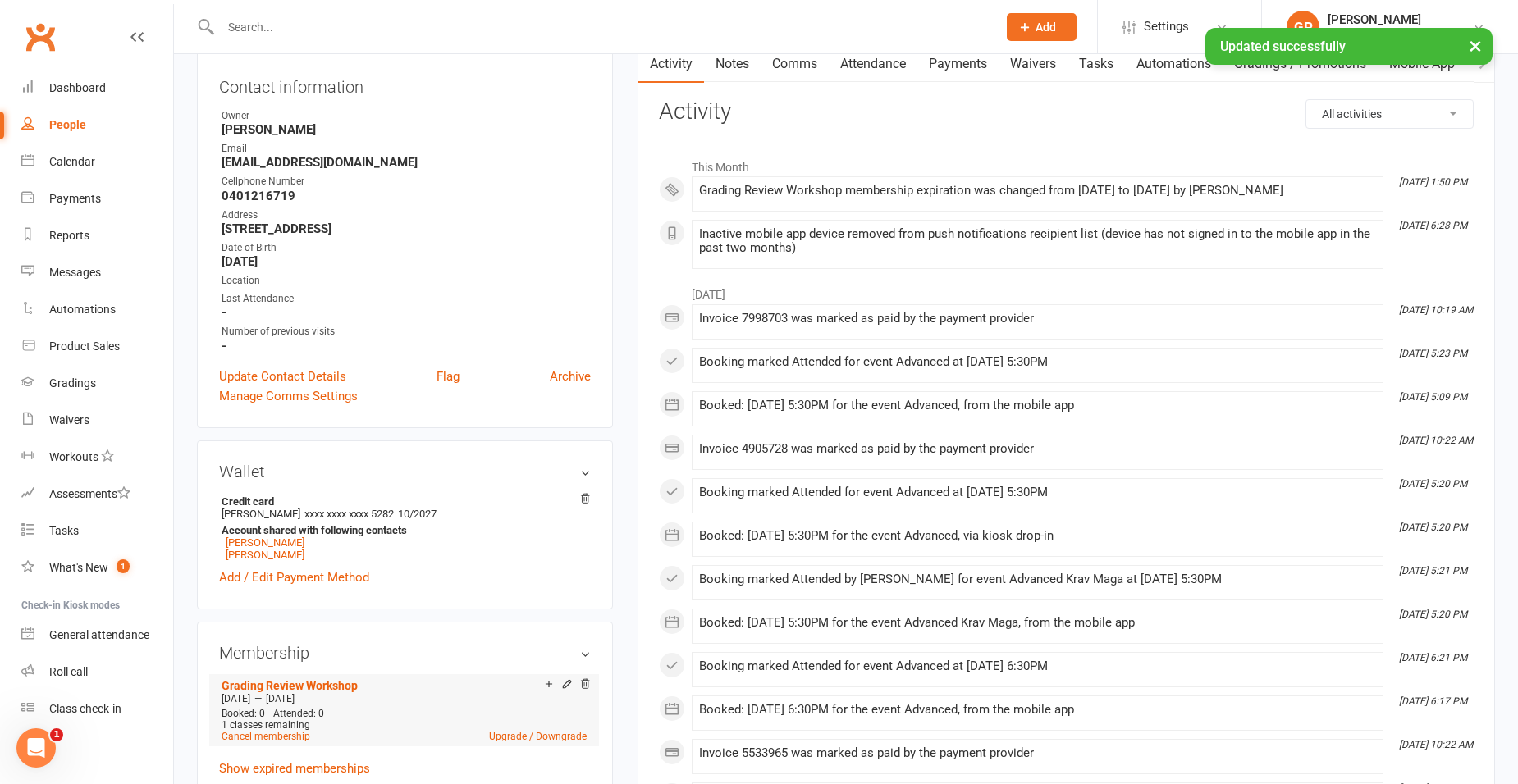
scroll to position [246, 0]
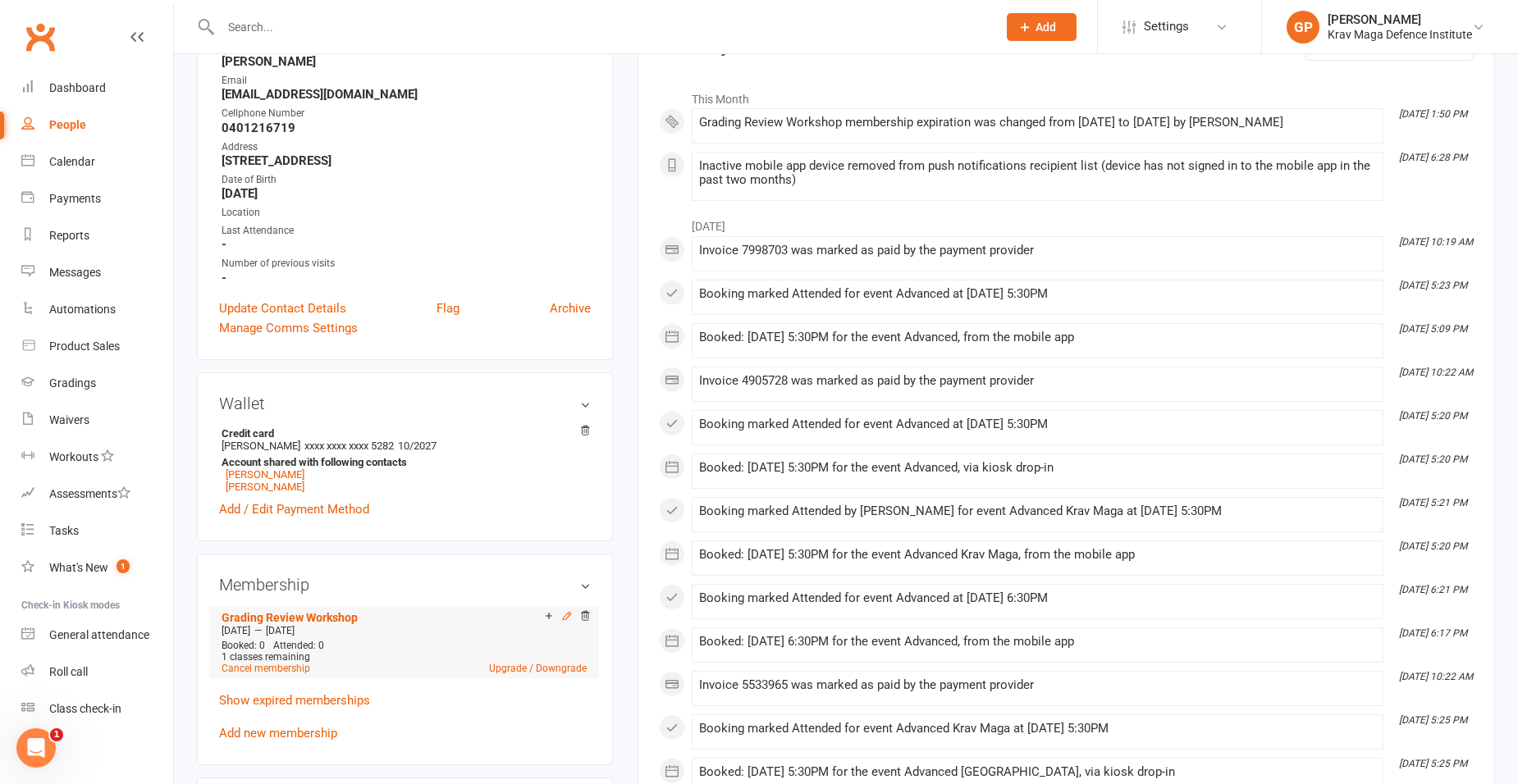
click at [566, 614] on icon at bounding box center [567, 616] width 12 height 12
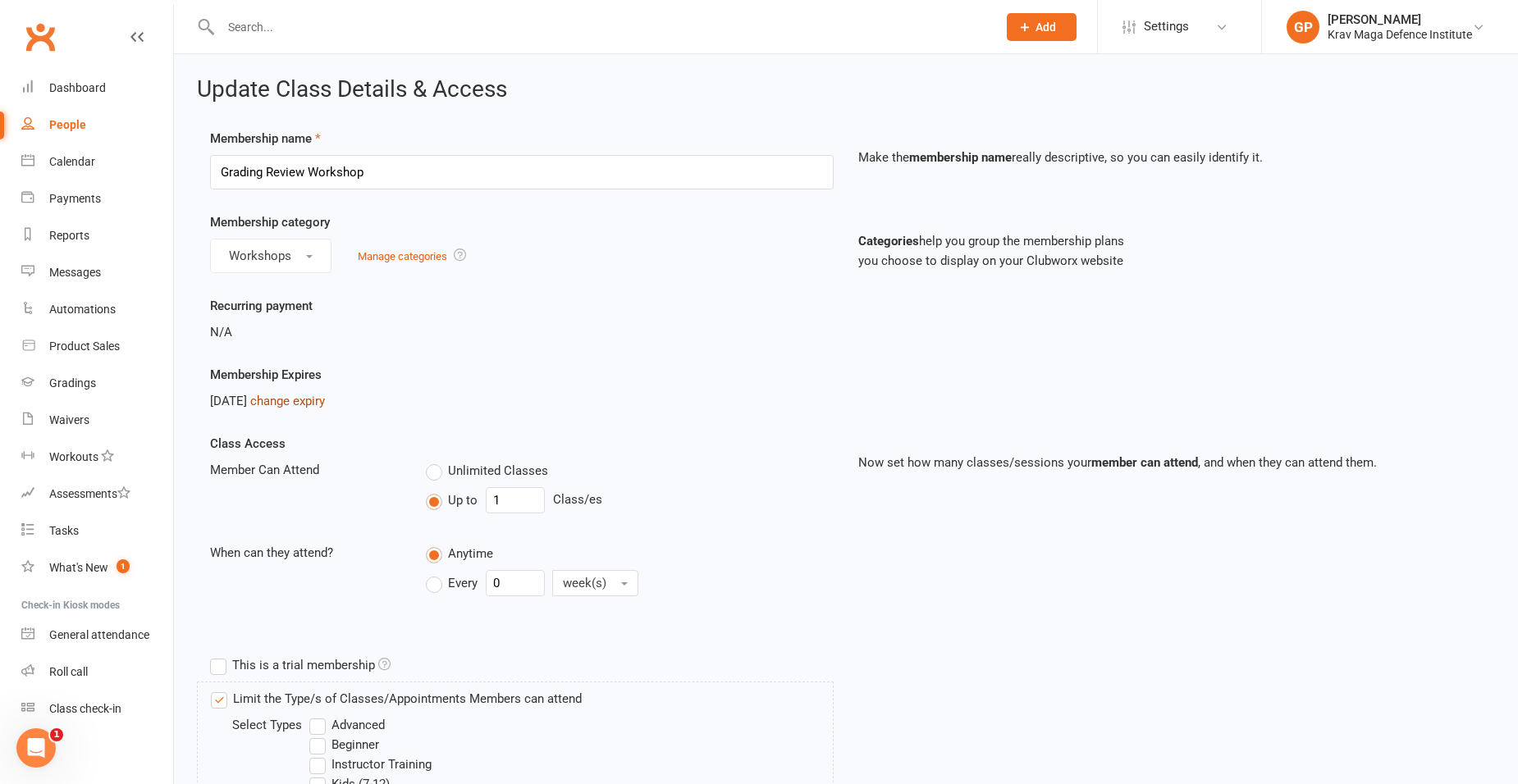
click at [316, 396] on link "change expiry" at bounding box center [287, 401] width 74 height 15
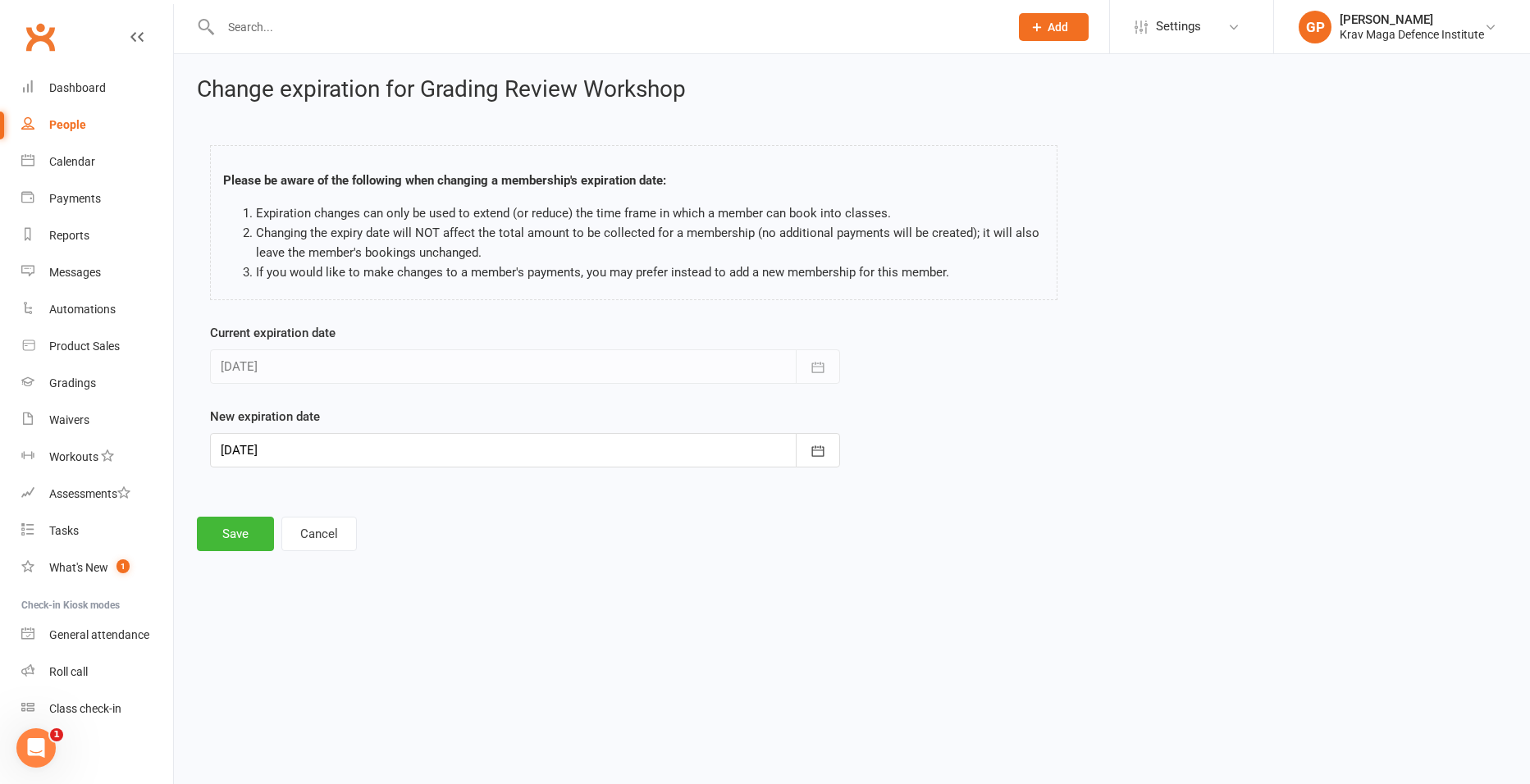
click at [360, 443] on div at bounding box center [524, 450] width 630 height 34
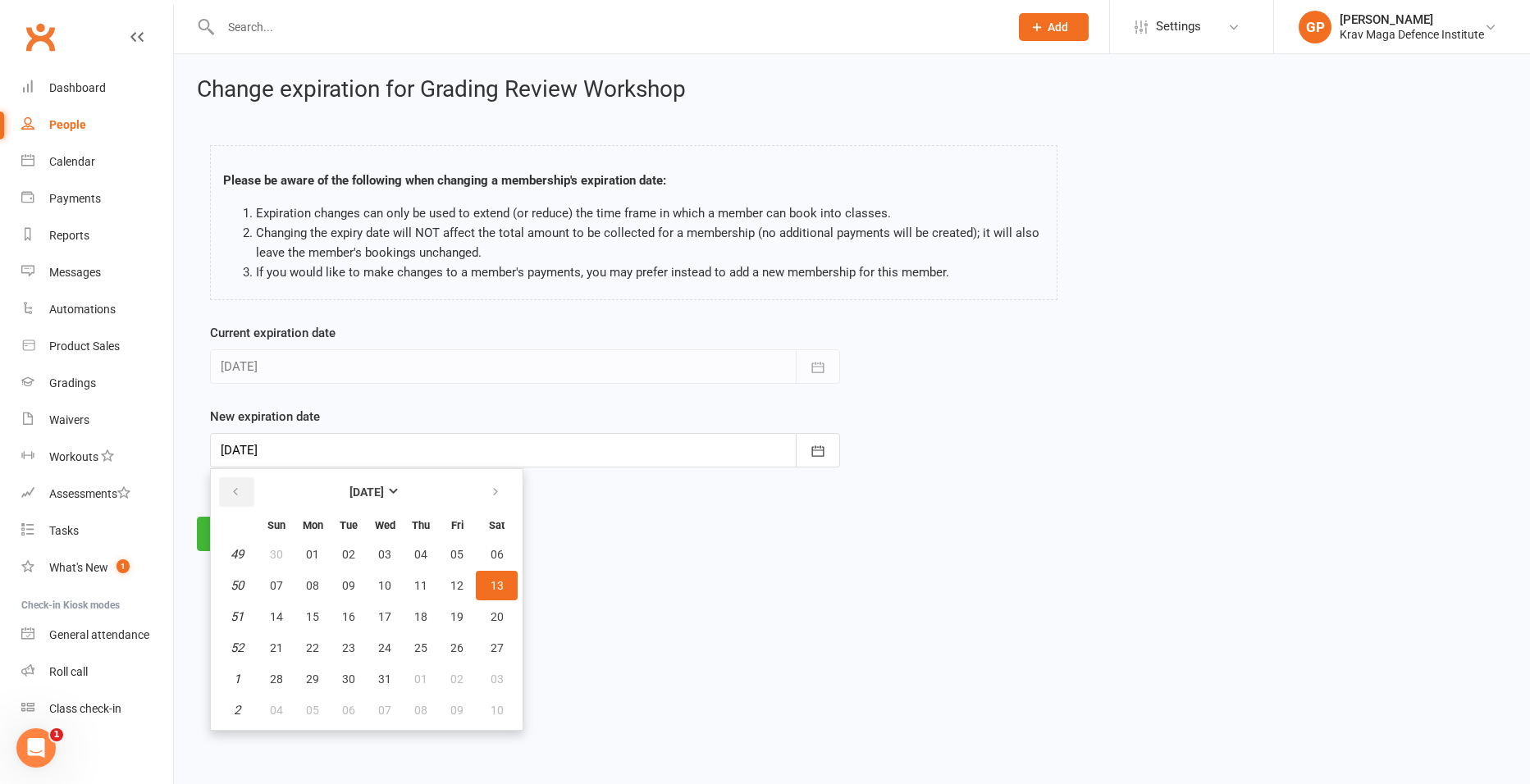
click at [238, 490] on icon "button" at bounding box center [235, 492] width 12 height 13
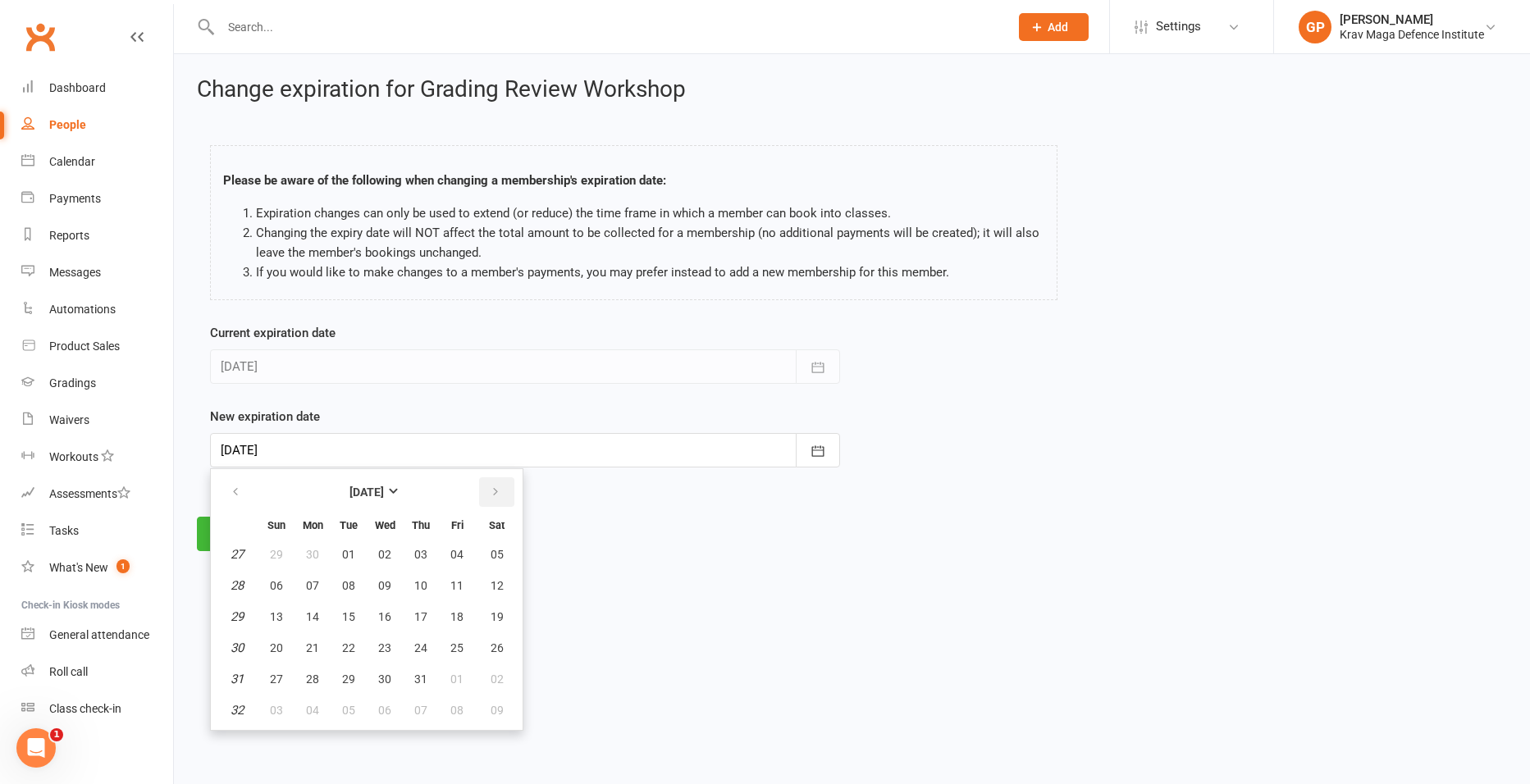
click at [497, 491] on icon "button" at bounding box center [496, 492] width 12 height 13
click at [233, 487] on icon "button" at bounding box center [235, 492] width 12 height 13
click at [420, 593] on button "11" at bounding box center [420, 586] width 34 height 29
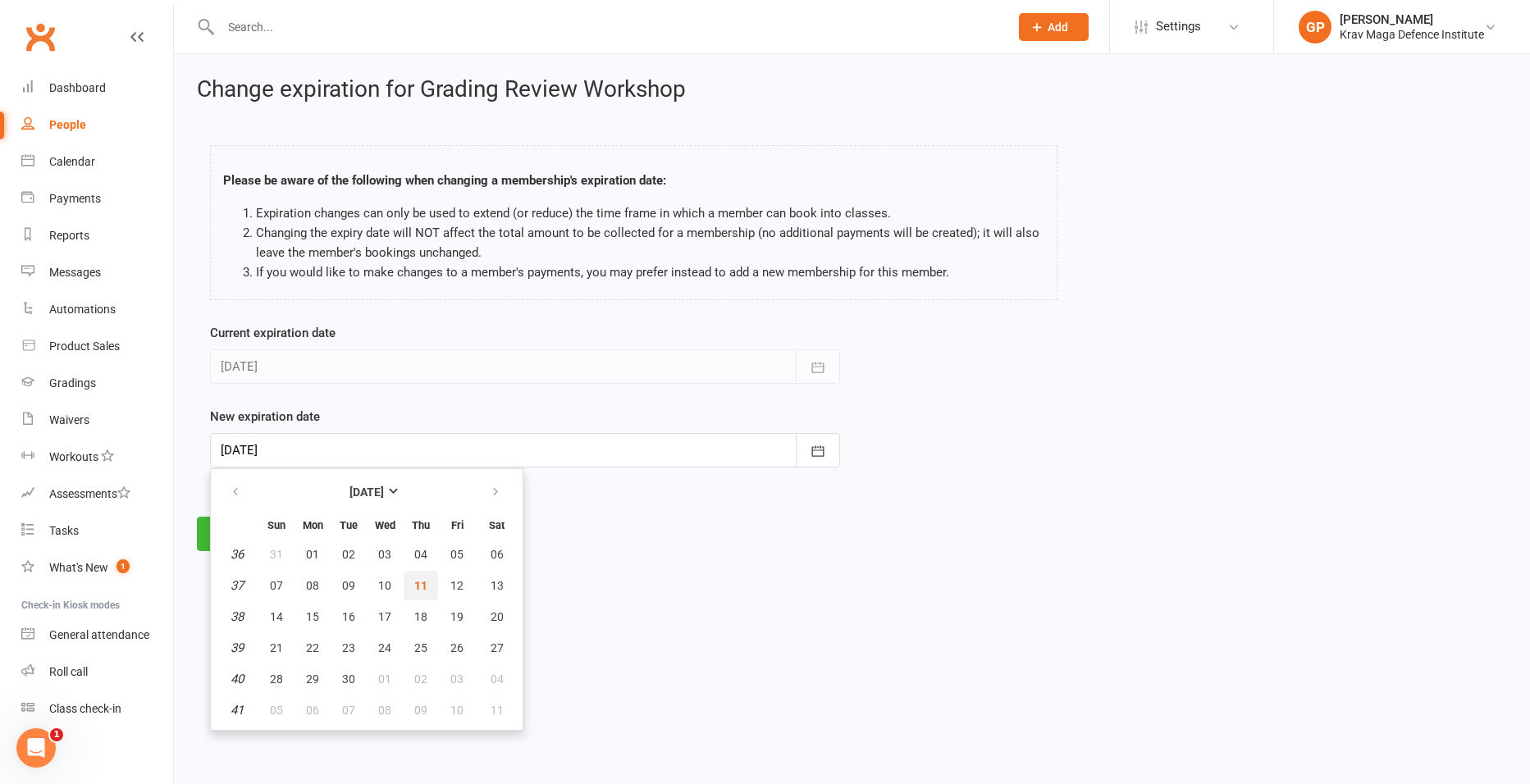
type input "11 Sep 2025"
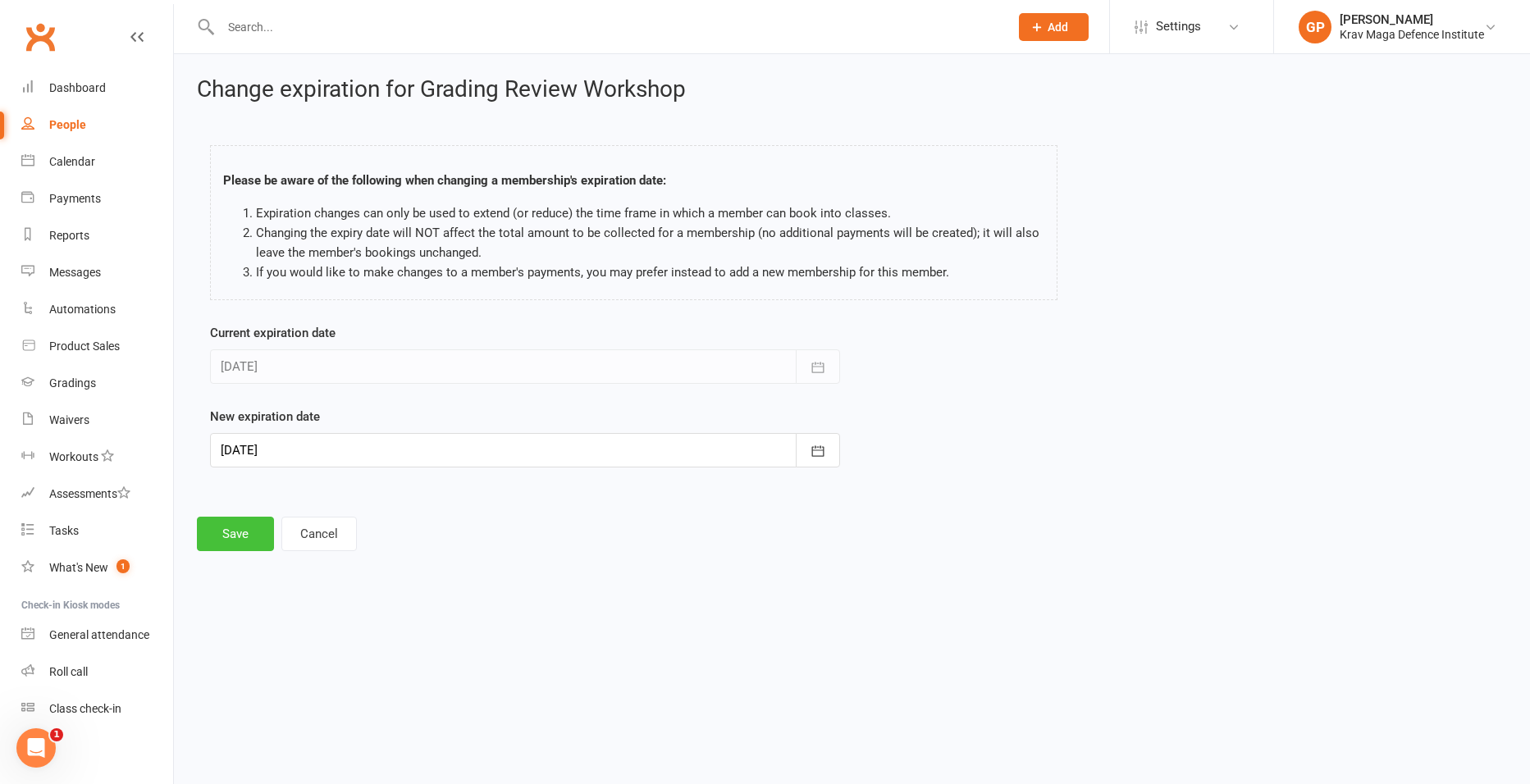
click at [239, 530] on button "Save" at bounding box center [235, 533] width 77 height 34
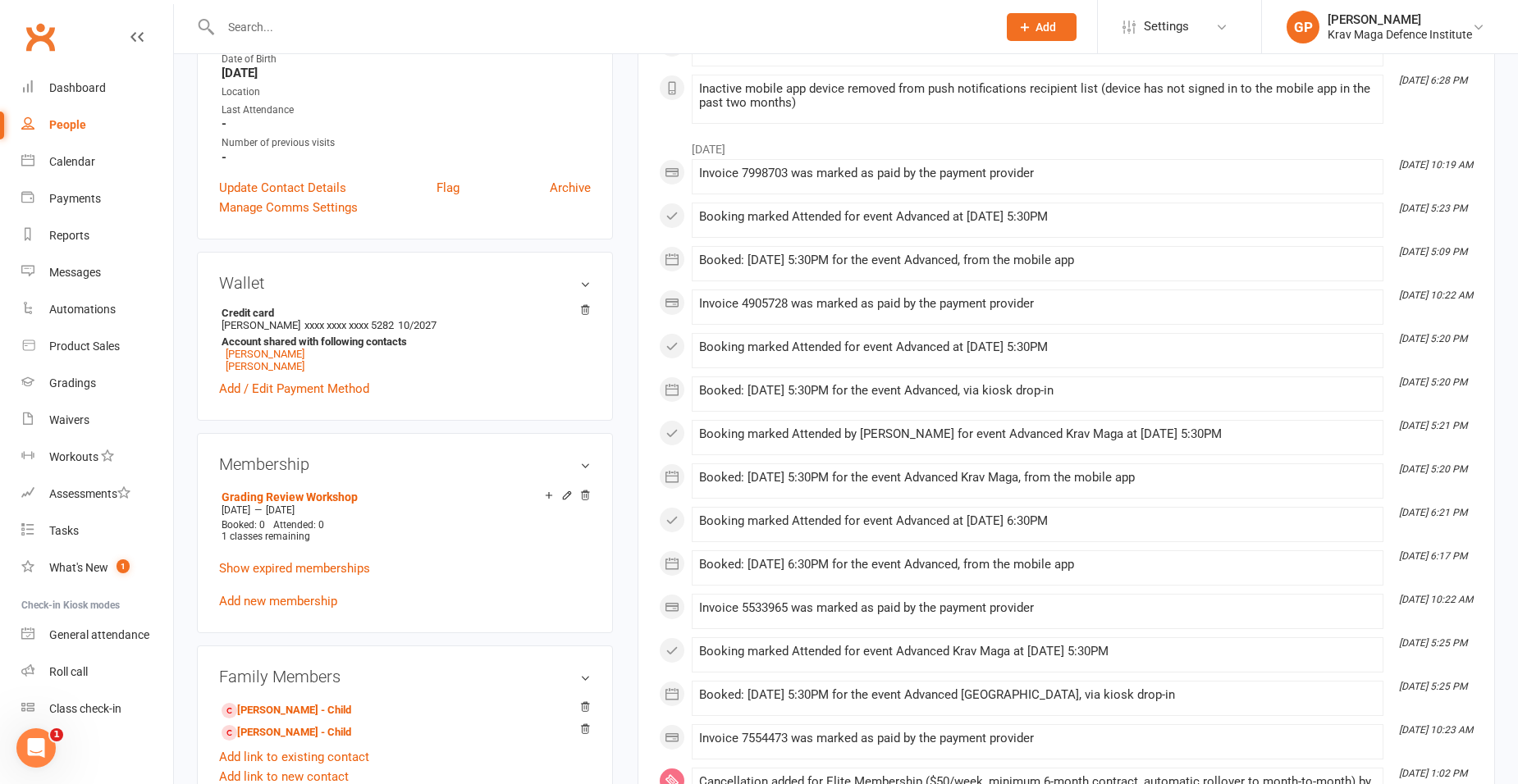
scroll to position [411, 0]
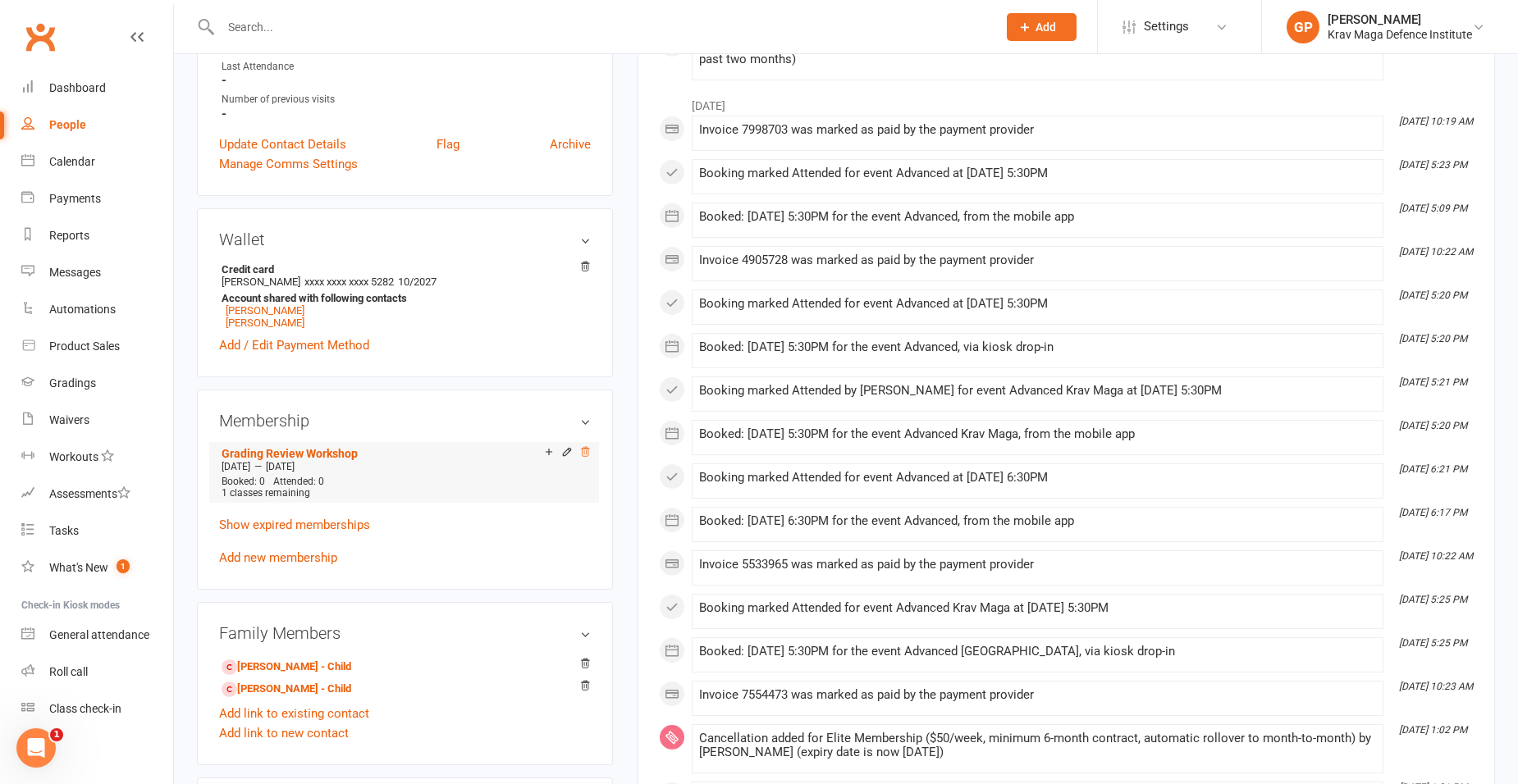
click at [585, 455] on icon at bounding box center [585, 452] width 12 height 12
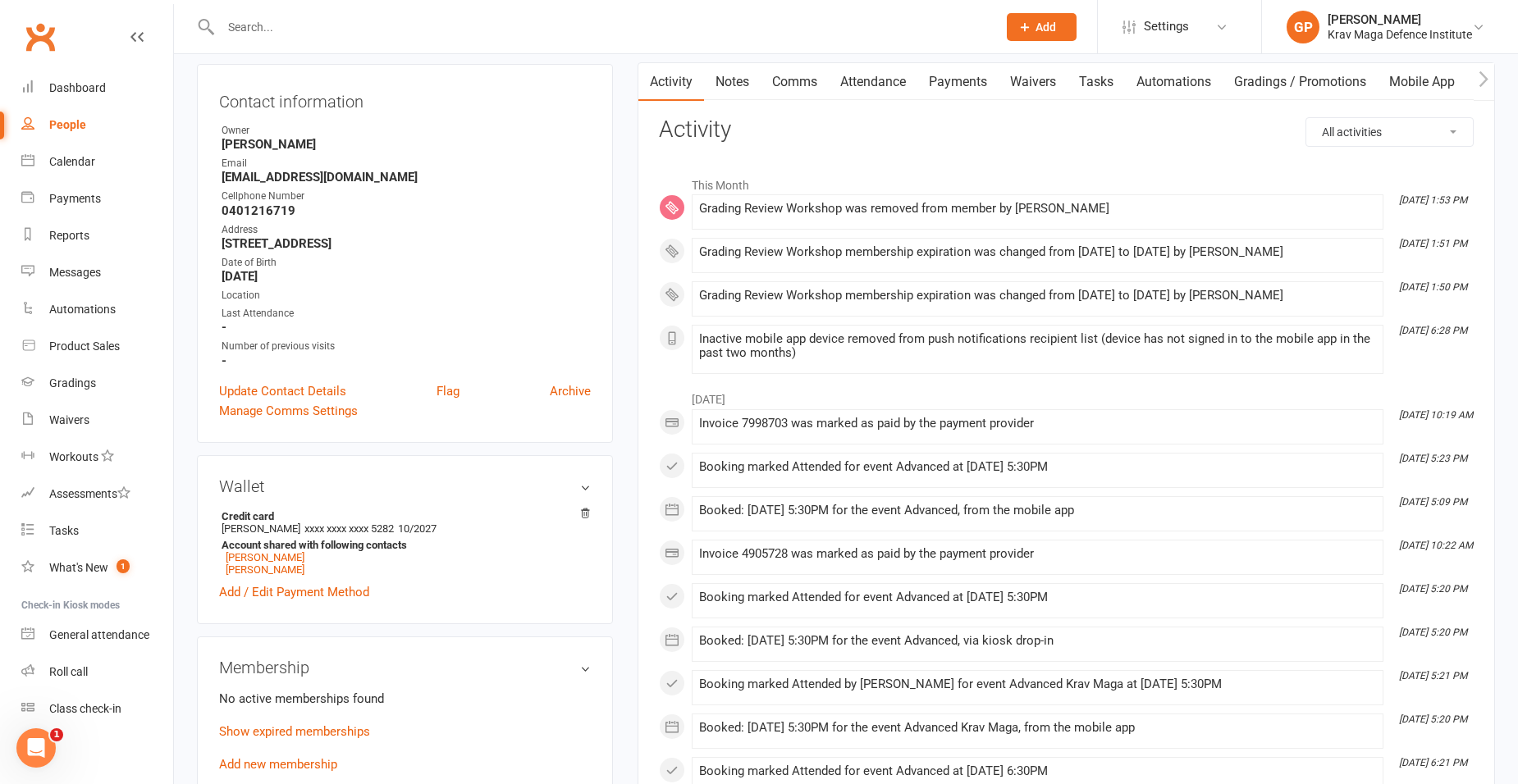
scroll to position [0, 0]
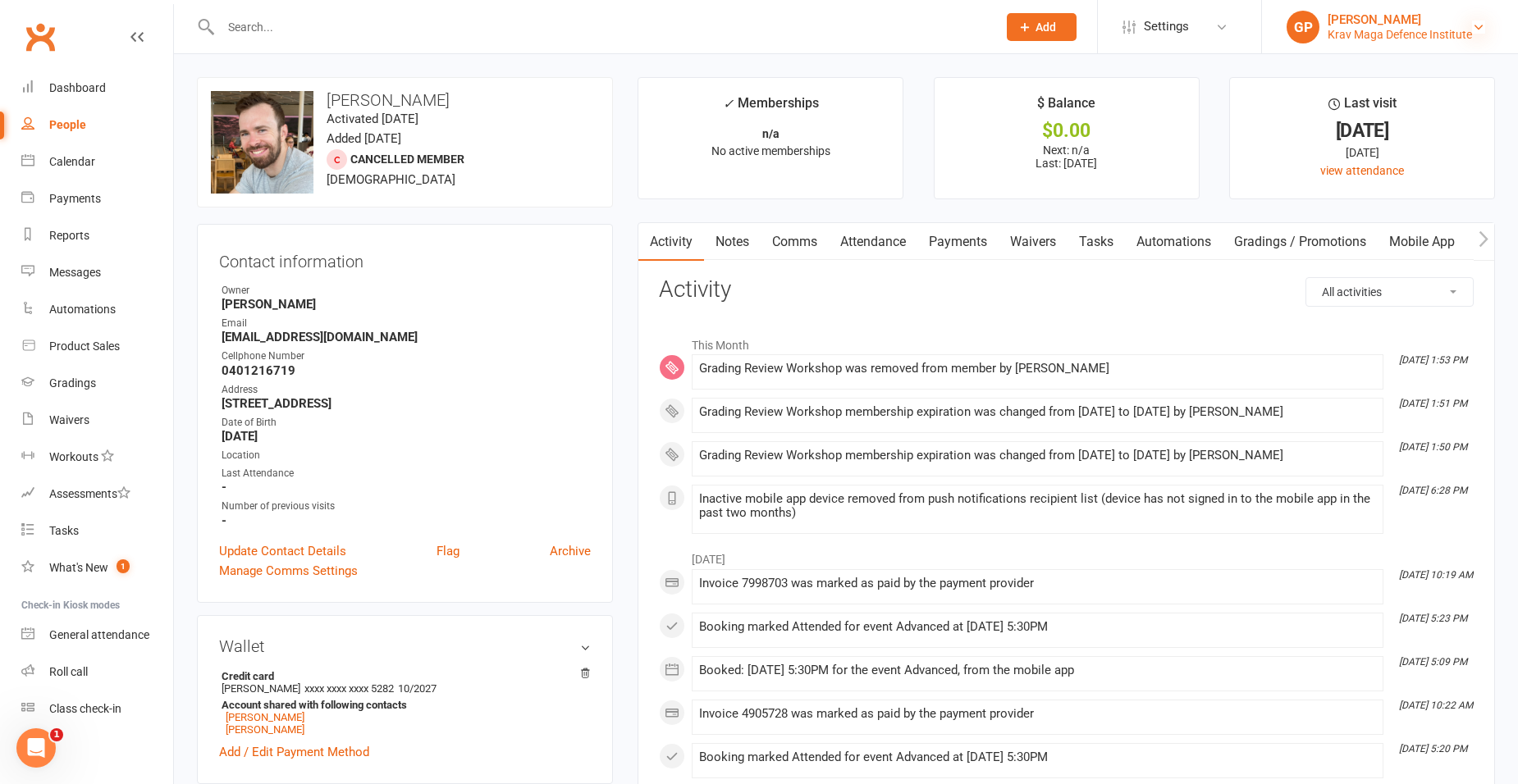
click at [1478, 23] on icon at bounding box center [1478, 26] width 13 height 13
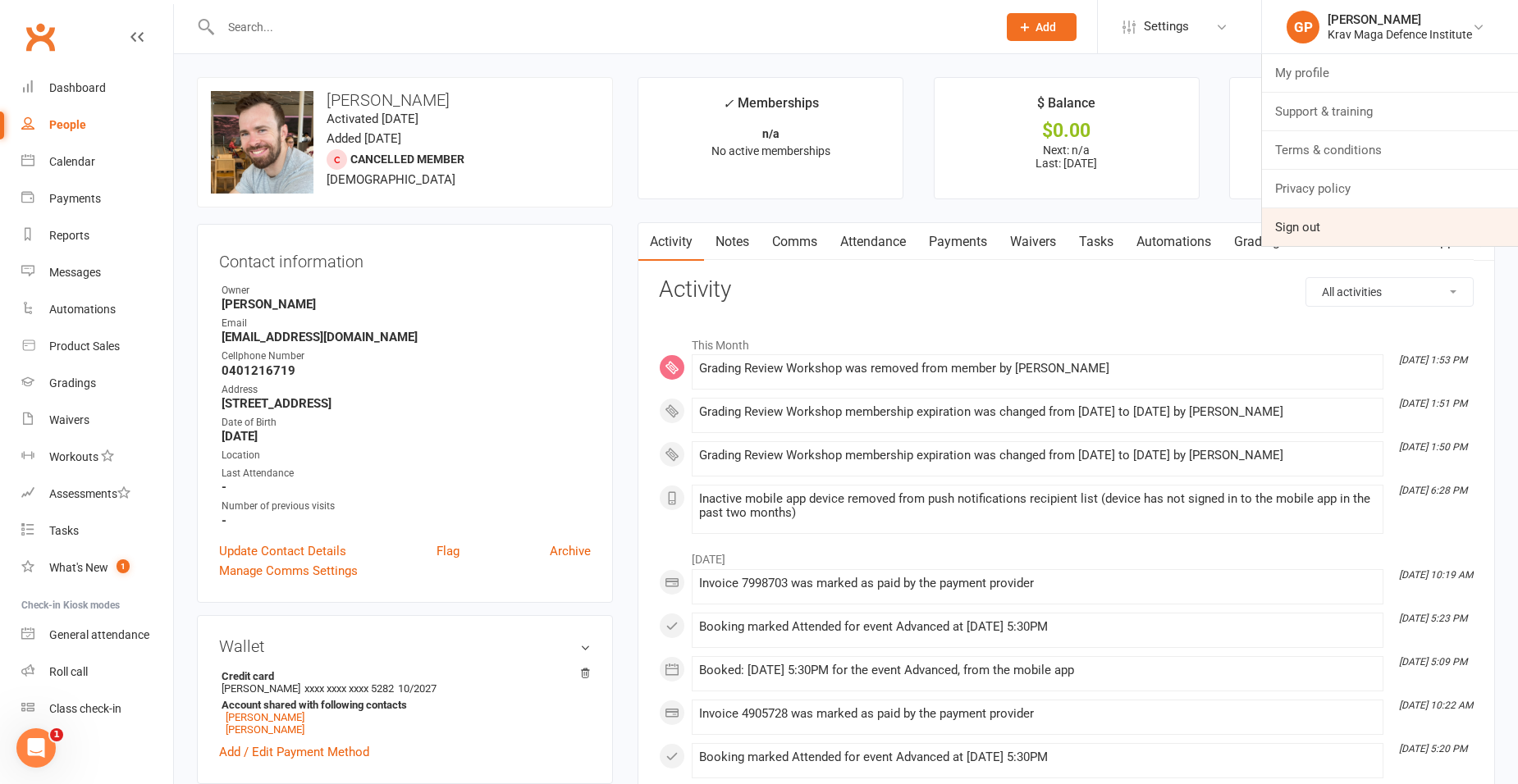
click at [1296, 230] on link "Sign out" at bounding box center [1390, 227] width 256 height 38
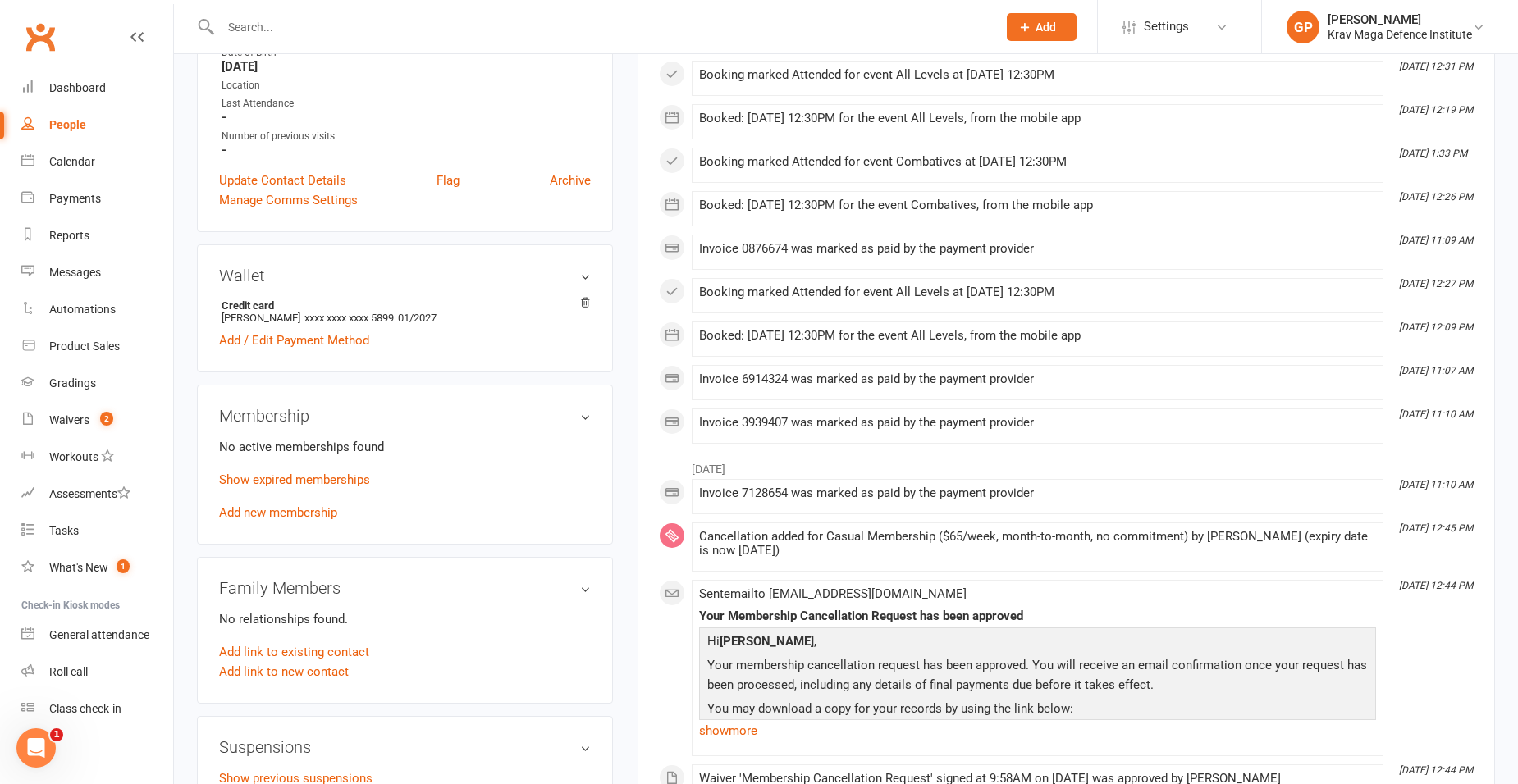
scroll to position [492, 0]
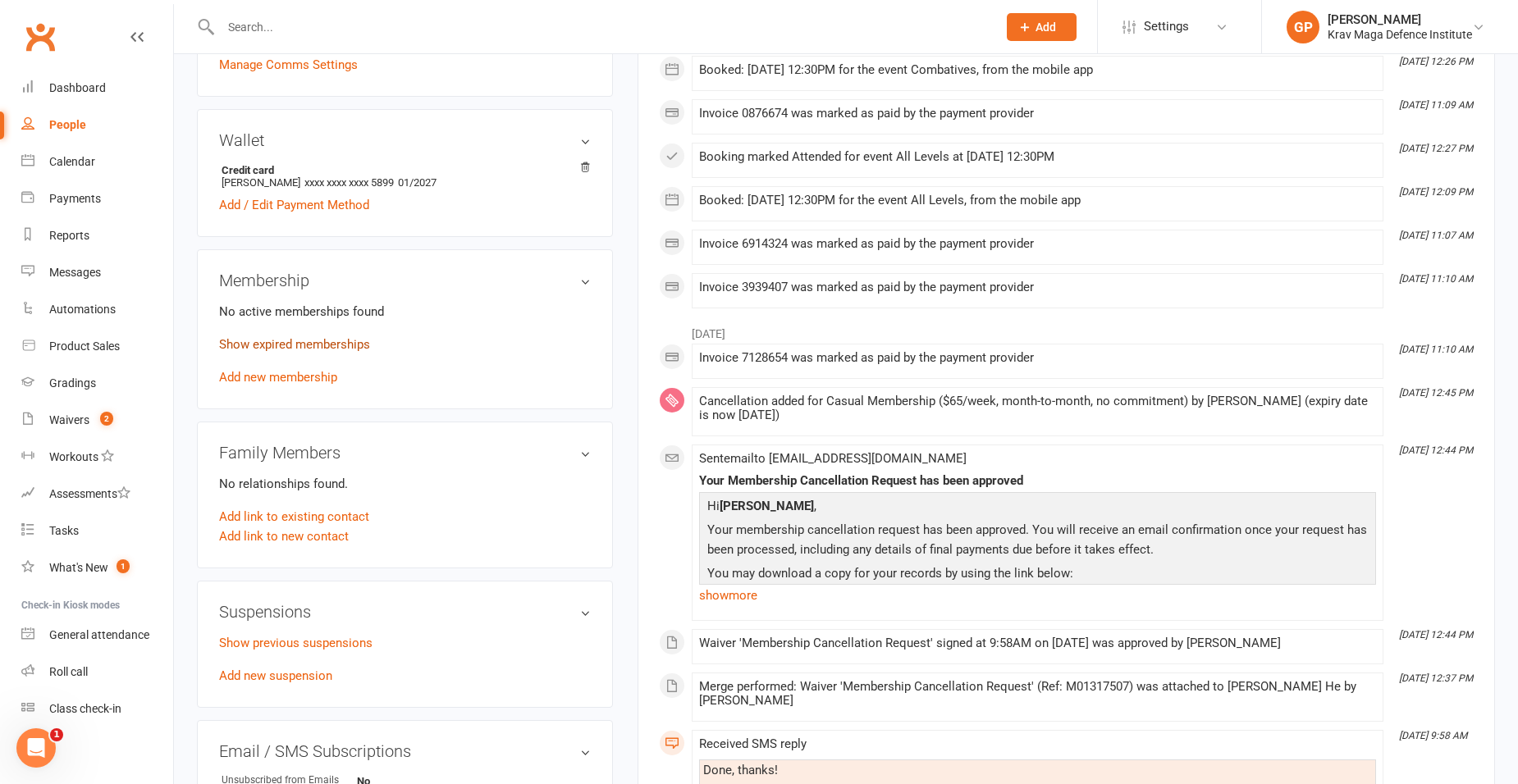
click at [326, 349] on link "Show expired memberships" at bounding box center [295, 344] width 151 height 15
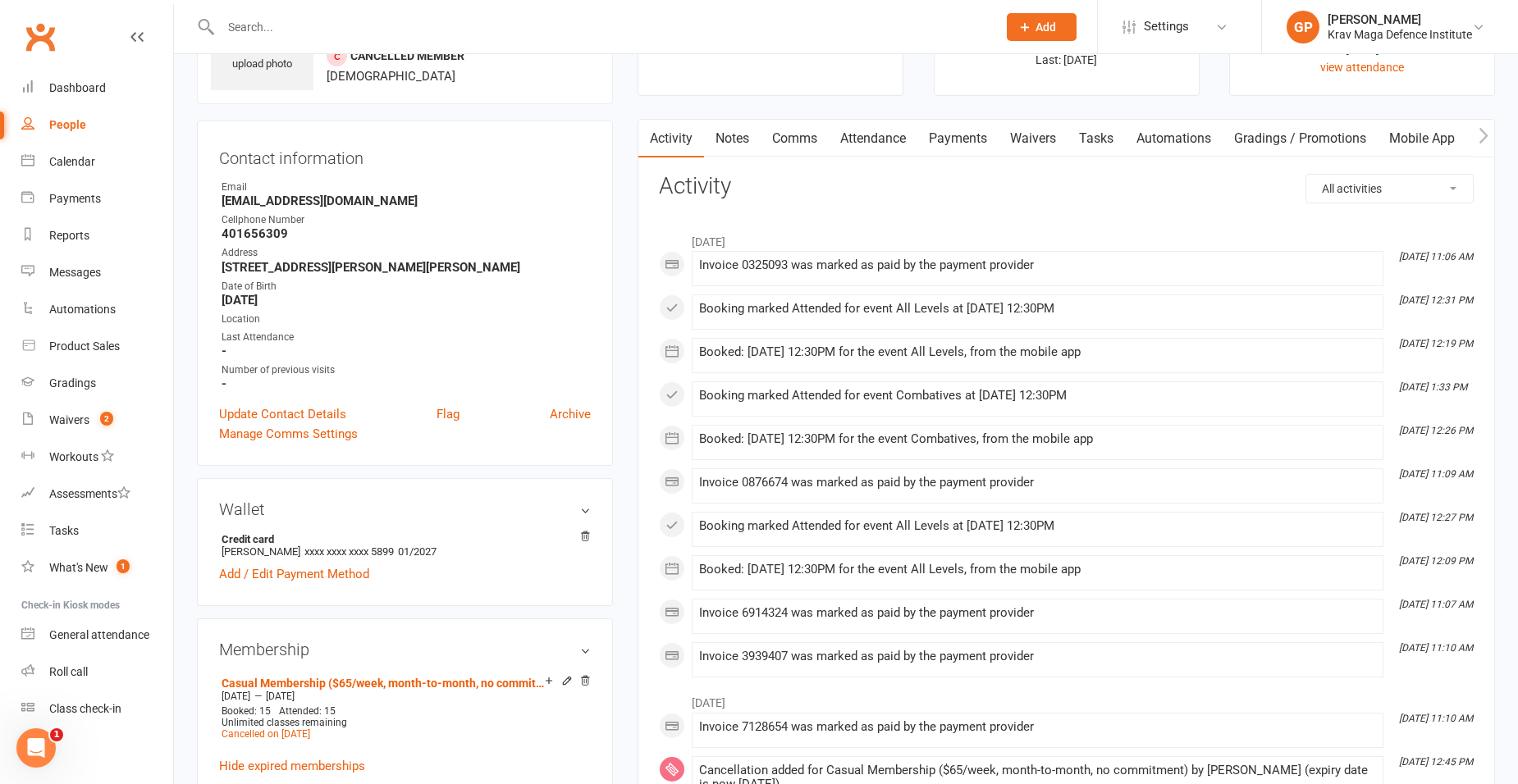
scroll to position [0, 0]
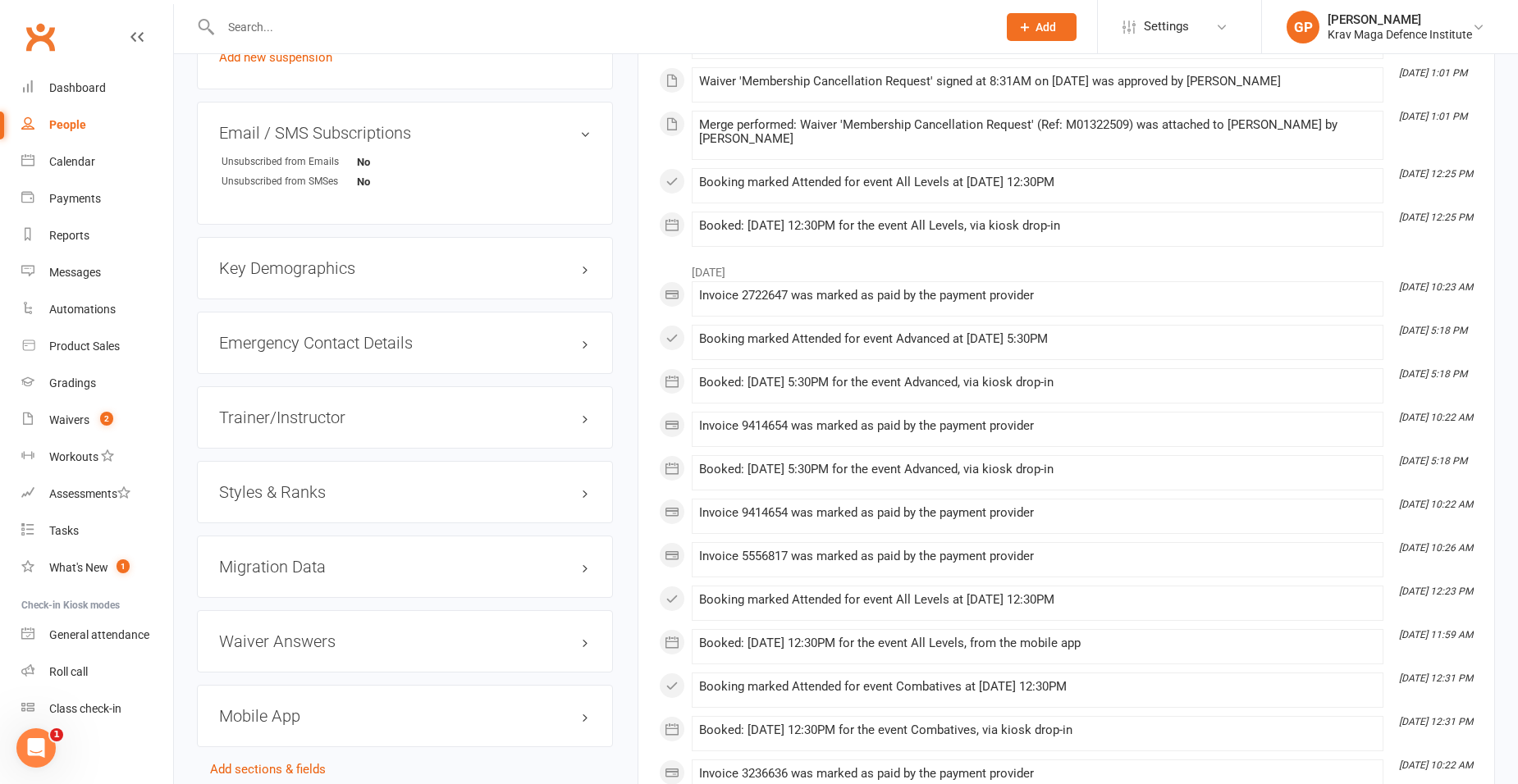
scroll to position [1312, 0]
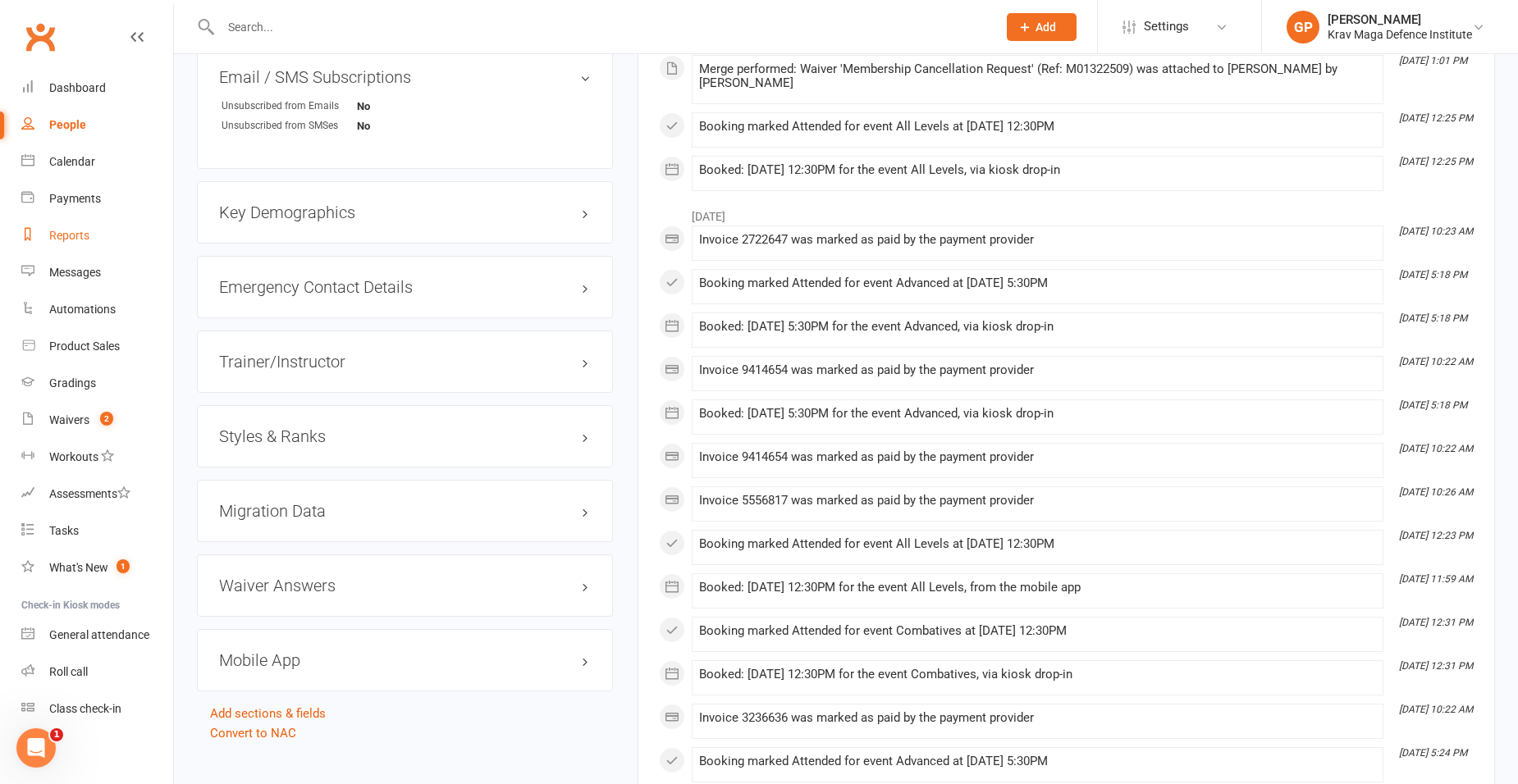
click at [65, 234] on div "Reports" at bounding box center [69, 235] width 40 height 13
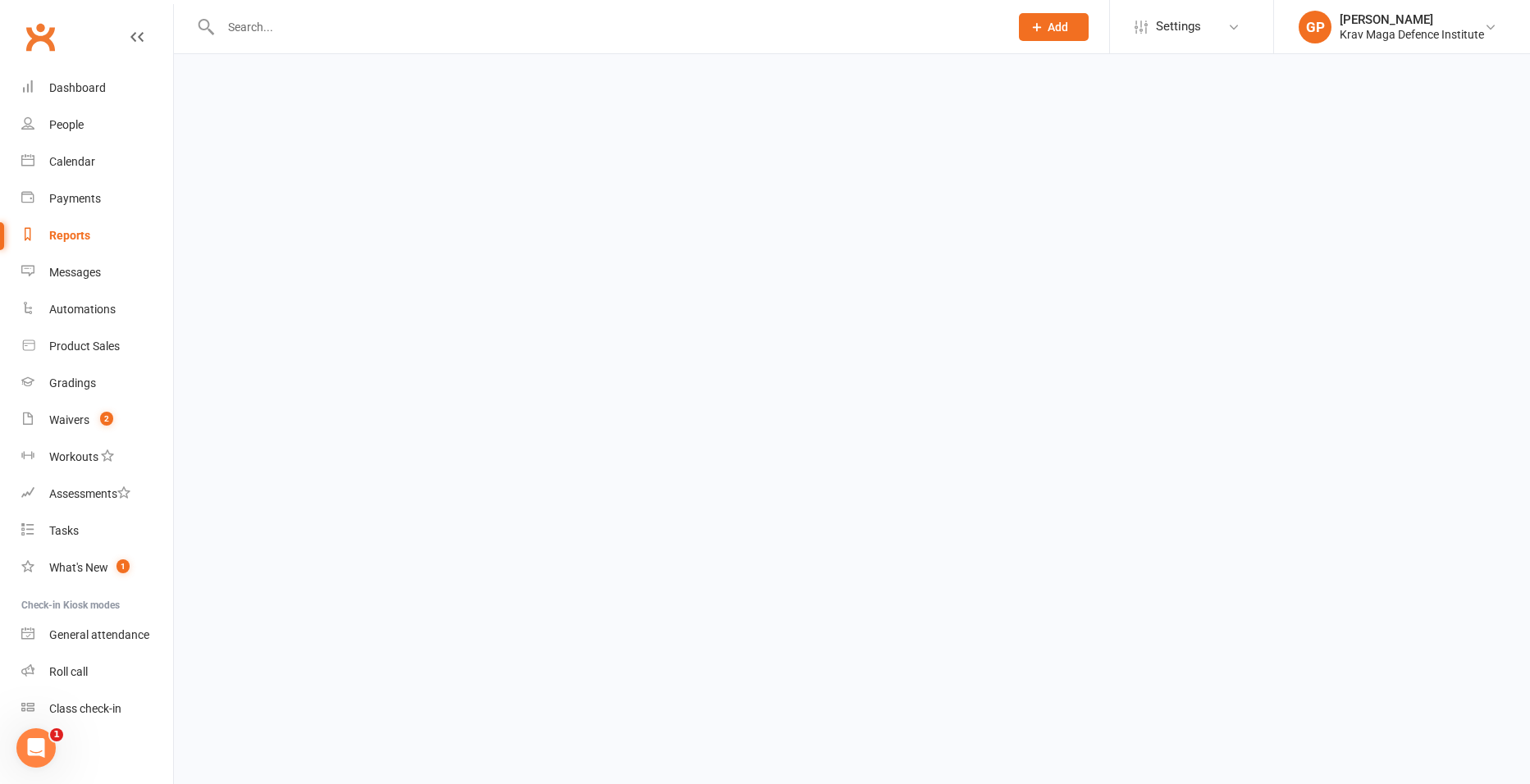
select select "100"
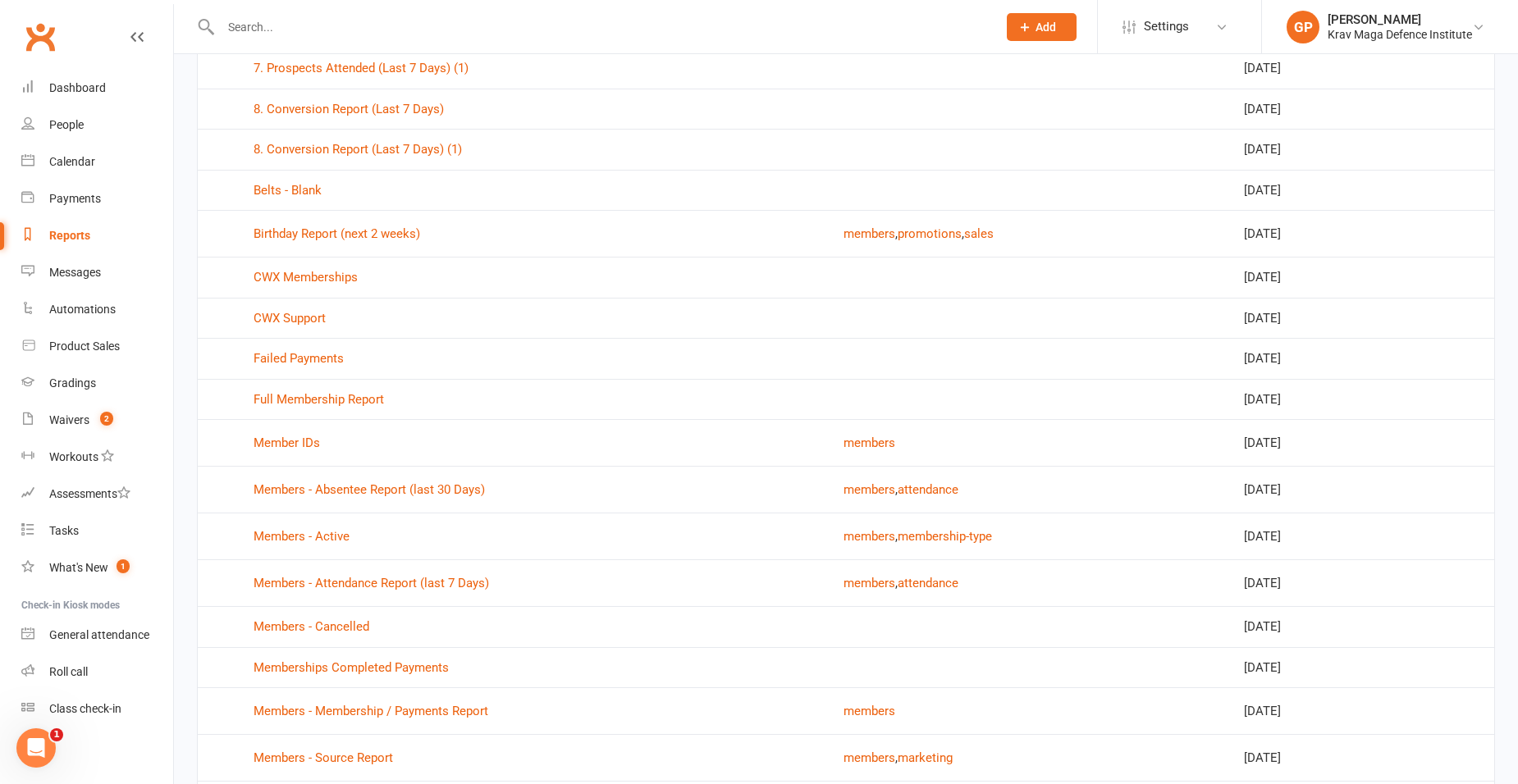
scroll to position [574, 0]
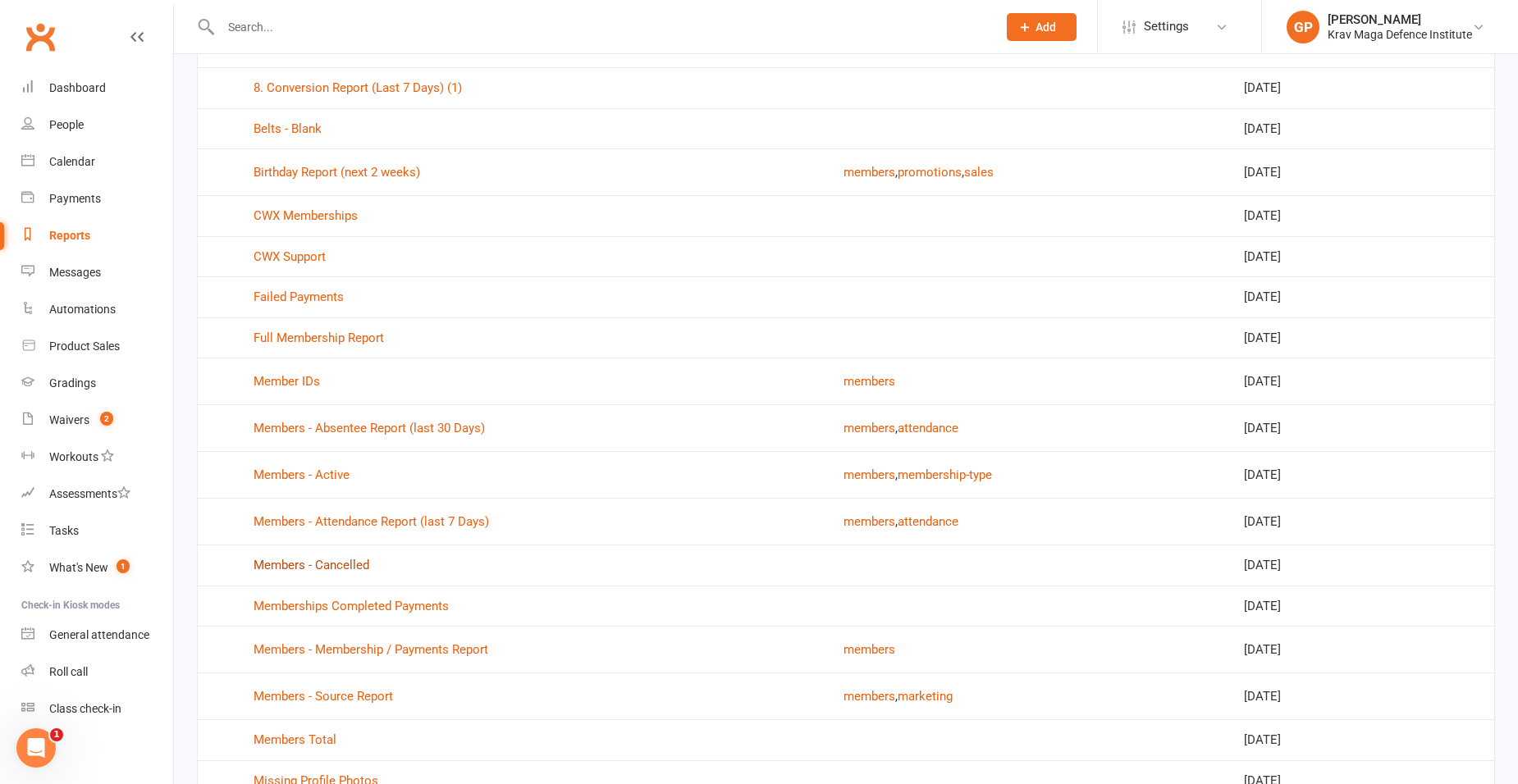
click at [331, 564] on link "Members - Cancelled" at bounding box center [312, 564] width 116 height 15
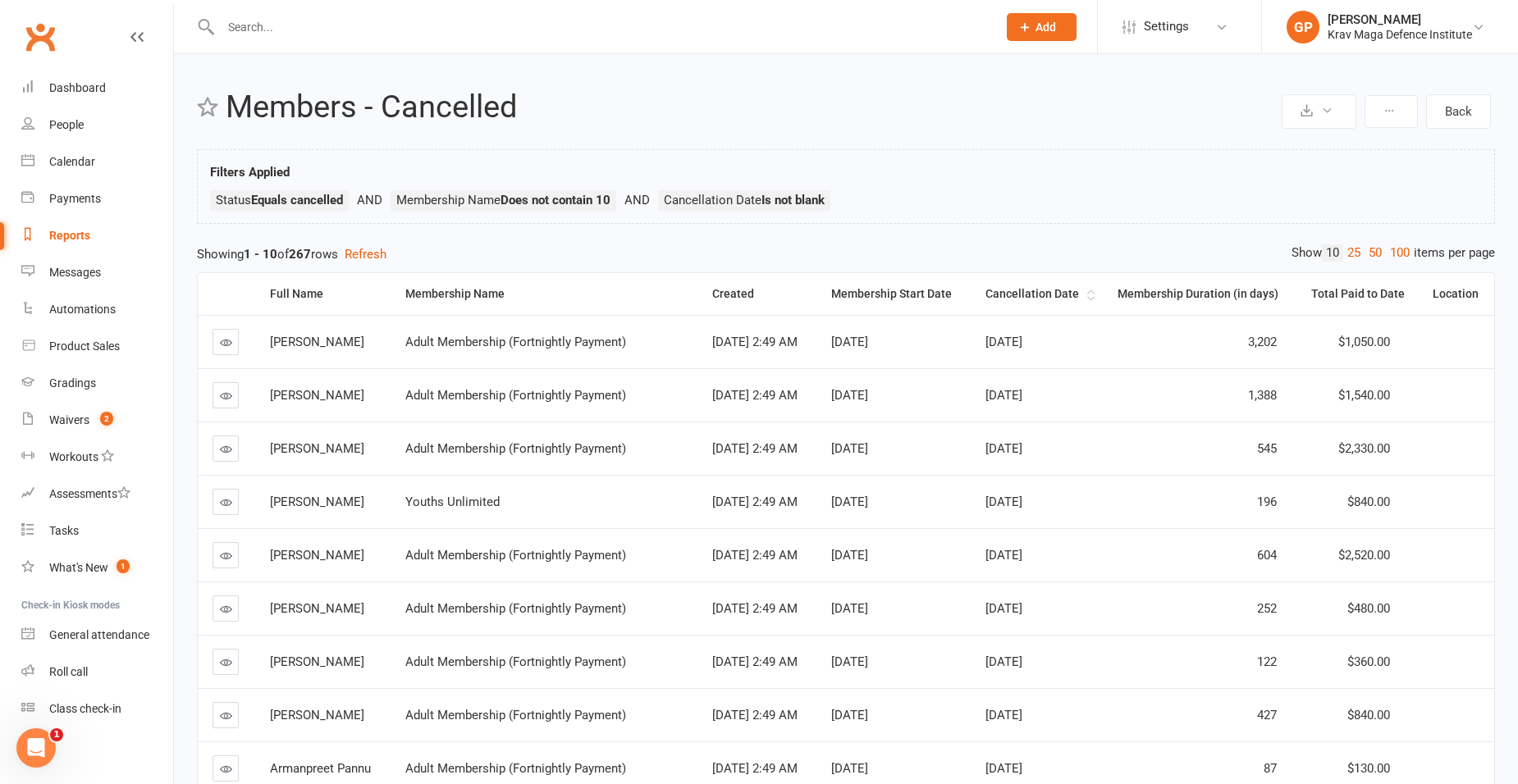
click at [1056, 294] on div "Cancellation Date" at bounding box center [1034, 294] width 98 height 13
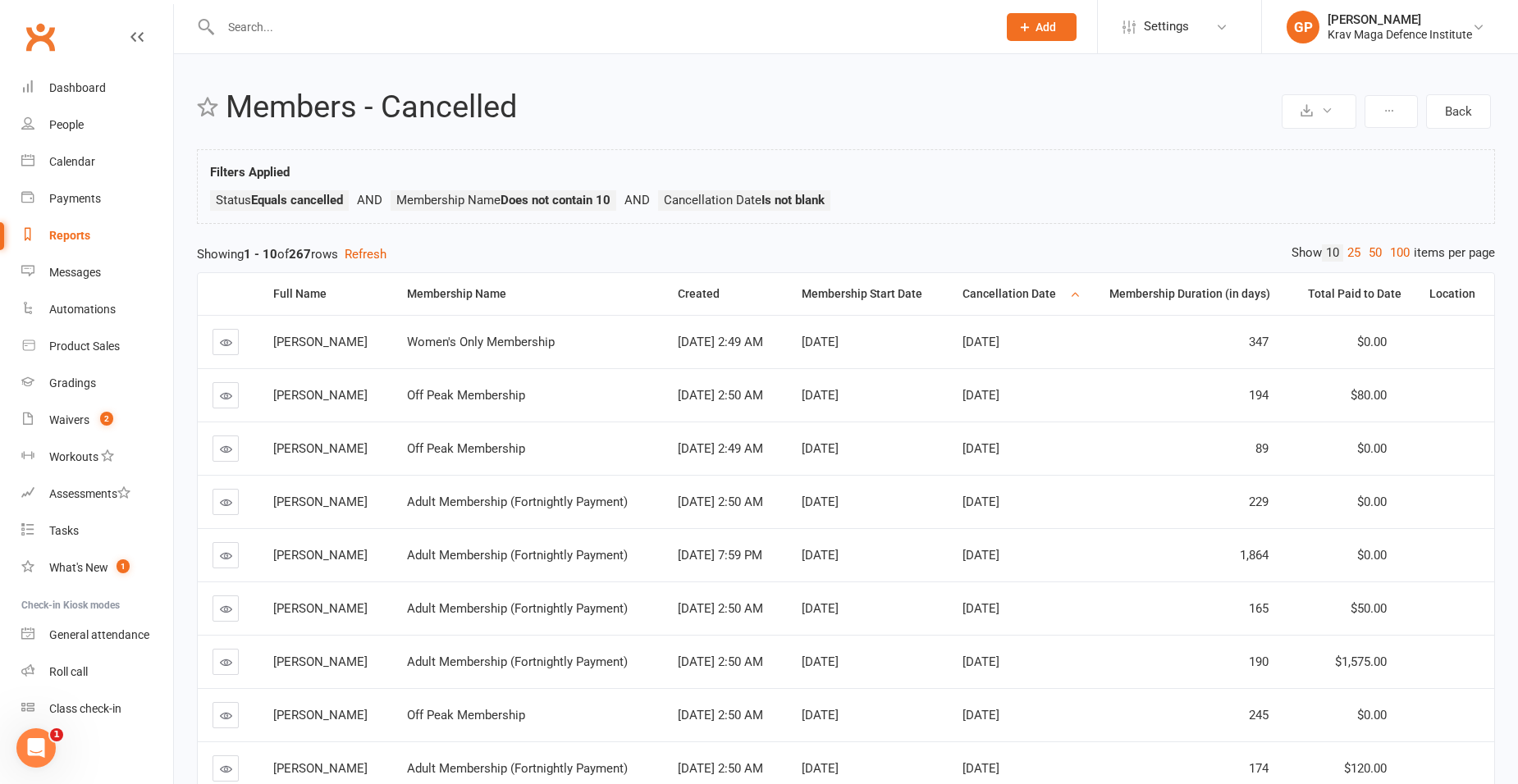
click at [1056, 294] on div "Cancellation Date" at bounding box center [1013, 294] width 103 height 13
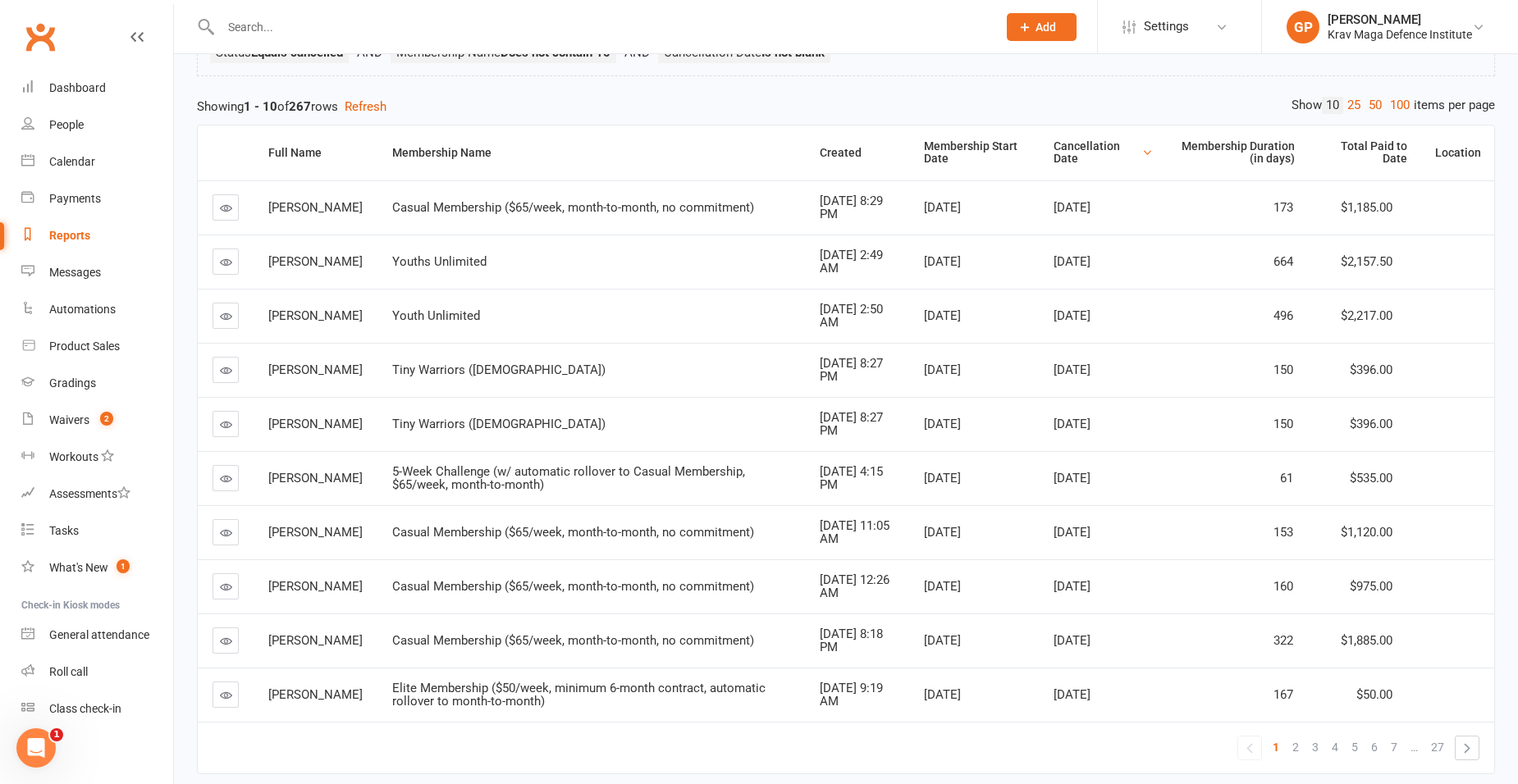
scroll to position [164, 0]
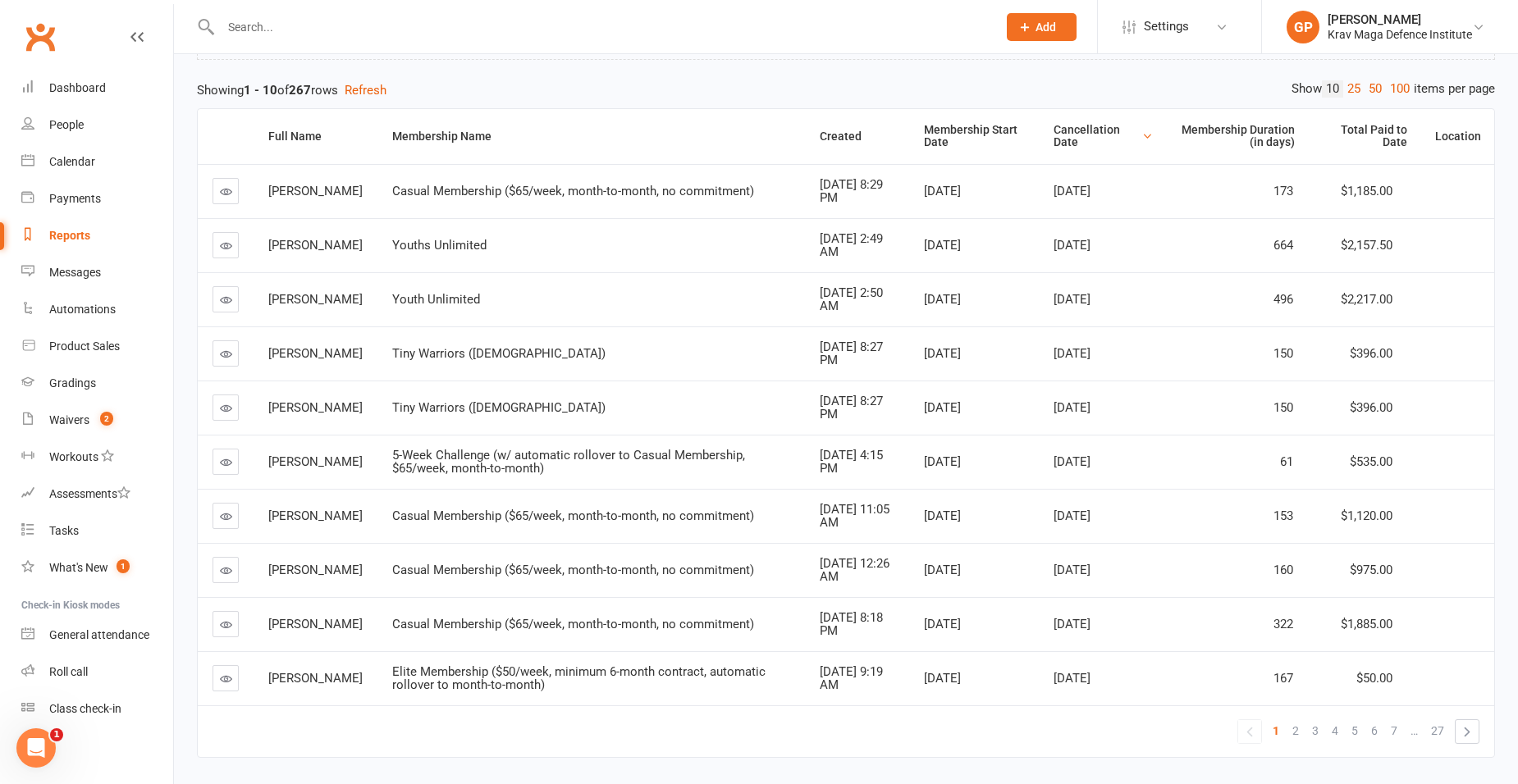
click at [1399, 78] on div "Export to CSV Schedule recurring exports Back Members - Cancelled Filters Appli…" at bounding box center [845, 351] width 1344 height 922
click at [1399, 84] on link "100" at bounding box center [1399, 89] width 27 height 18
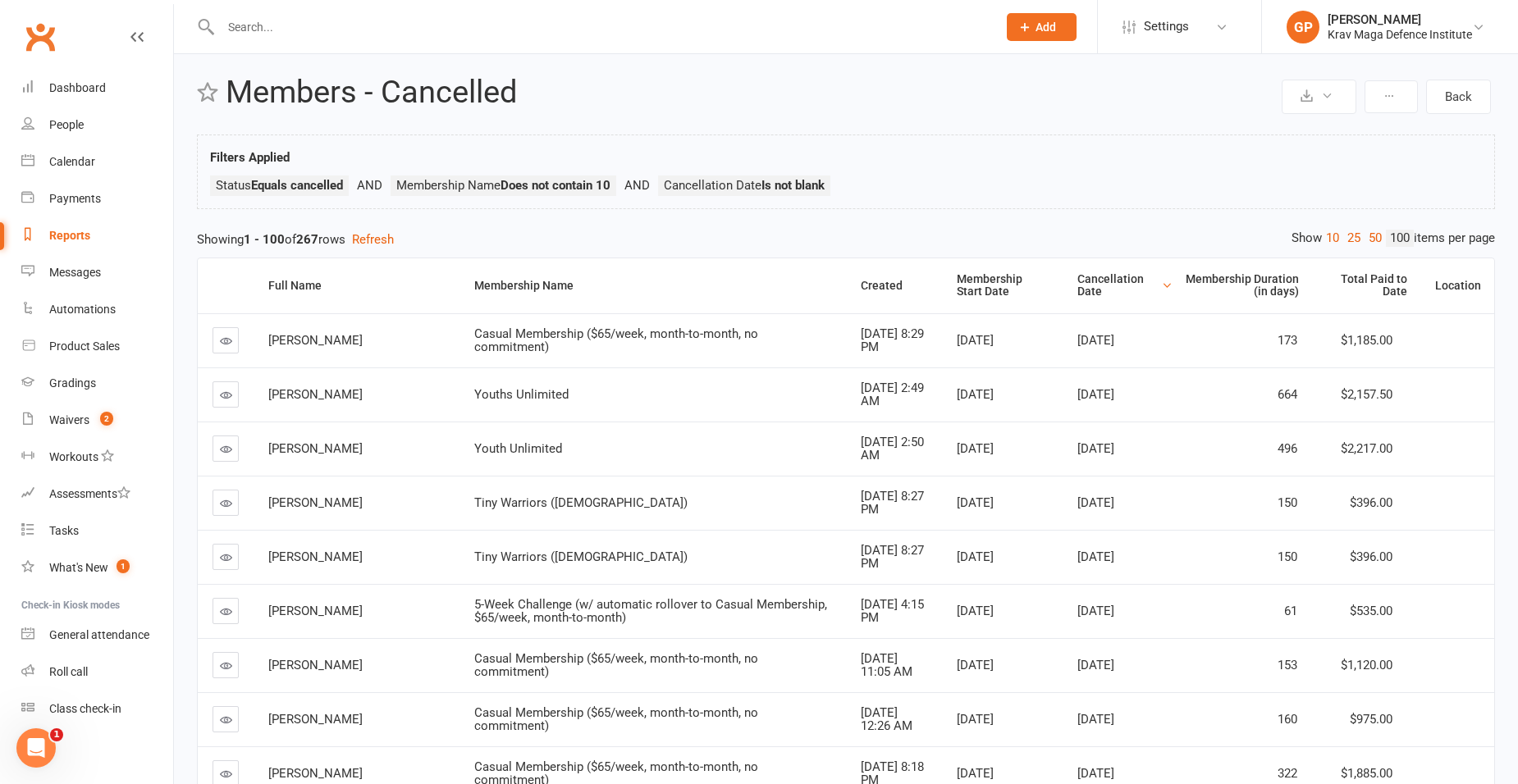
scroll to position [0, 0]
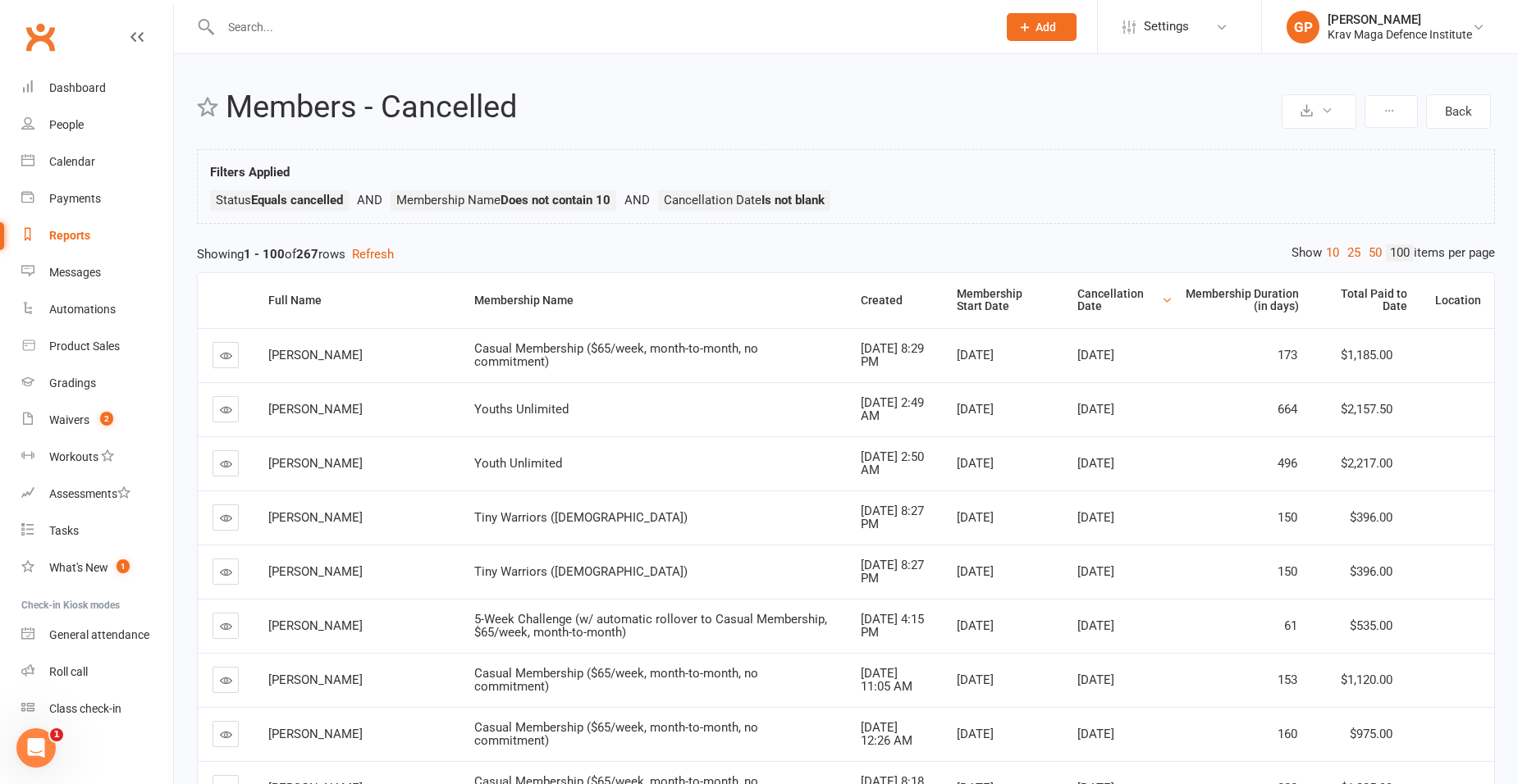
click at [983, 190] on ul "Status Equals cancelled Membership Name Does not contain 10 Cancellation Date I…" at bounding box center [846, 204] width 1272 height 28
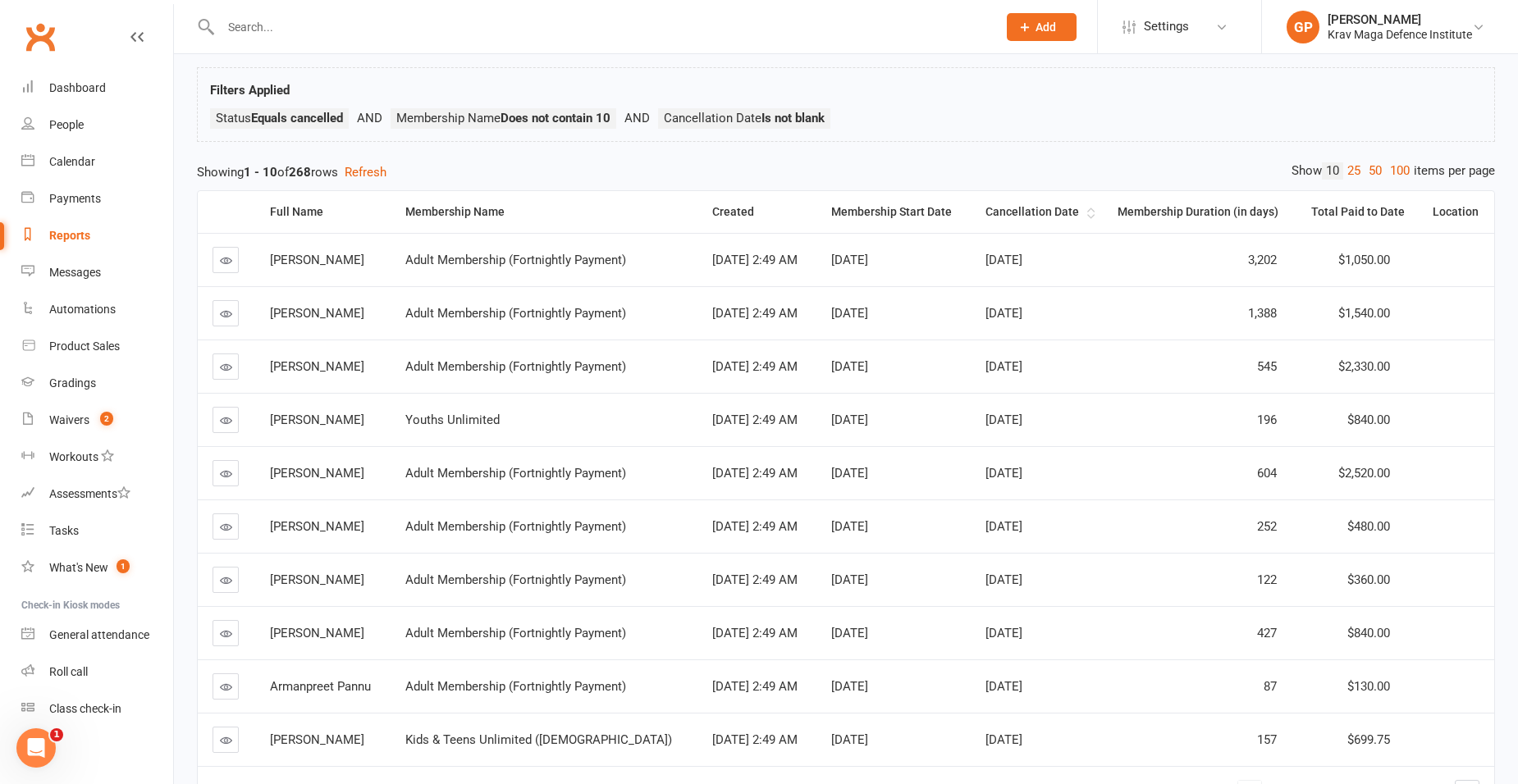
click at [1057, 210] on div "Cancellation Date" at bounding box center [1034, 212] width 98 height 13
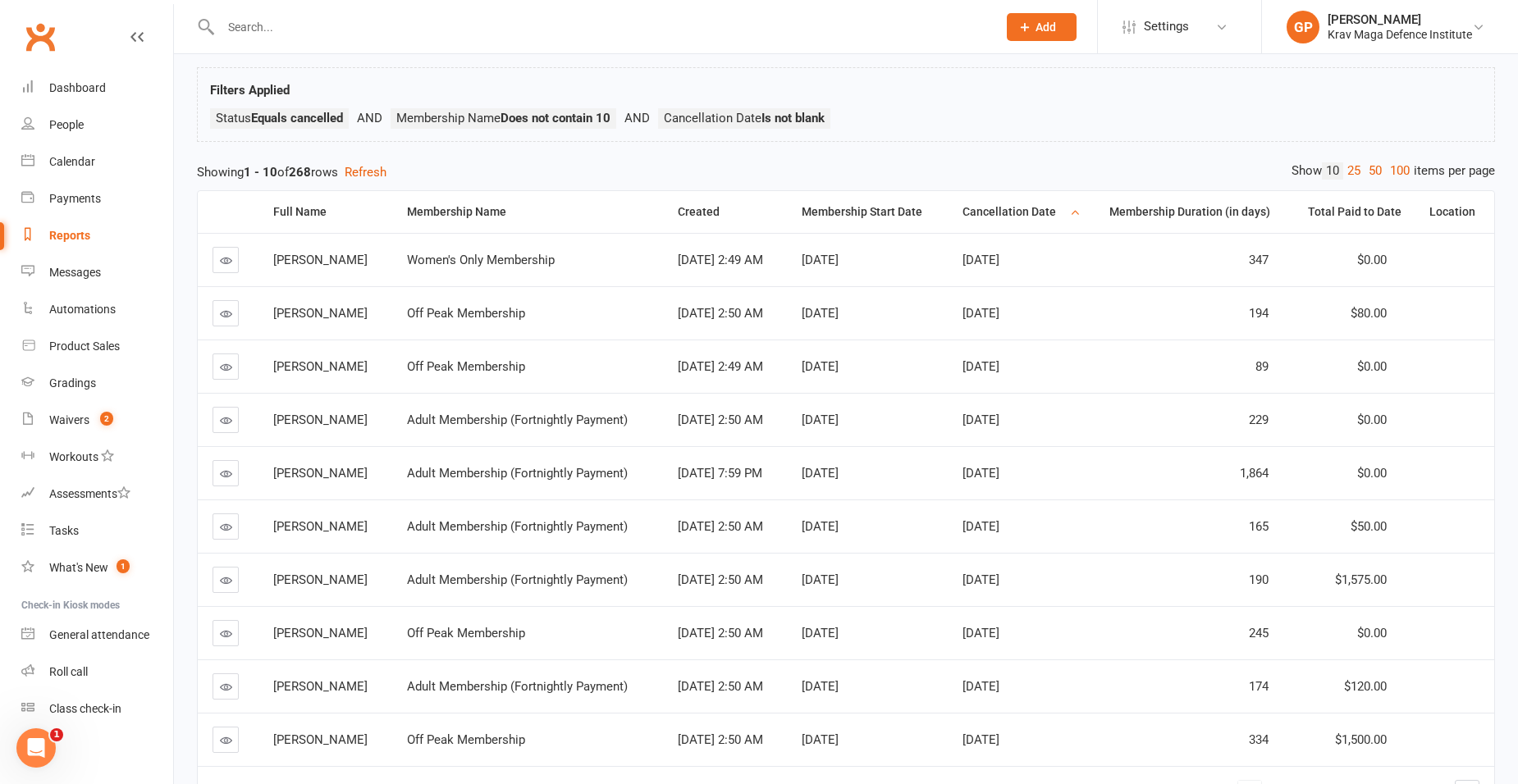
click at [1058, 214] on div "Cancellation Date" at bounding box center [1013, 212] width 103 height 13
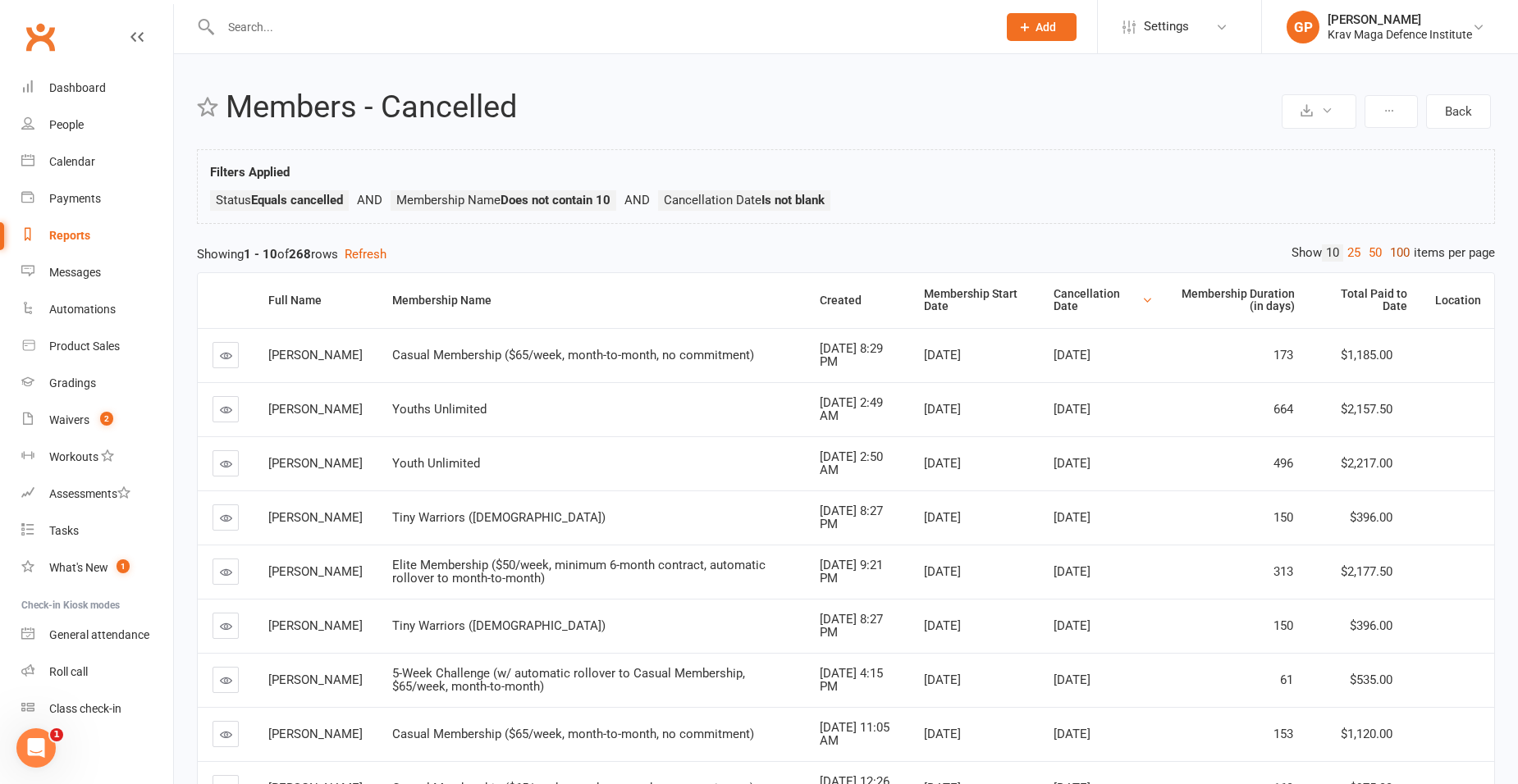
click at [1397, 252] on link "100" at bounding box center [1399, 253] width 27 height 18
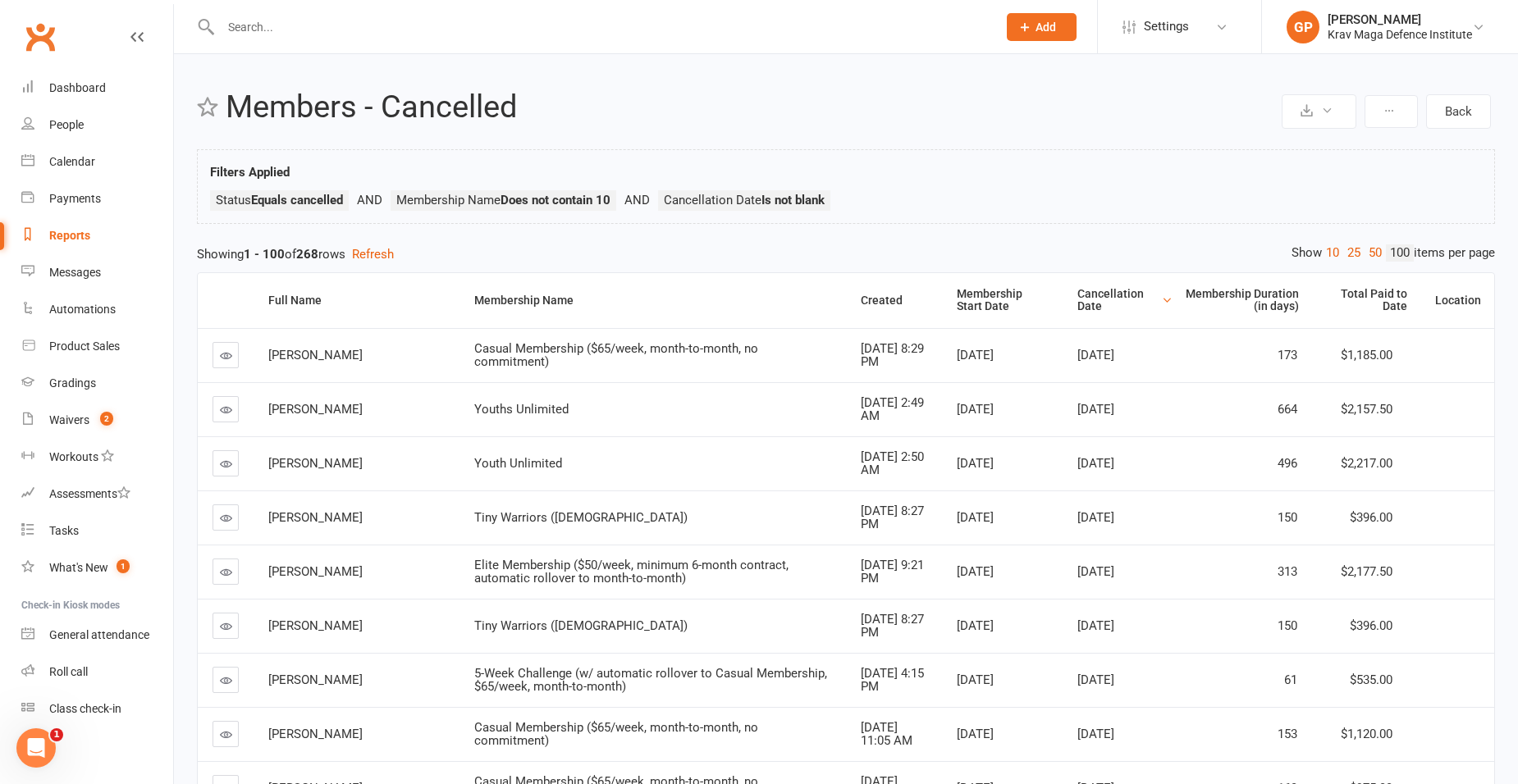
click at [66, 229] on div "Reports" at bounding box center [70, 235] width 41 height 13
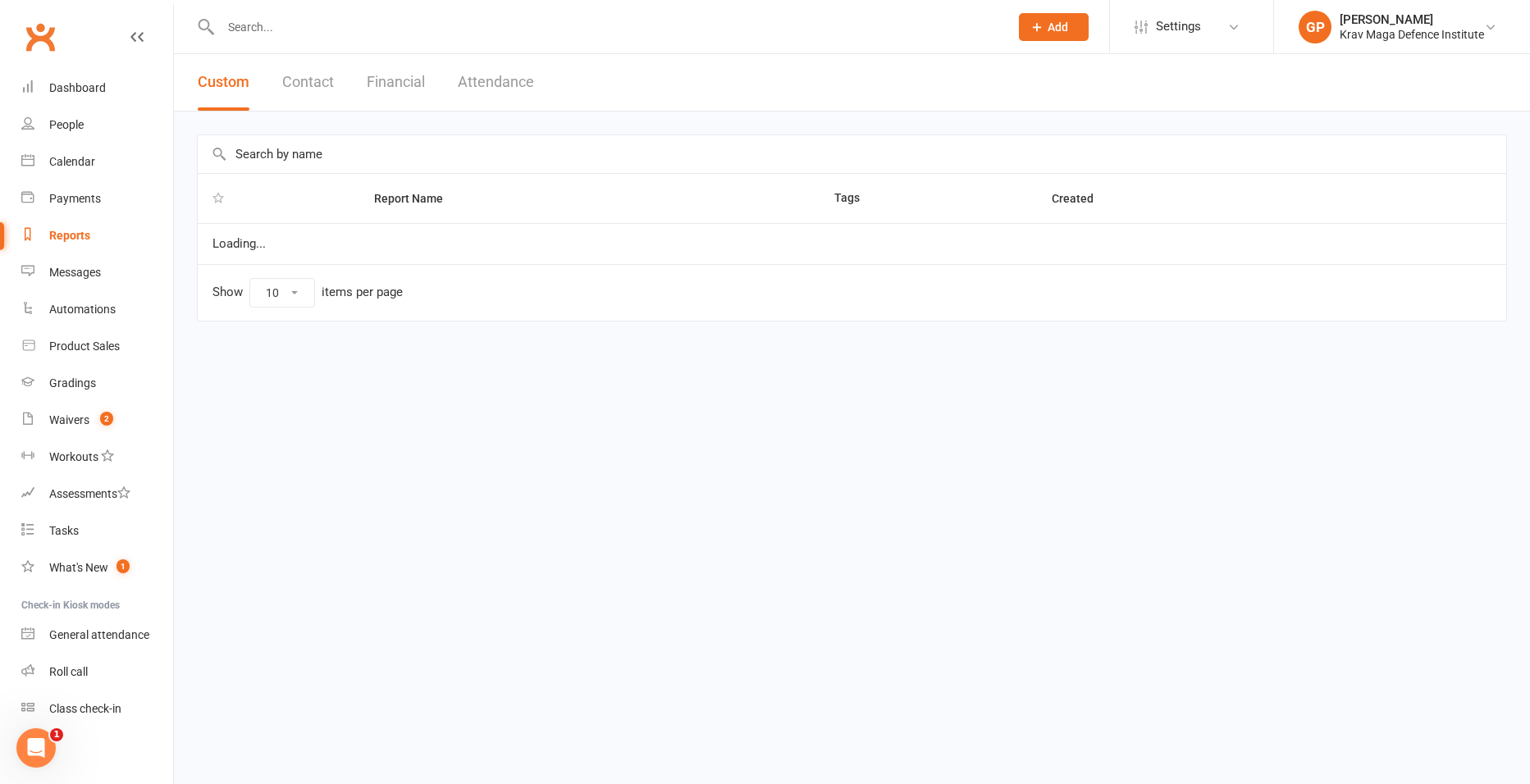
select select "100"
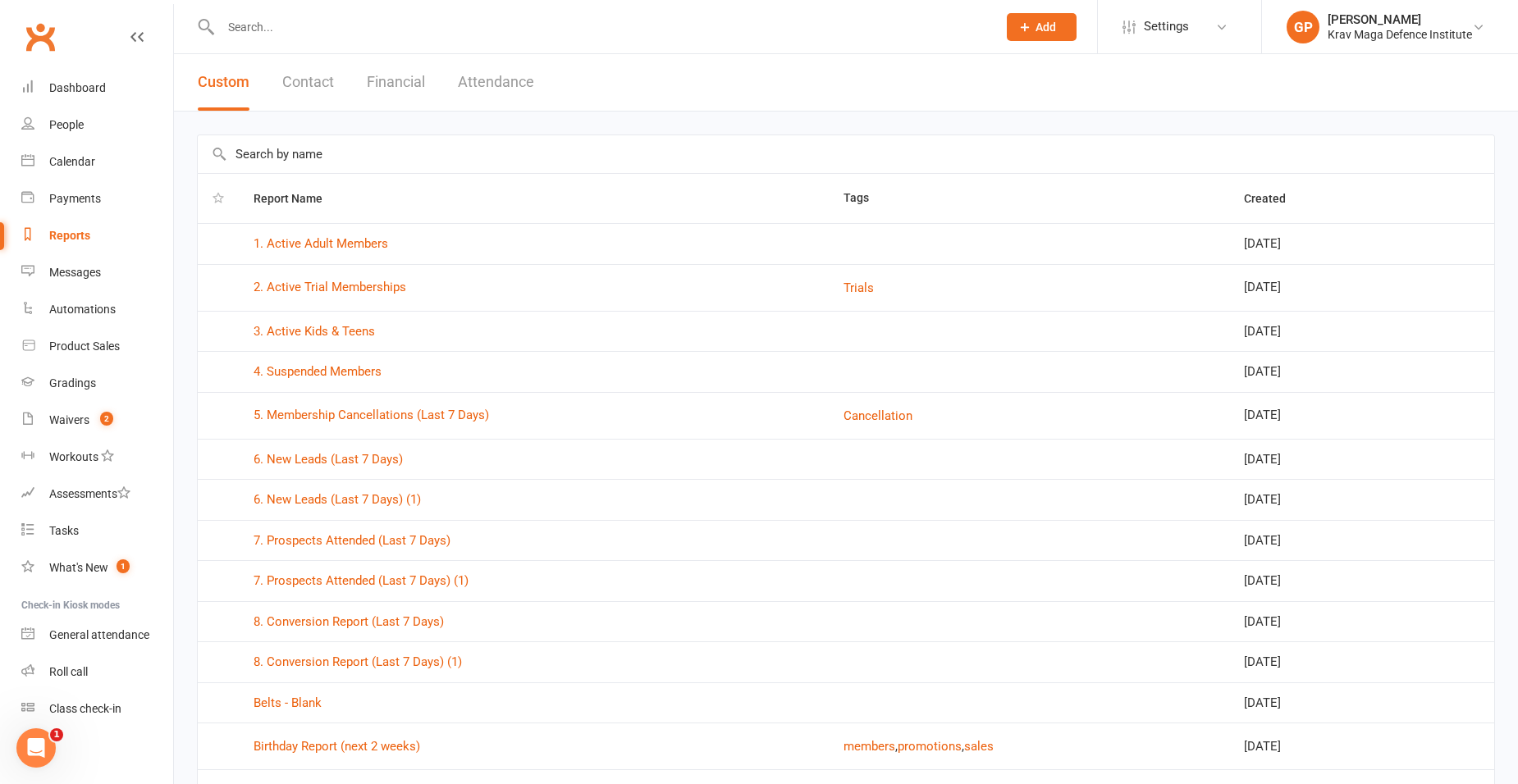
scroll to position [82, 0]
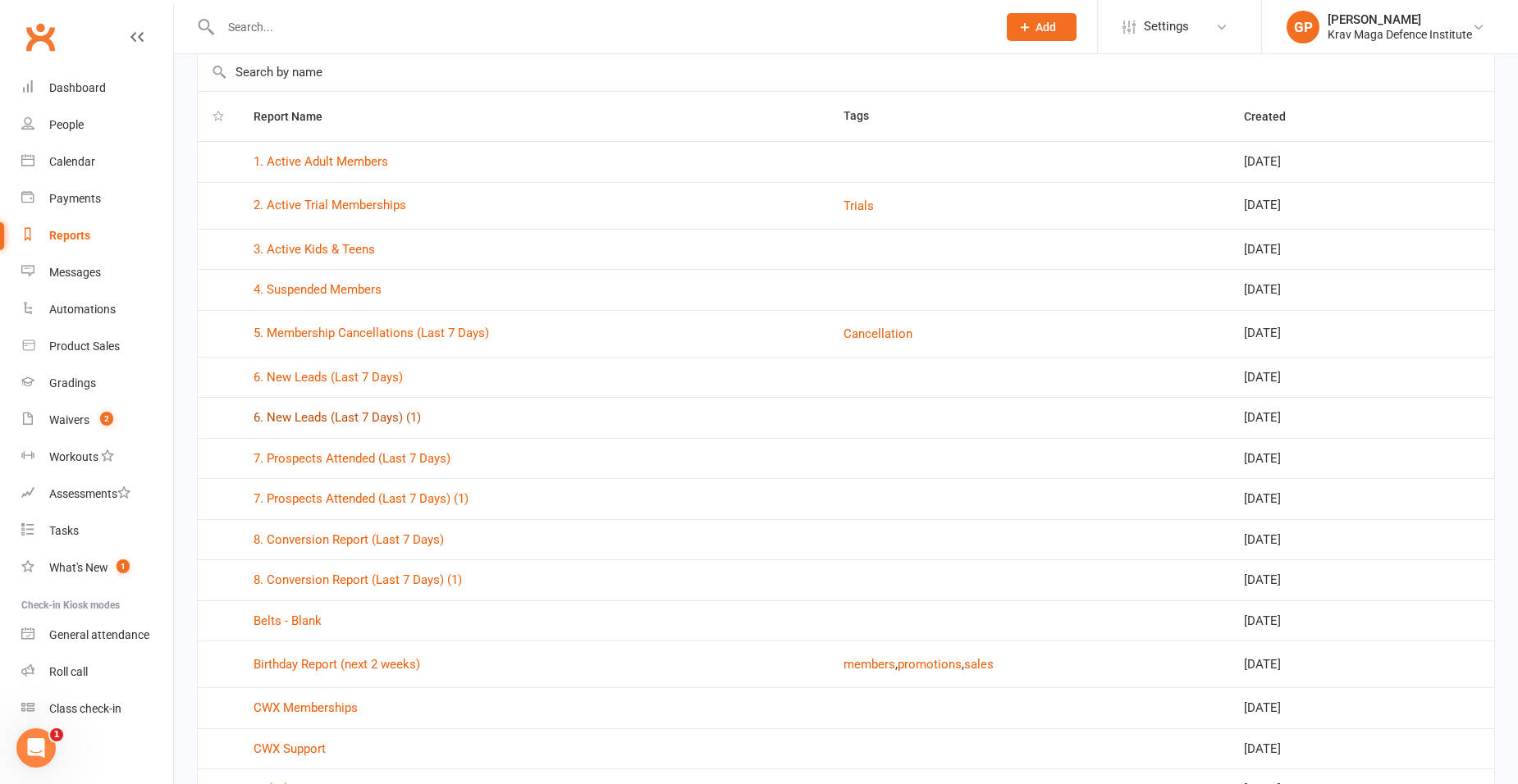
click at [356, 416] on link "6. New Leads (Last 7 Days) (1)" at bounding box center [337, 417] width 168 height 15
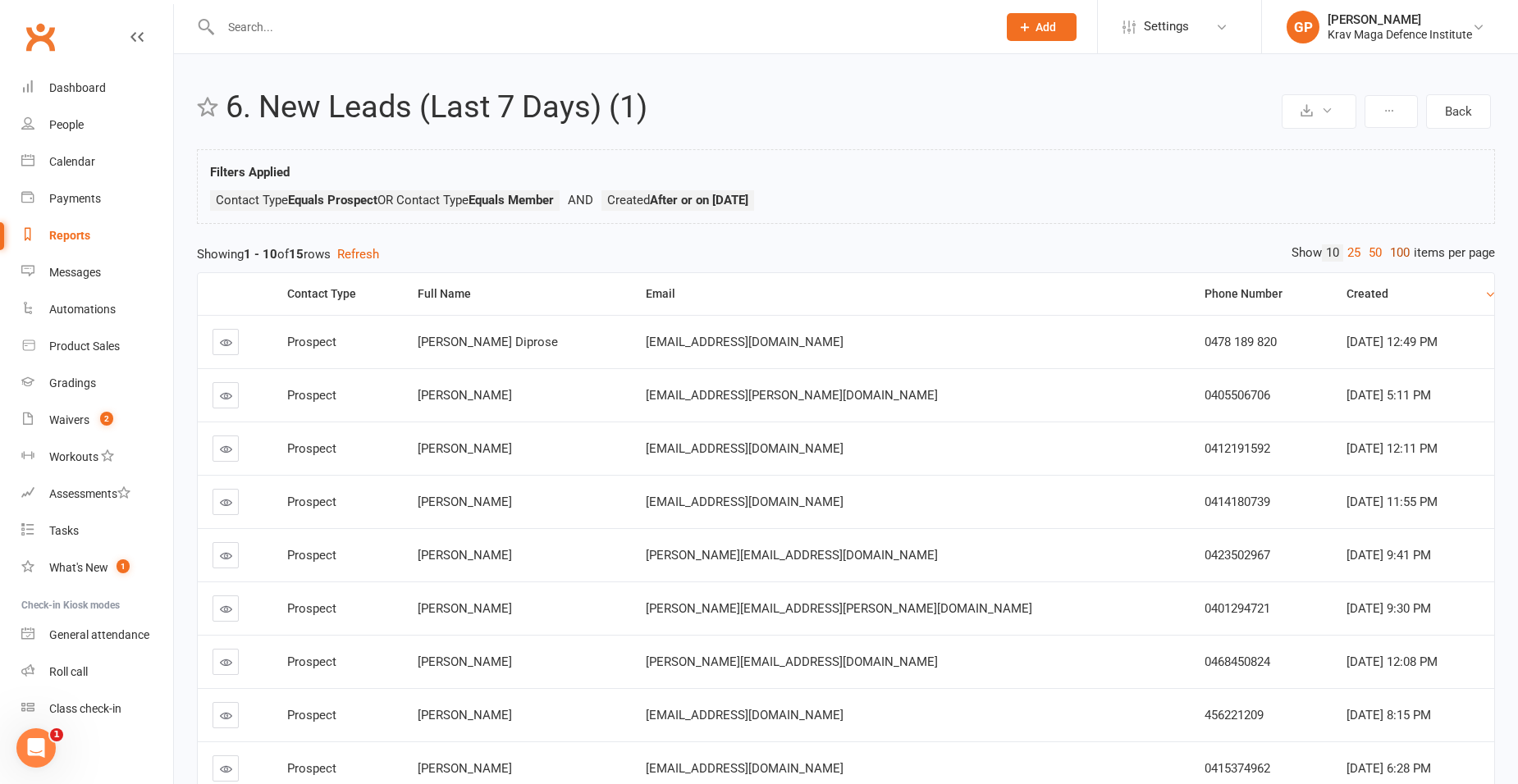
click at [1396, 255] on link "100" at bounding box center [1399, 253] width 27 height 18
click at [53, 425] on div "Waivers" at bounding box center [69, 419] width 40 height 13
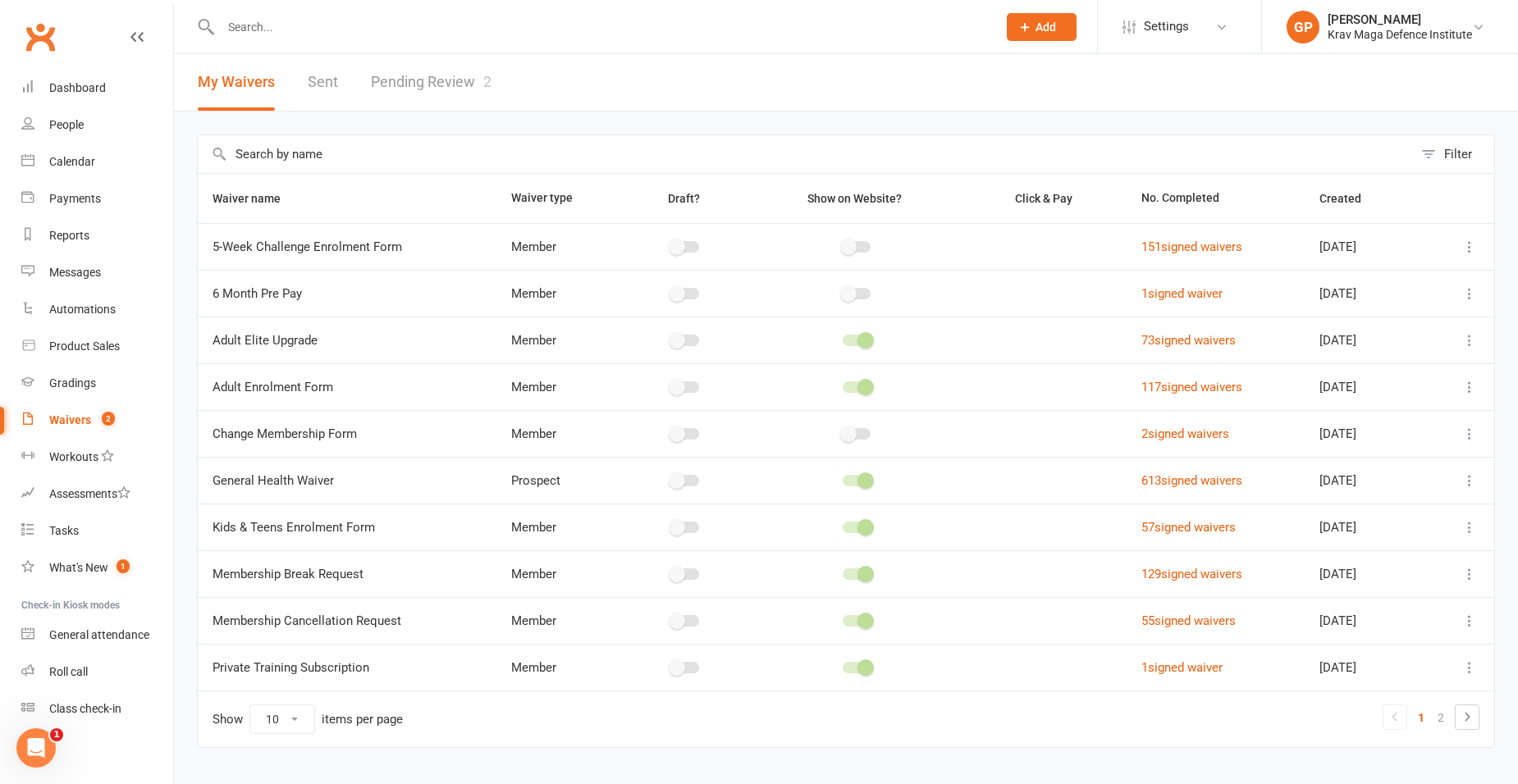
click at [420, 87] on link "Pending Review 2" at bounding box center [430, 82] width 121 height 57
